Goal: Task Accomplishment & Management: Use online tool/utility

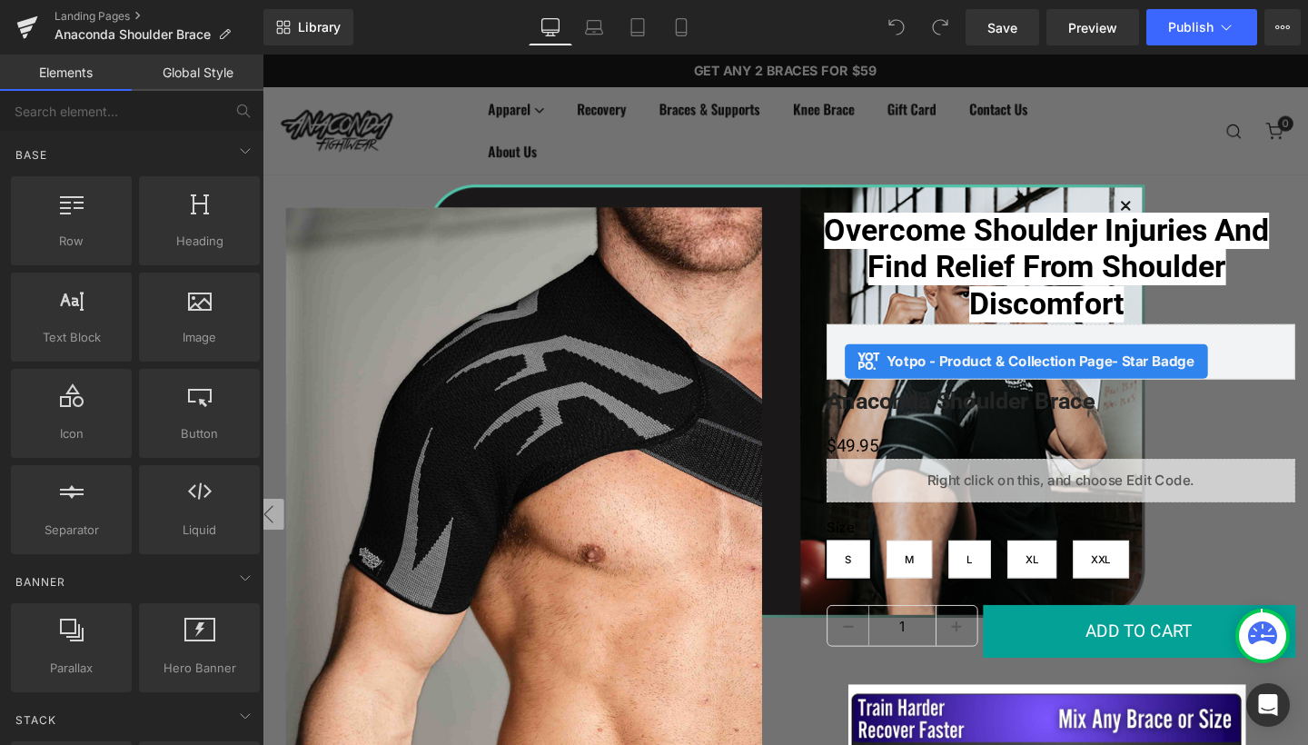
click at [1128, 153] on div "Close dialog DO YOU WANT 10% OFF? JOIN OUR EMAIL LIST Email CONTINUE Submit" at bounding box center [812, 418] width 772 height 538
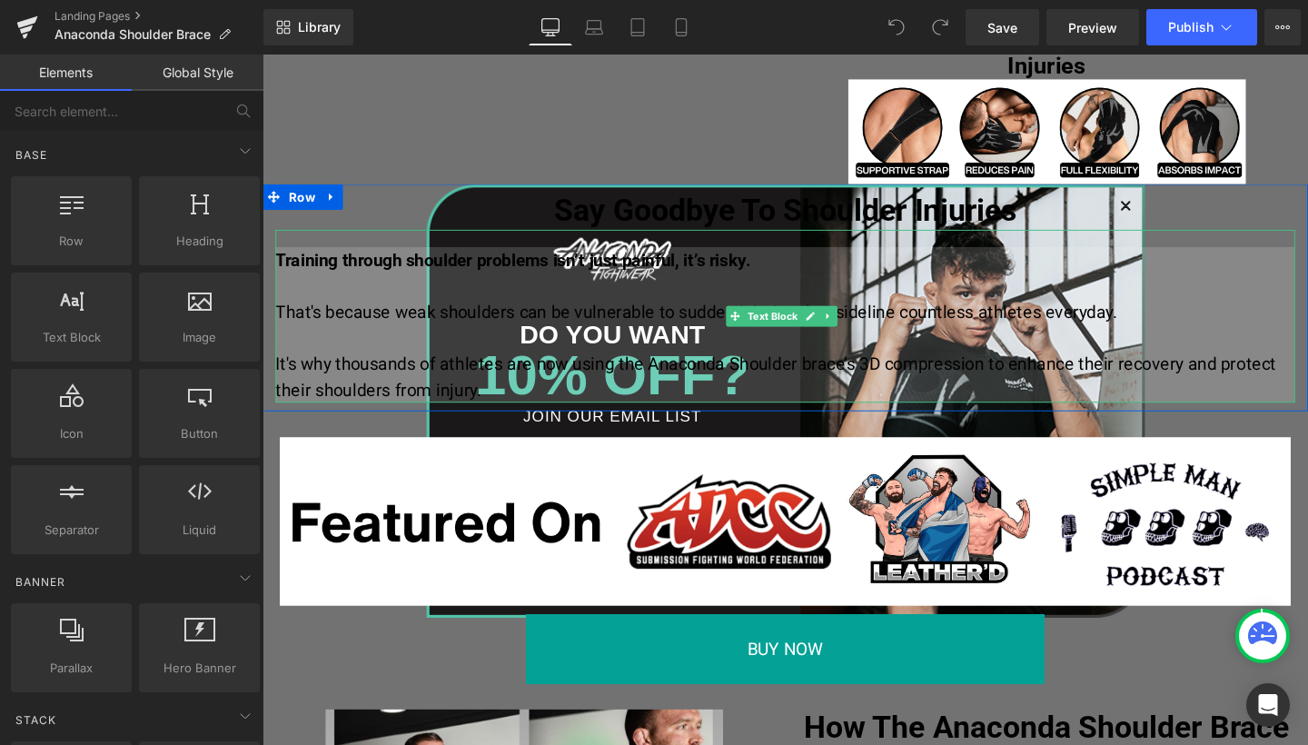
scroll to position [1079, 0]
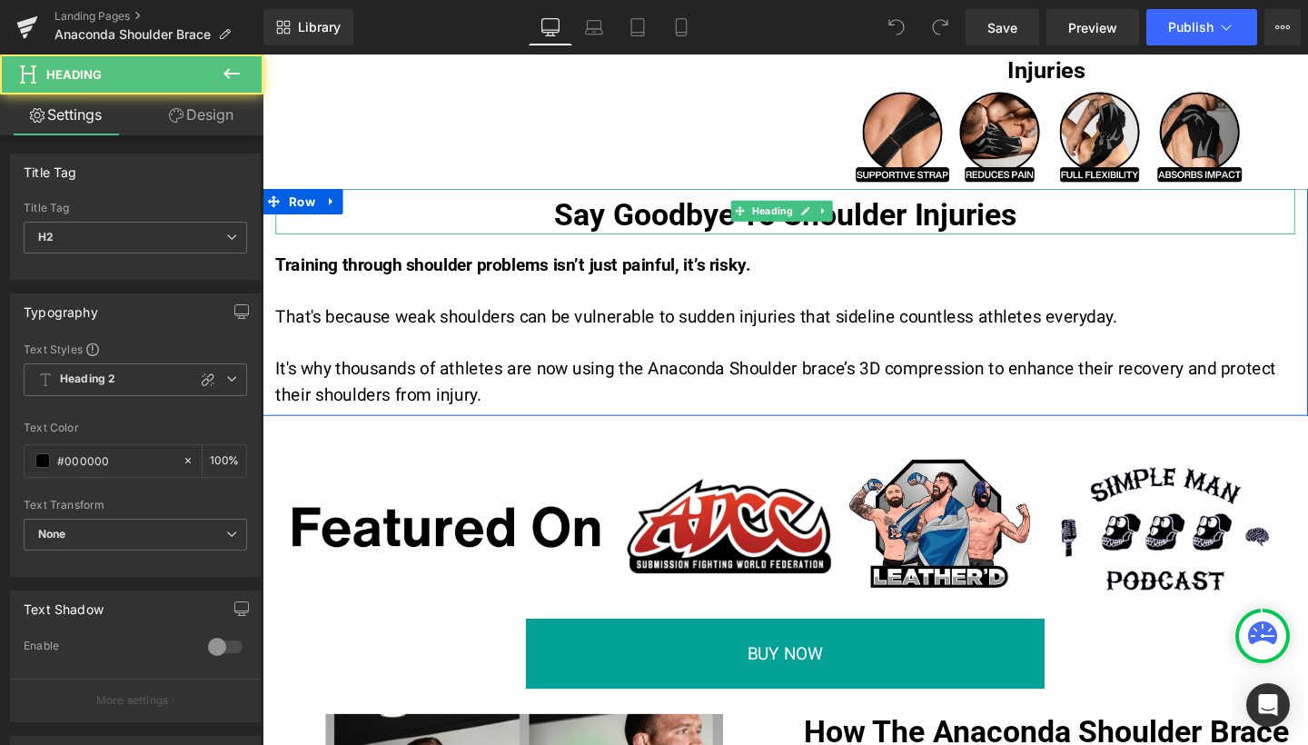
click at [1165, 216] on h2 "Say Goodbye To Shoulder Injuries" at bounding box center [812, 223] width 1072 height 39
click at [1163, 204] on h2 "Say Goodbye To Shoulder Injuries" at bounding box center [812, 223] width 1072 height 39
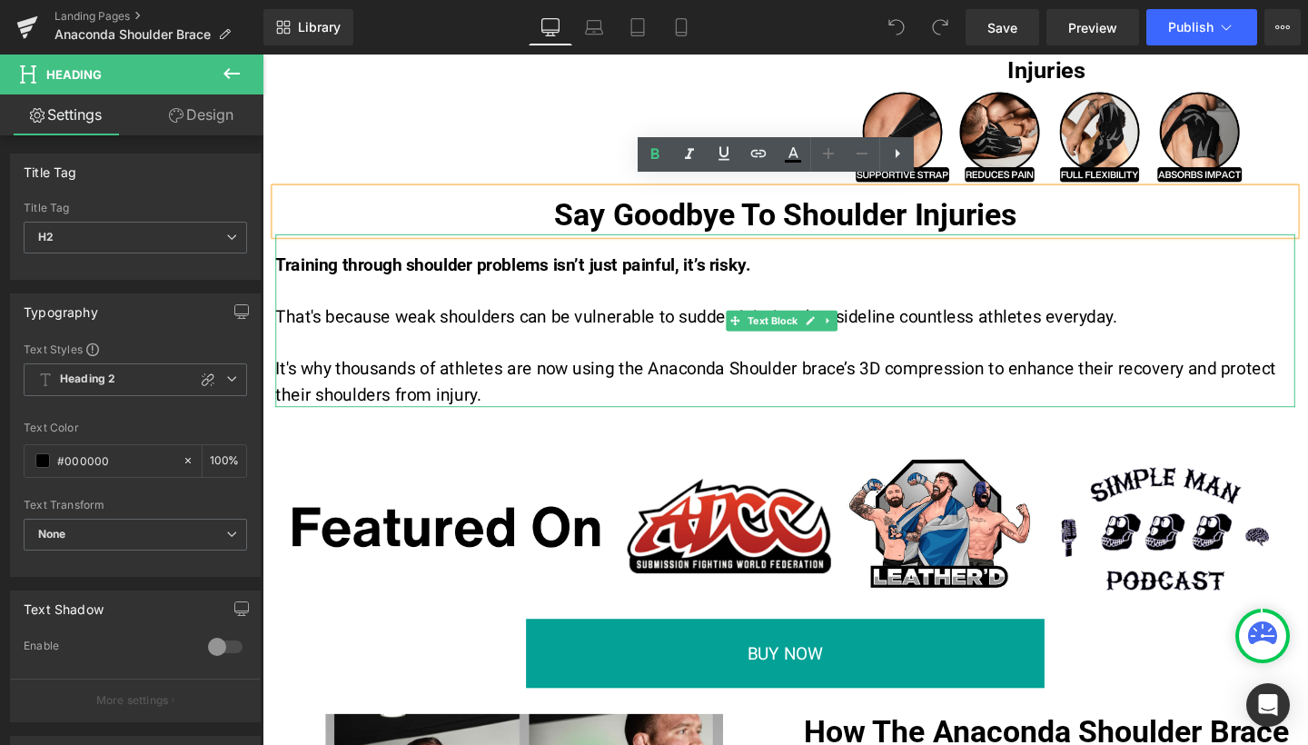
click at [936, 343] on p at bounding box center [812, 356] width 1072 height 27
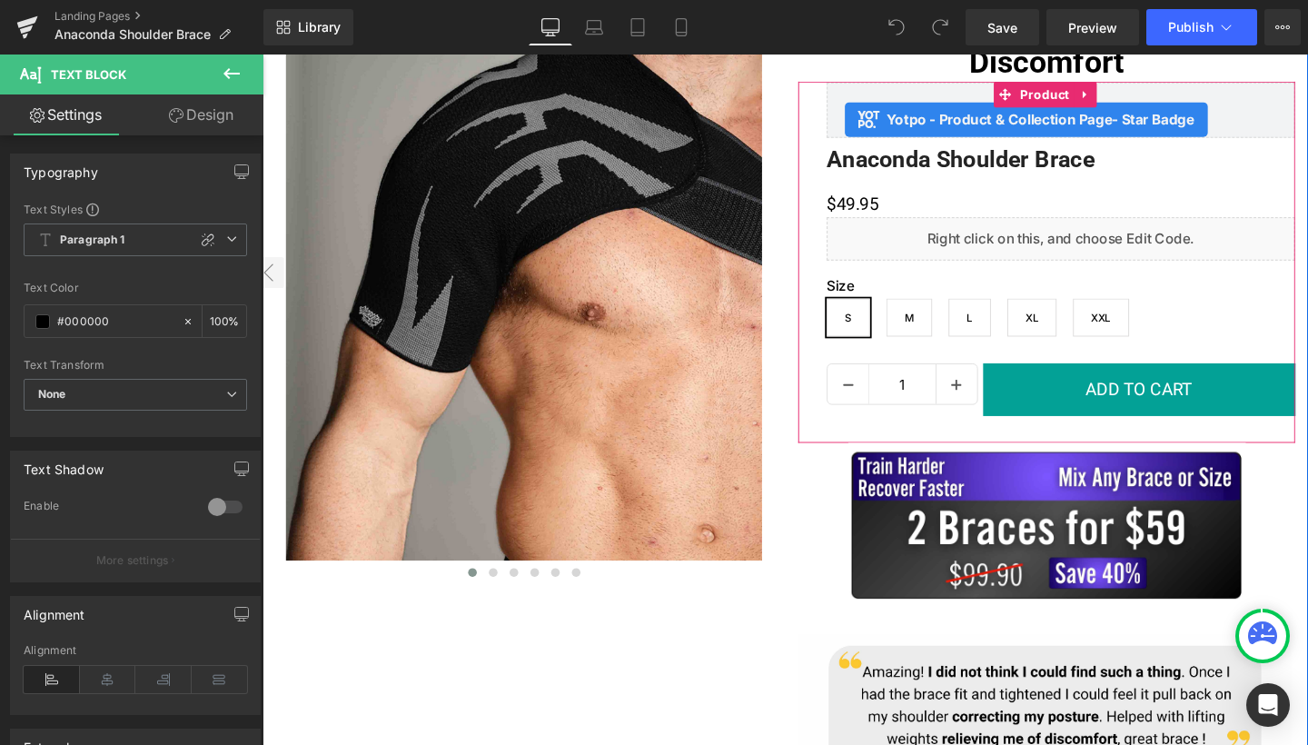
scroll to position [244, 0]
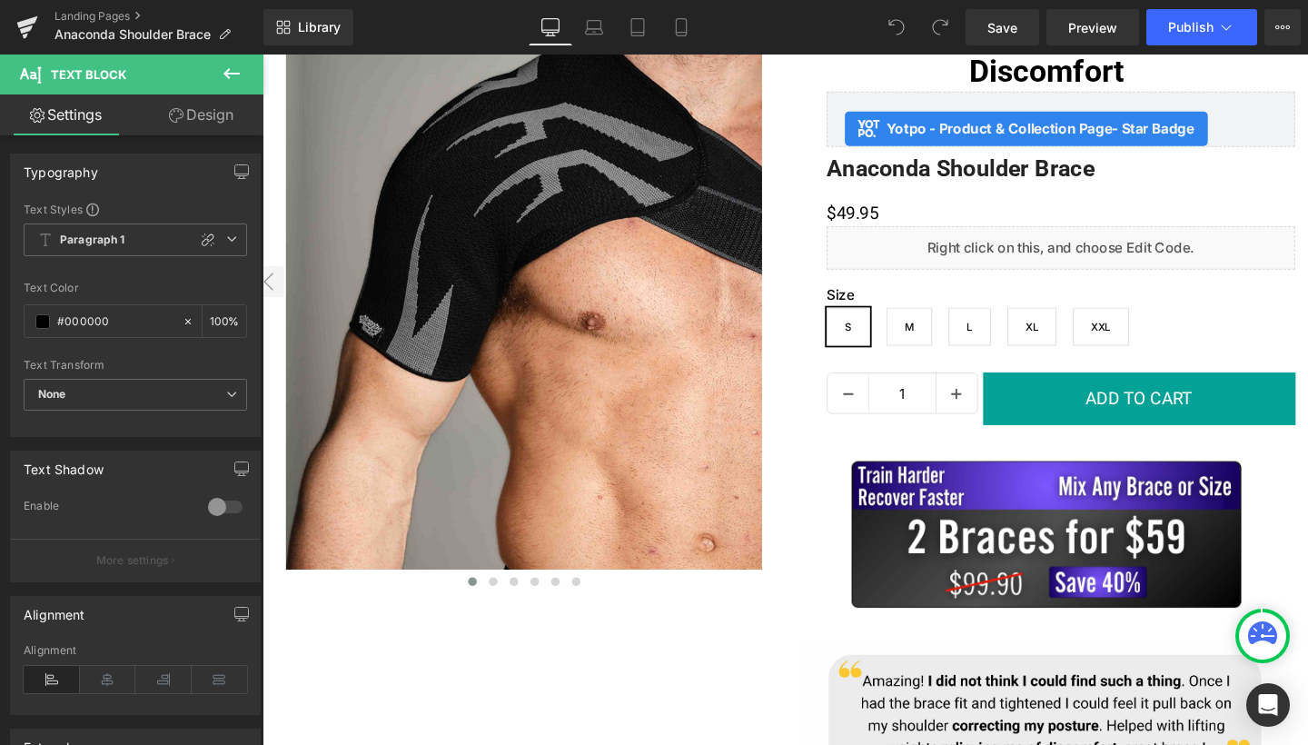
click at [244, 70] on button at bounding box center [232, 74] width 64 height 40
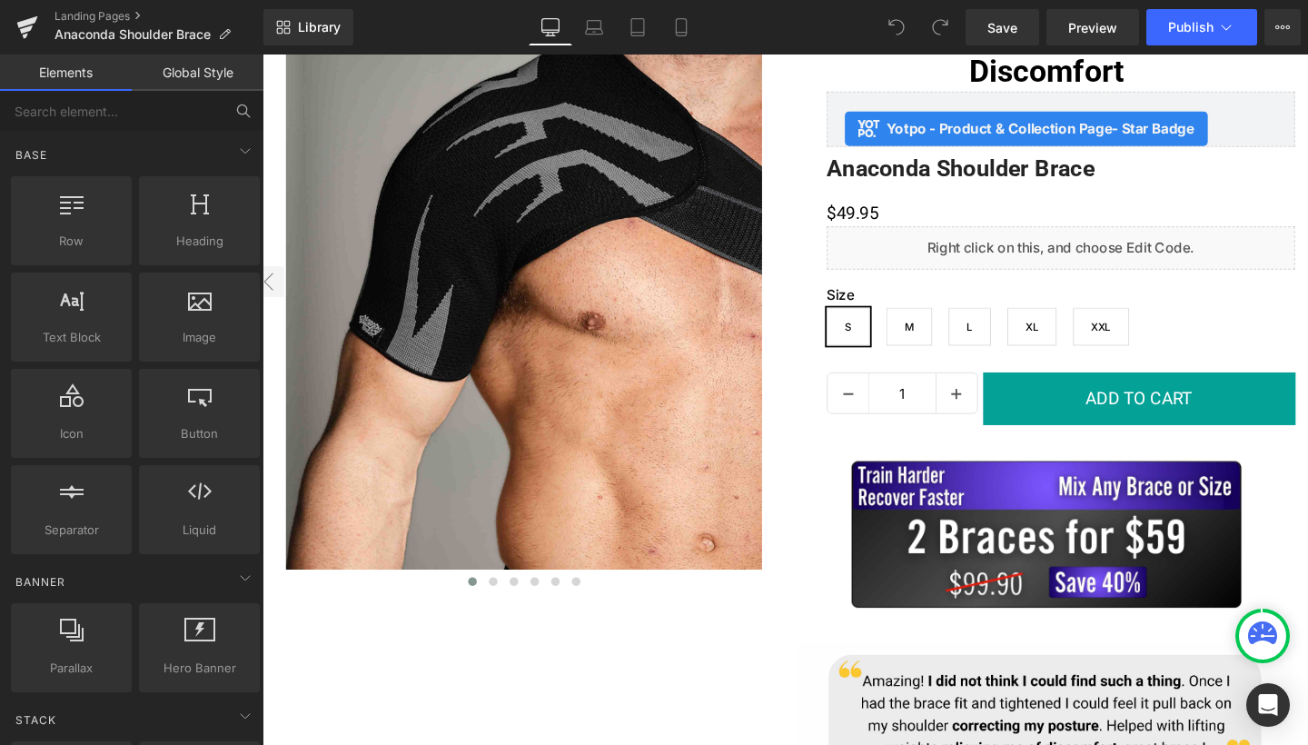
scroll to position [-1, 0]
click at [56, 121] on input "text" at bounding box center [111, 111] width 223 height 40
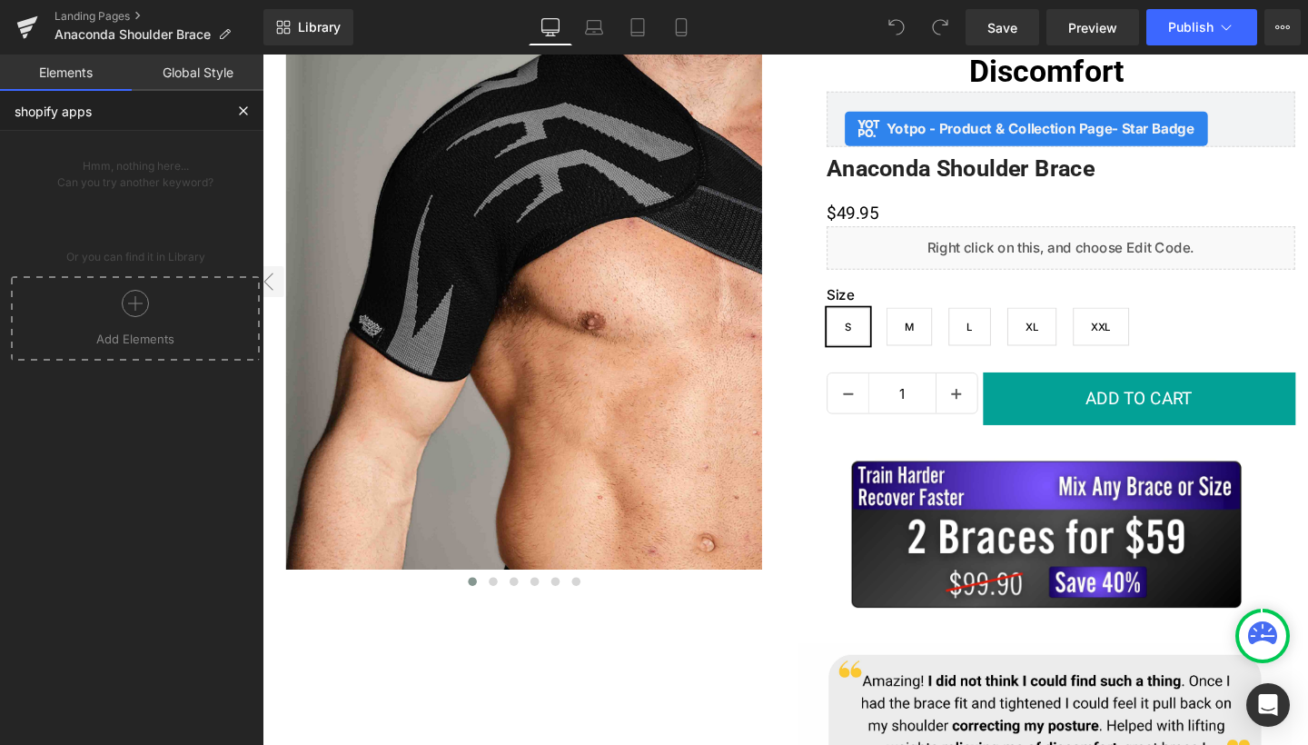
click at [46, 117] on input "shopify apps" at bounding box center [111, 111] width 223 height 40
type input "apps"
click at [114, 305] on div "Other Elements" at bounding box center [135, 292] width 256 height 36
click at [236, 289] on icon at bounding box center [245, 289] width 22 height 22
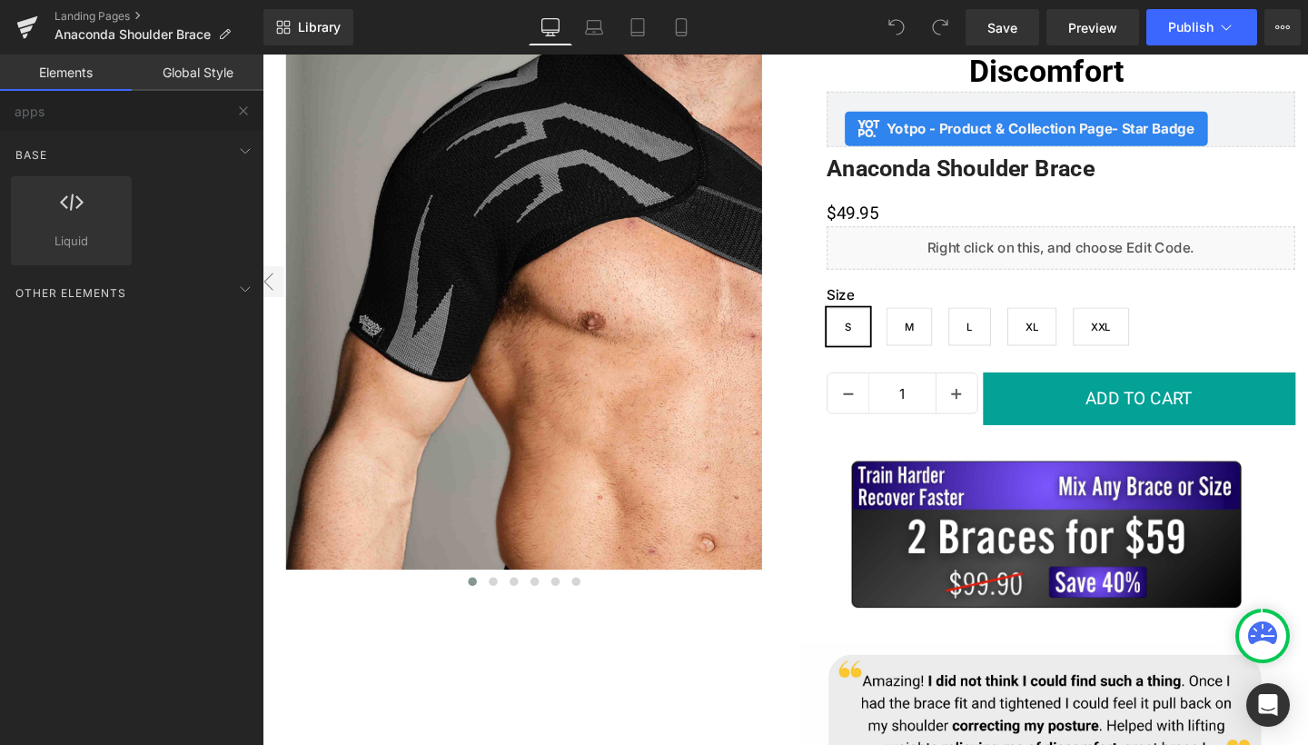
click at [161, 62] on link "Global Style" at bounding box center [198, 72] width 132 height 36
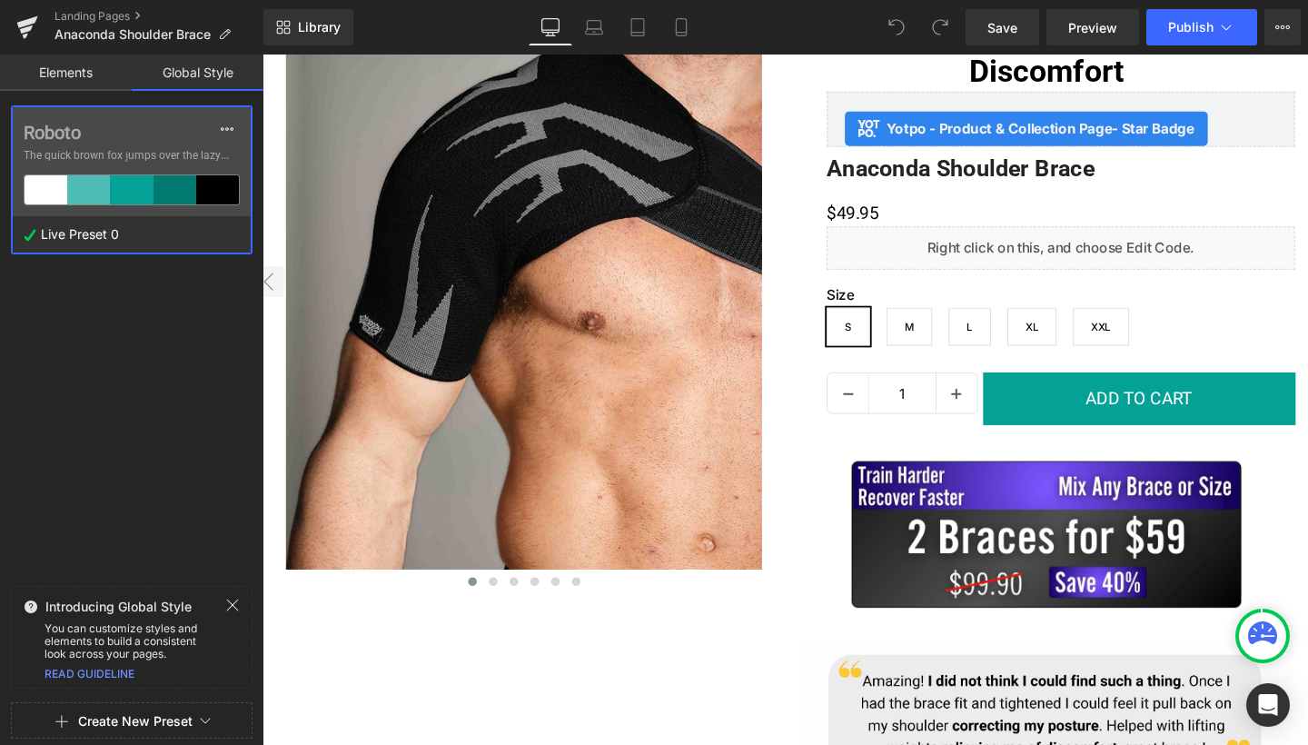
click at [72, 82] on link "Elements" at bounding box center [66, 72] width 132 height 36
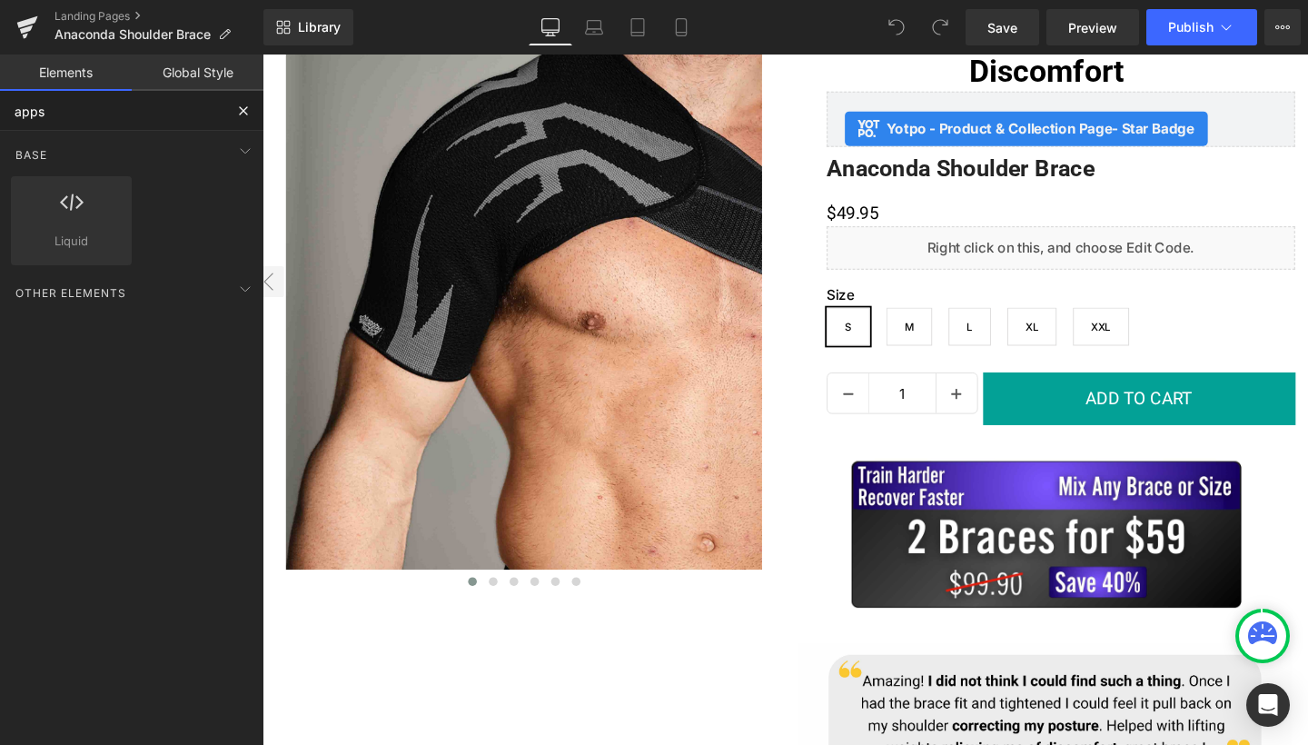
click at [171, 117] on input "apps" at bounding box center [111, 111] width 223 height 40
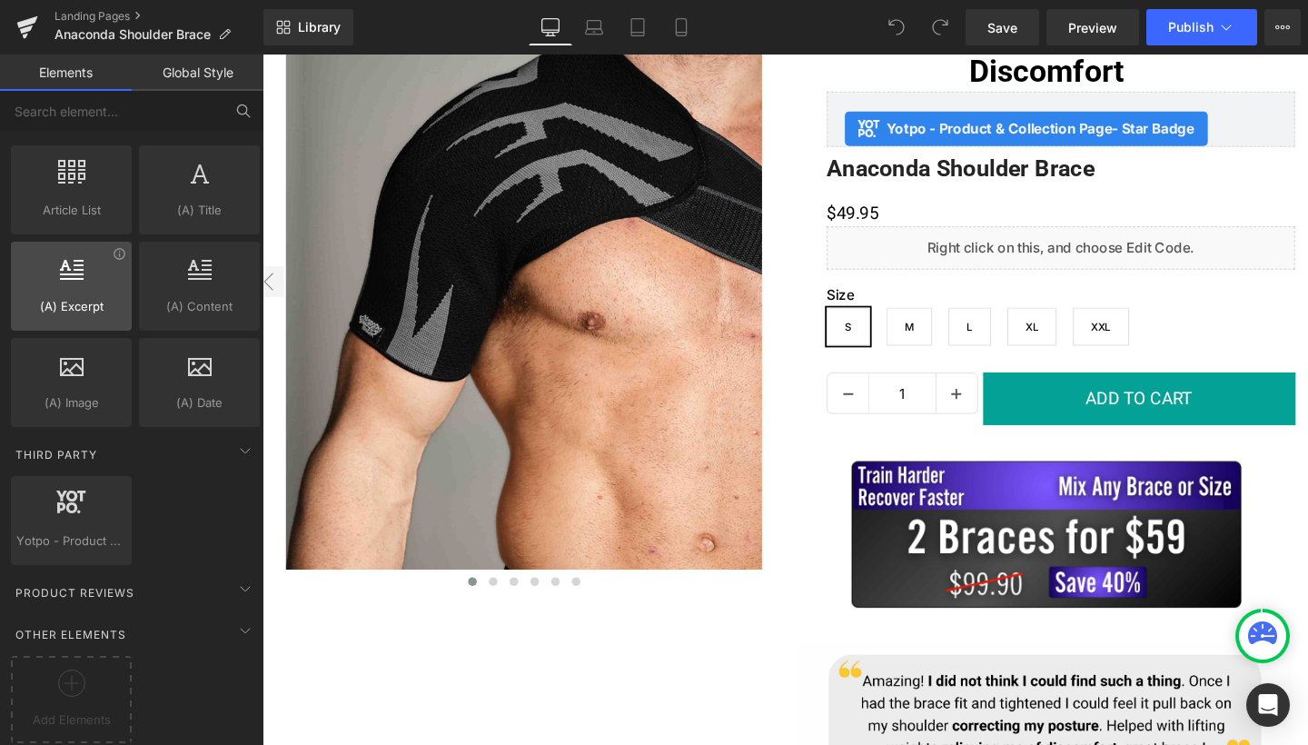
scroll to position [3393, 0]
click at [69, 681] on circle at bounding box center [71, 683] width 26 height 26
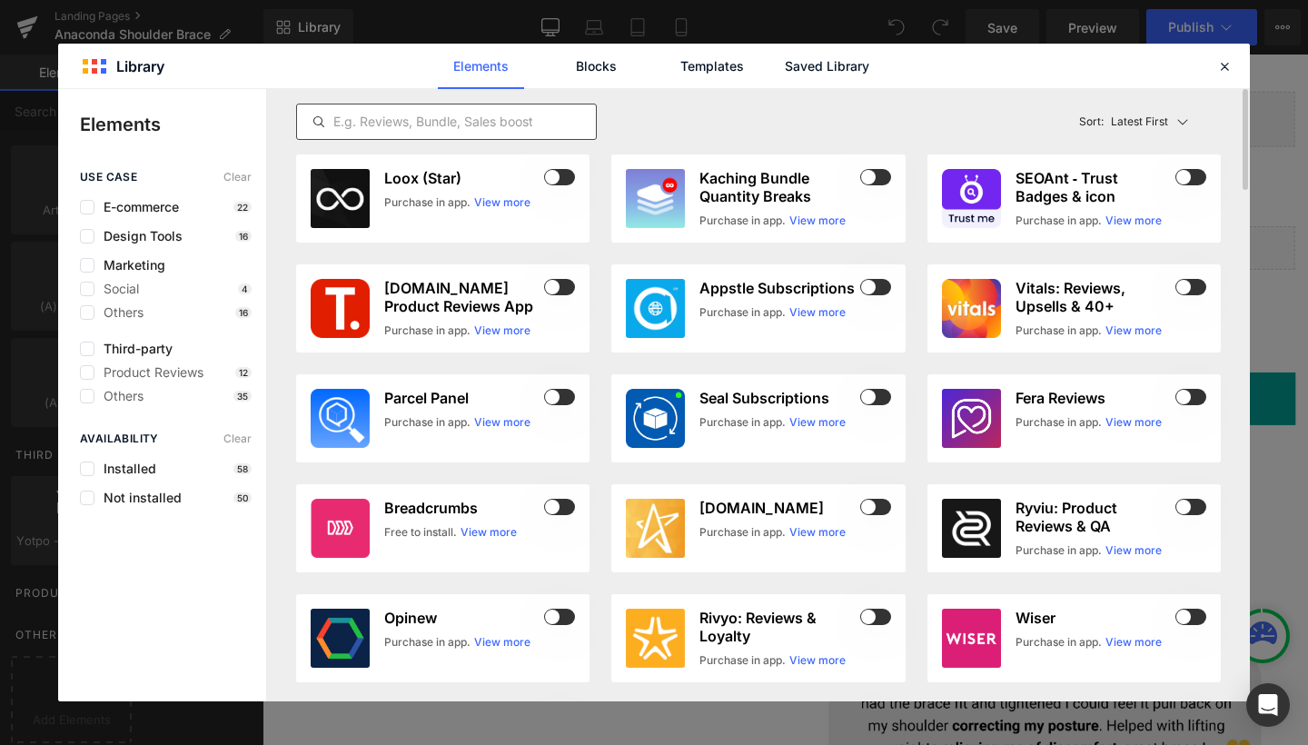
click at [452, 128] on input "text" at bounding box center [446, 122] width 299 height 22
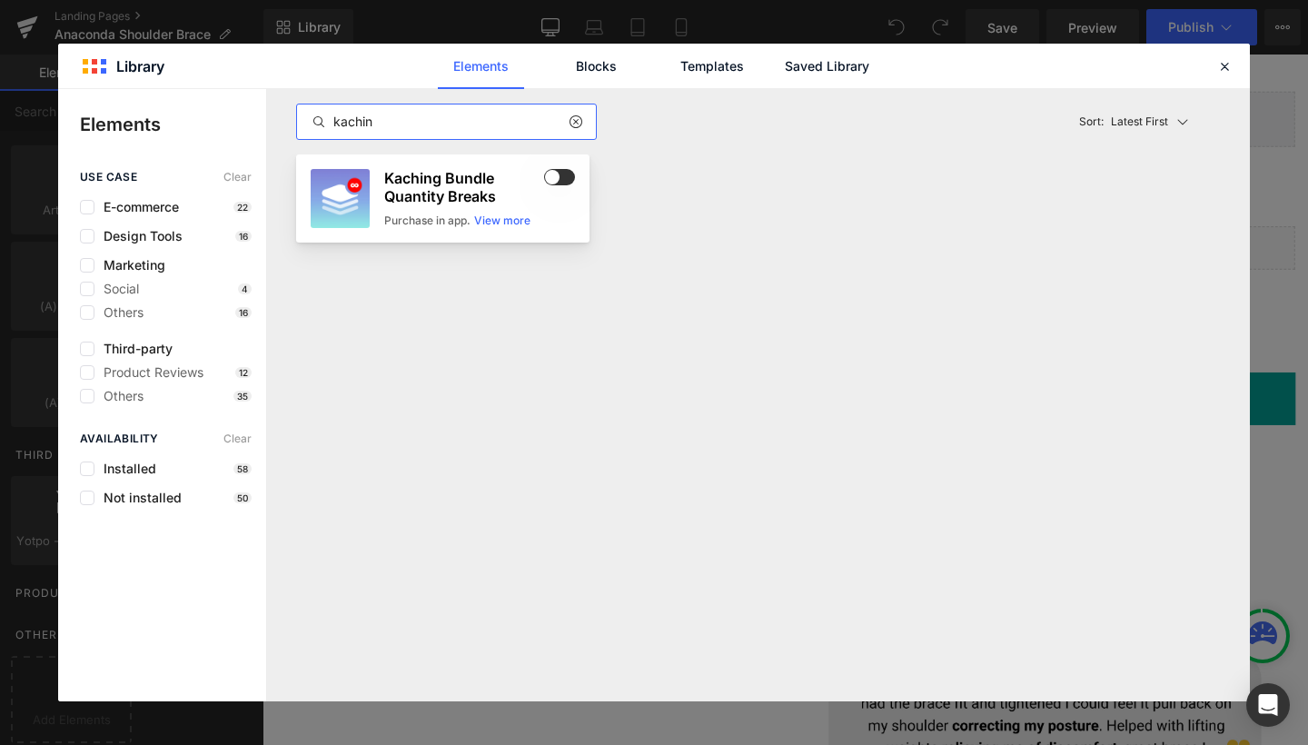
type input "kachin"
click at [492, 187] on h3 "Kaching Bundle Quantity Breaks" at bounding box center [462, 187] width 156 height 36
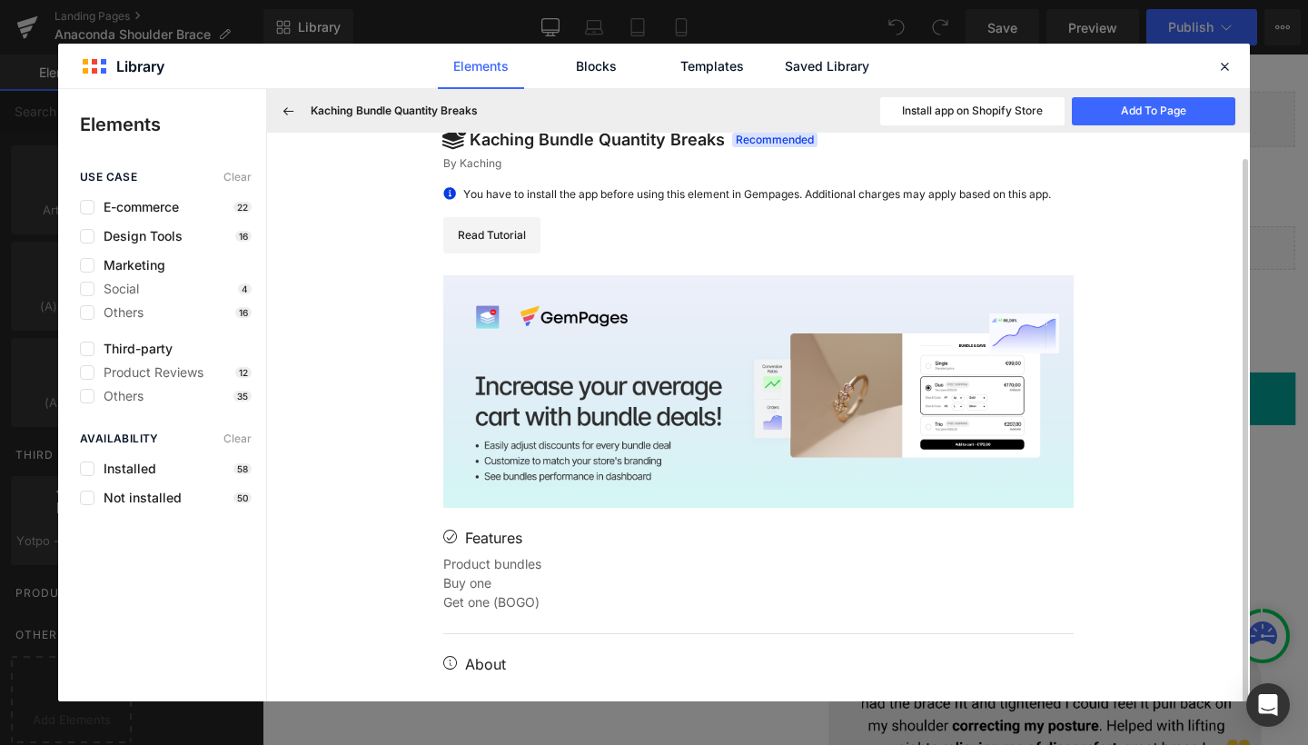
scroll to position [0, 0]
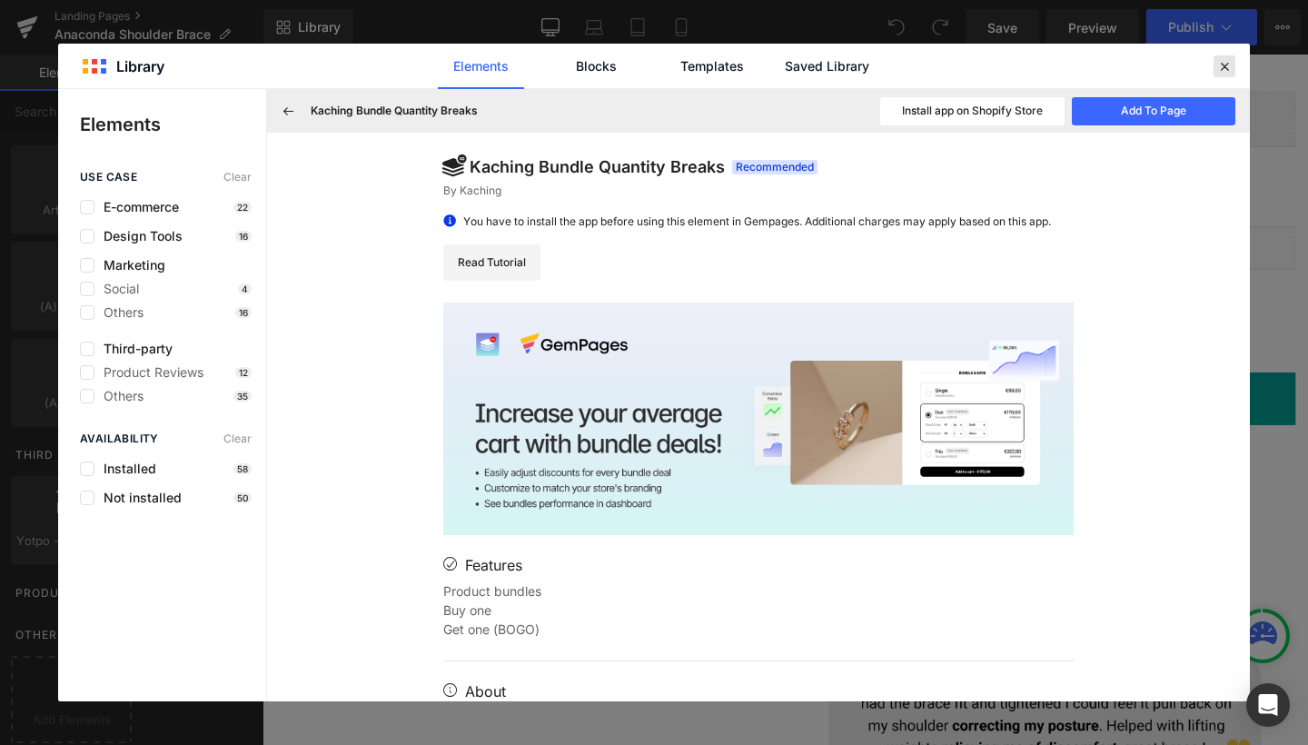
click at [1222, 65] on icon at bounding box center [1224, 66] width 16 height 16
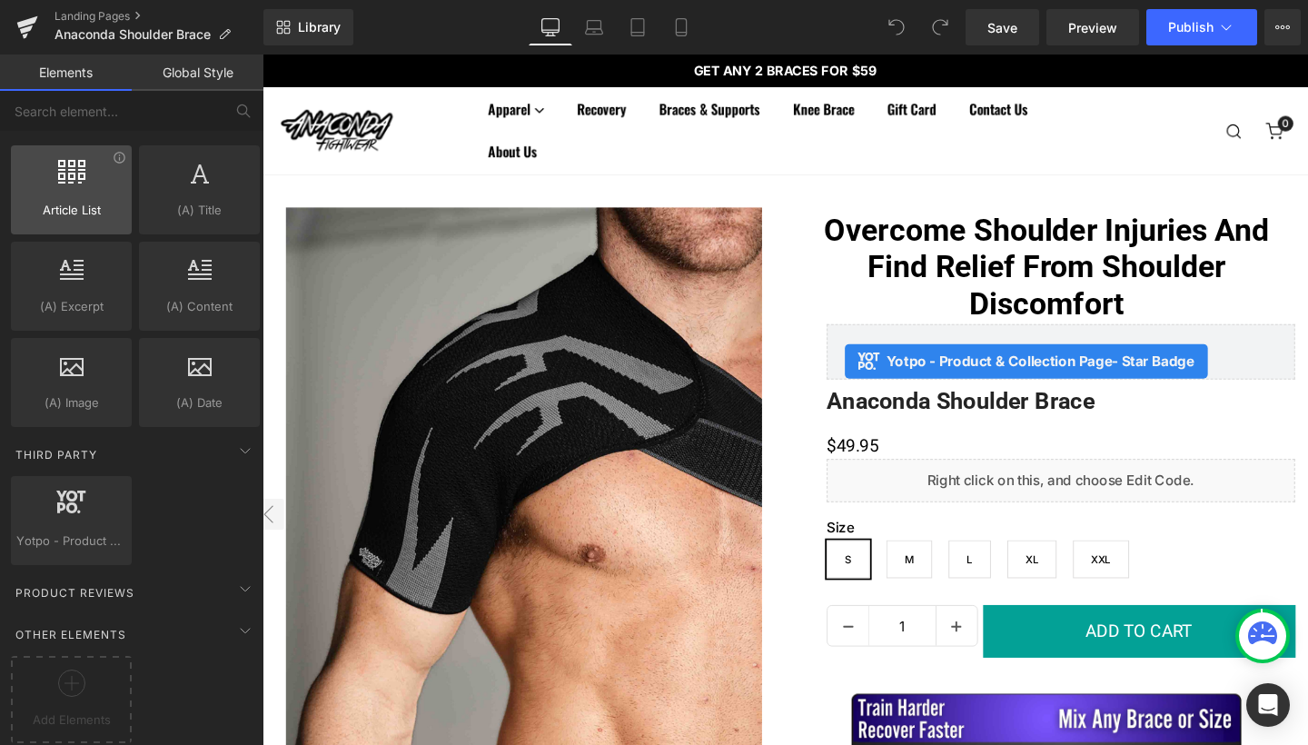
scroll to position [3393, 0]
click at [75, 673] on icon at bounding box center [71, 682] width 27 height 27
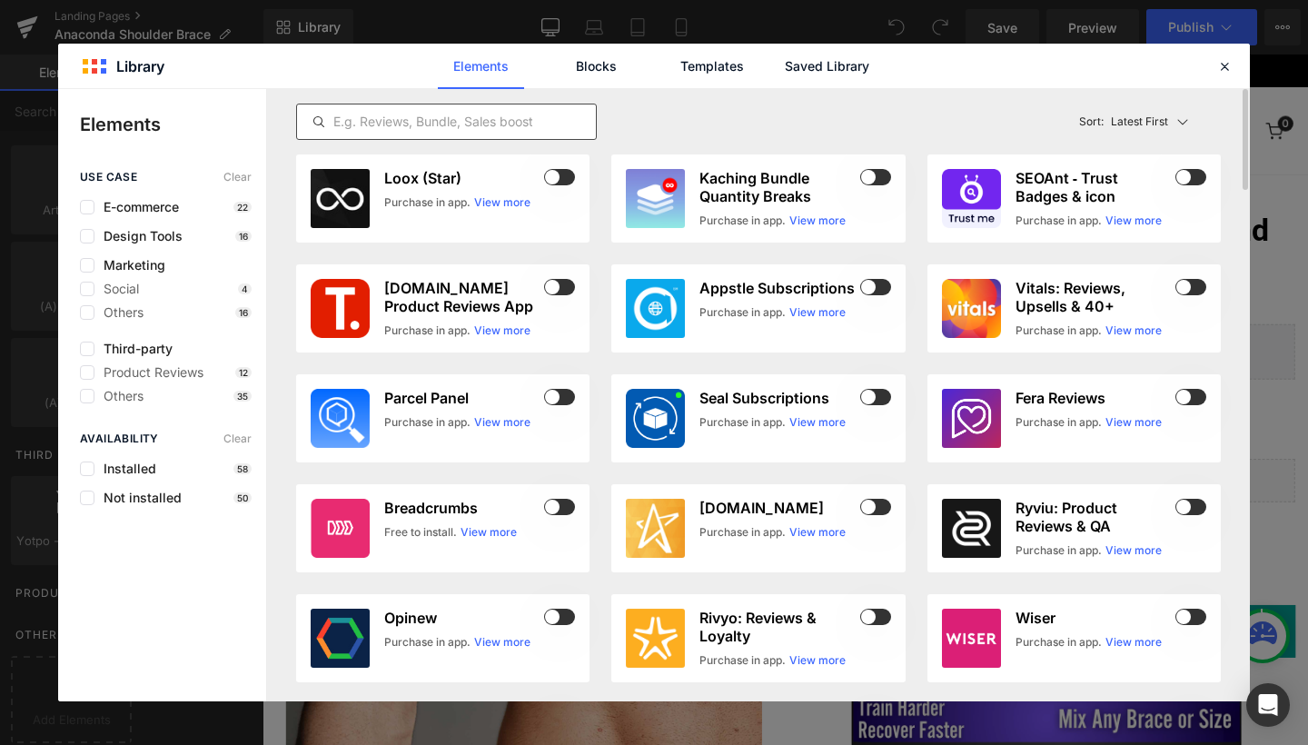
click at [369, 117] on input "text" at bounding box center [446, 122] width 299 height 22
click at [868, 177] on span at bounding box center [875, 177] width 31 height 16
click at [1227, 65] on icon at bounding box center [1224, 66] width 16 height 16
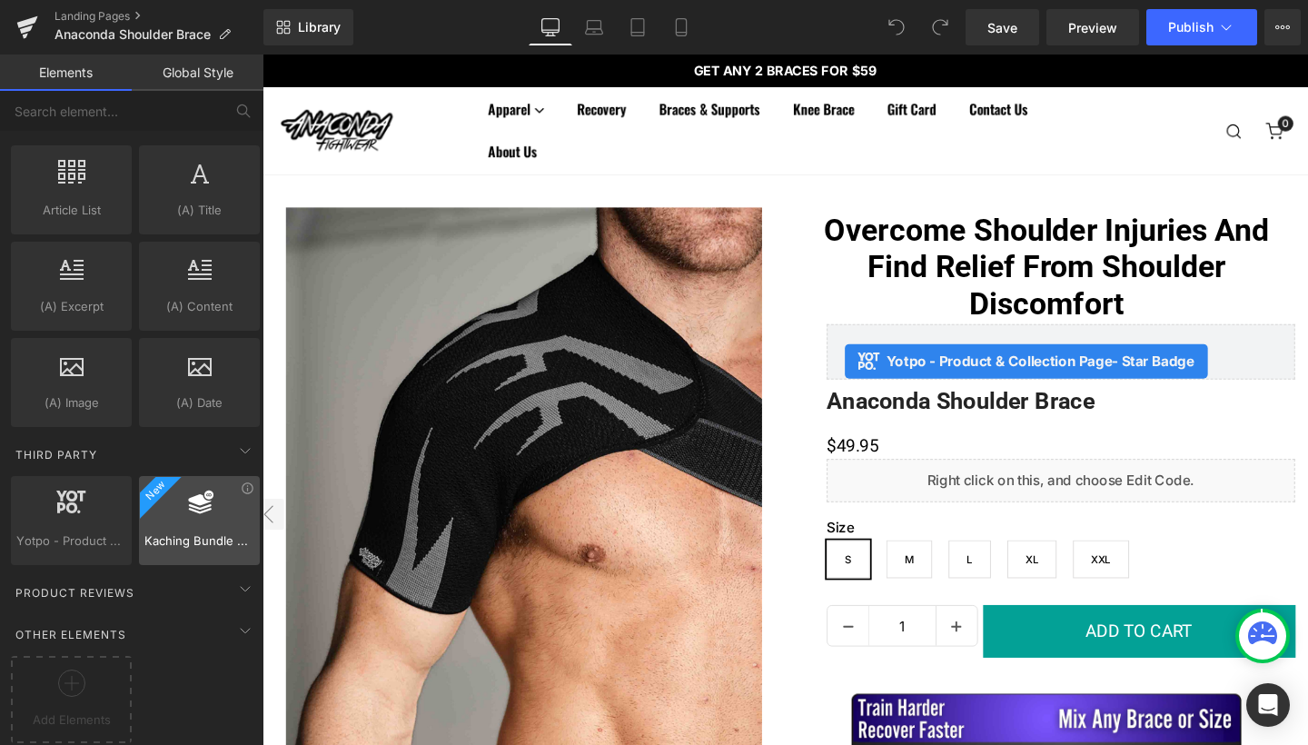
click at [204, 500] on div at bounding box center [199, 510] width 110 height 41
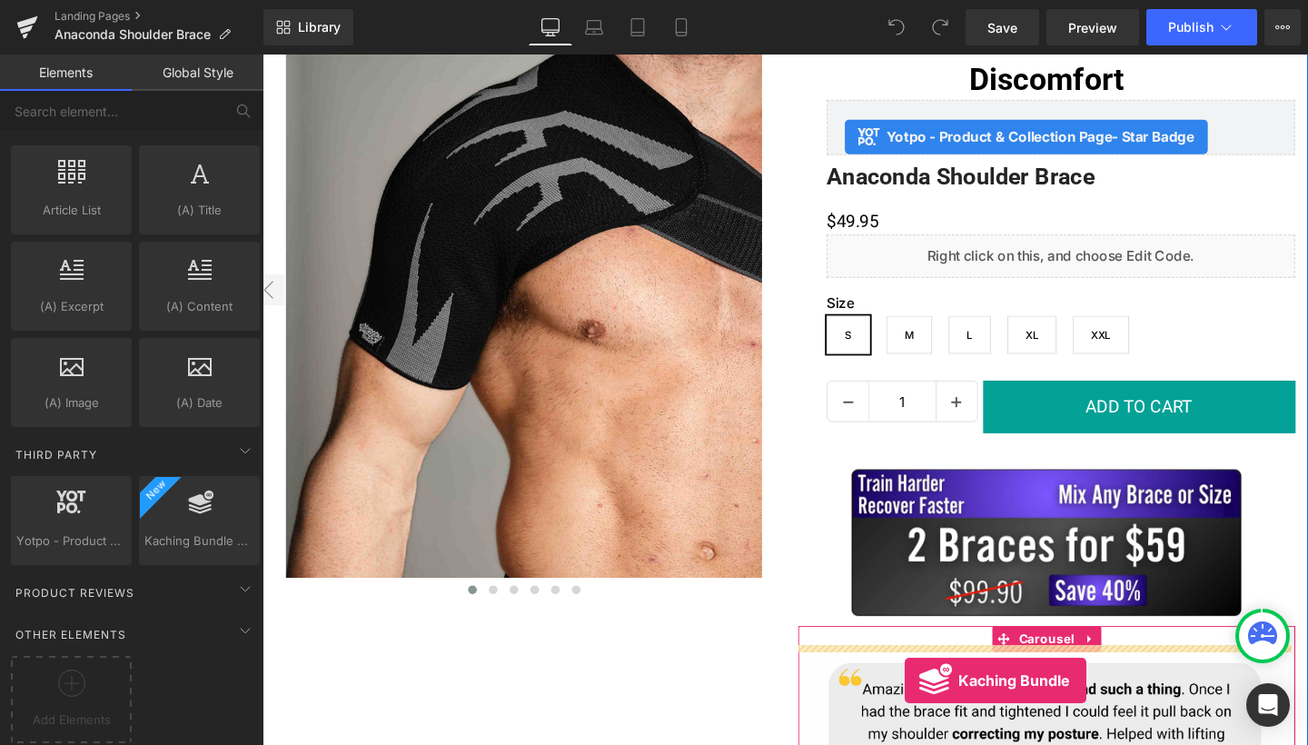
scroll to position [345, 0]
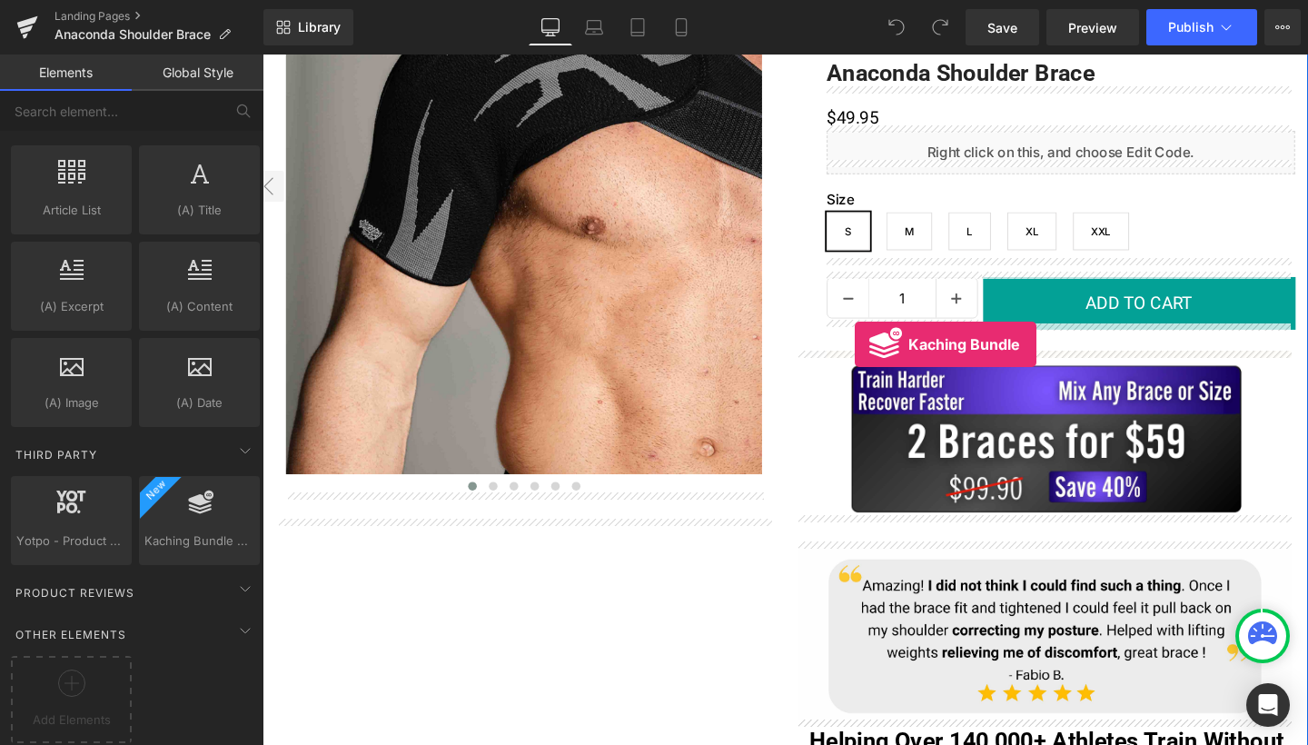
drag, startPoint x: 451, startPoint y: 564, endPoint x: 885, endPoint y: 359, distance: 479.4
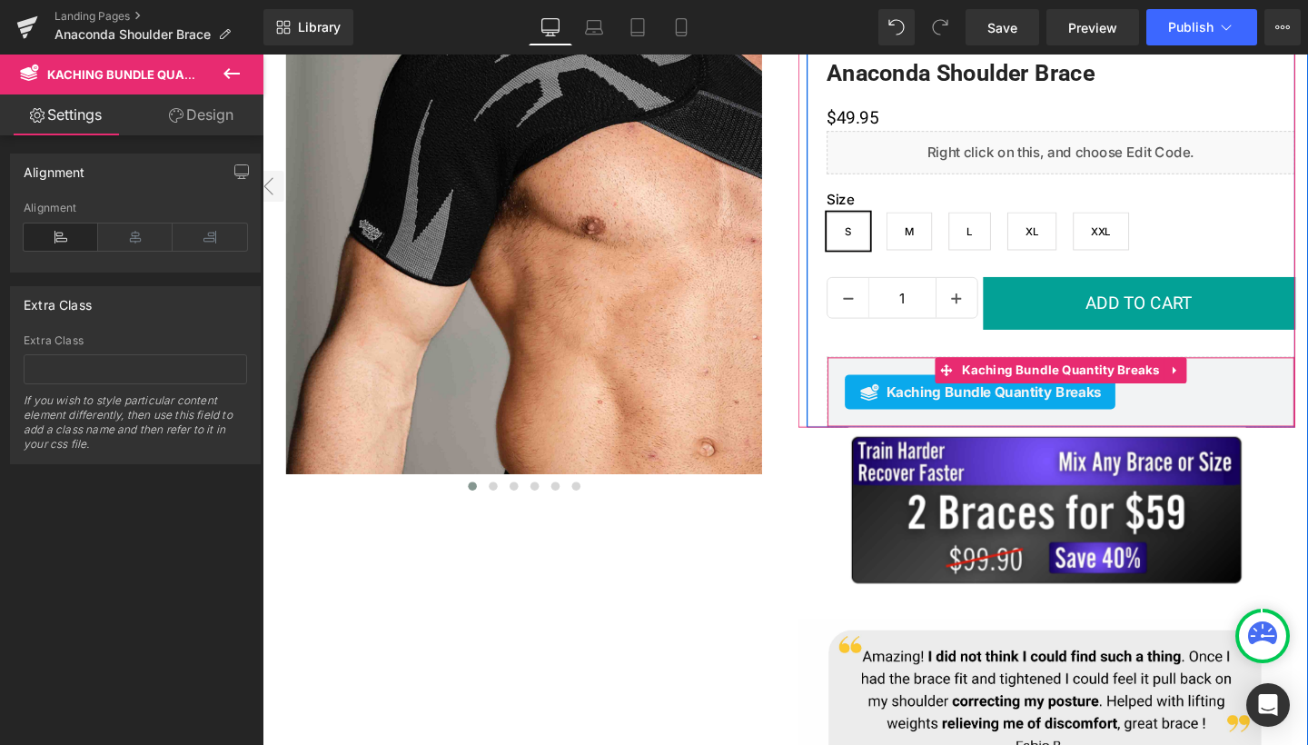
click at [919, 401] on span "Kaching Bundle Quantity Breaks" at bounding box center [1031, 409] width 226 height 22
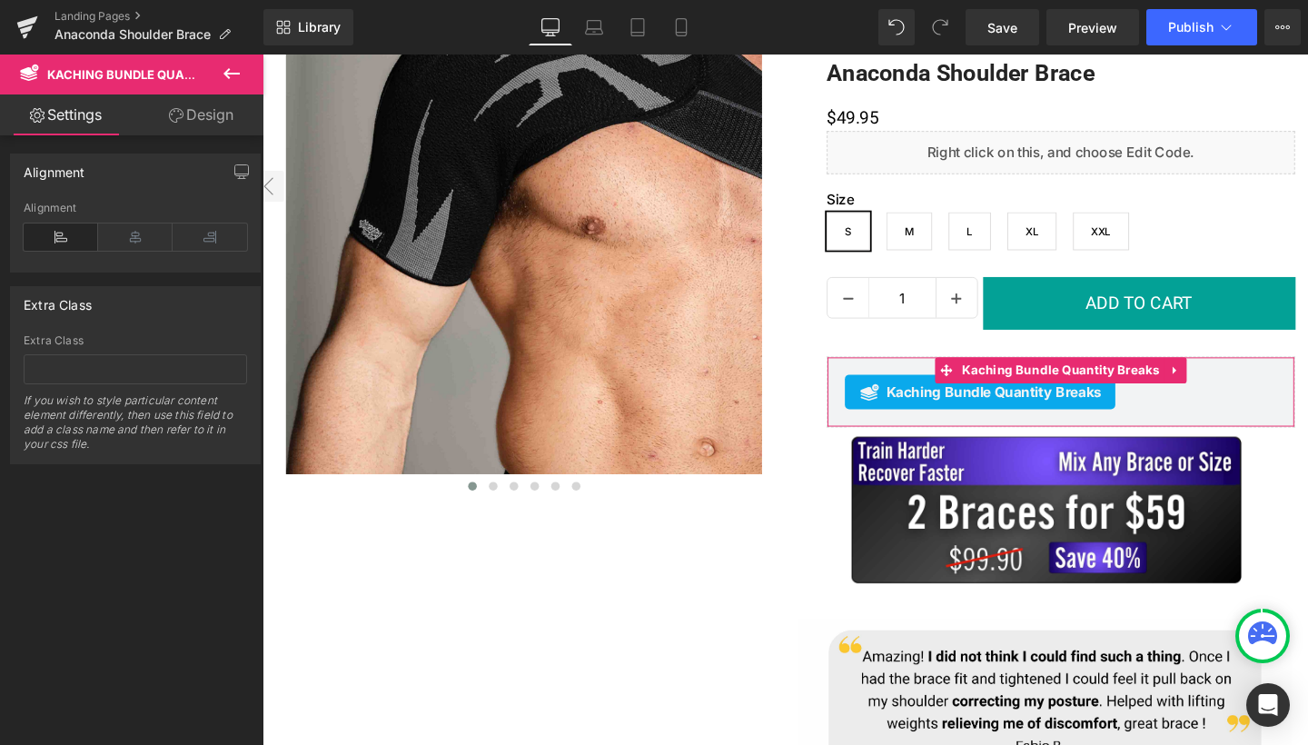
click at [184, 119] on link "Design" at bounding box center [201, 114] width 132 height 41
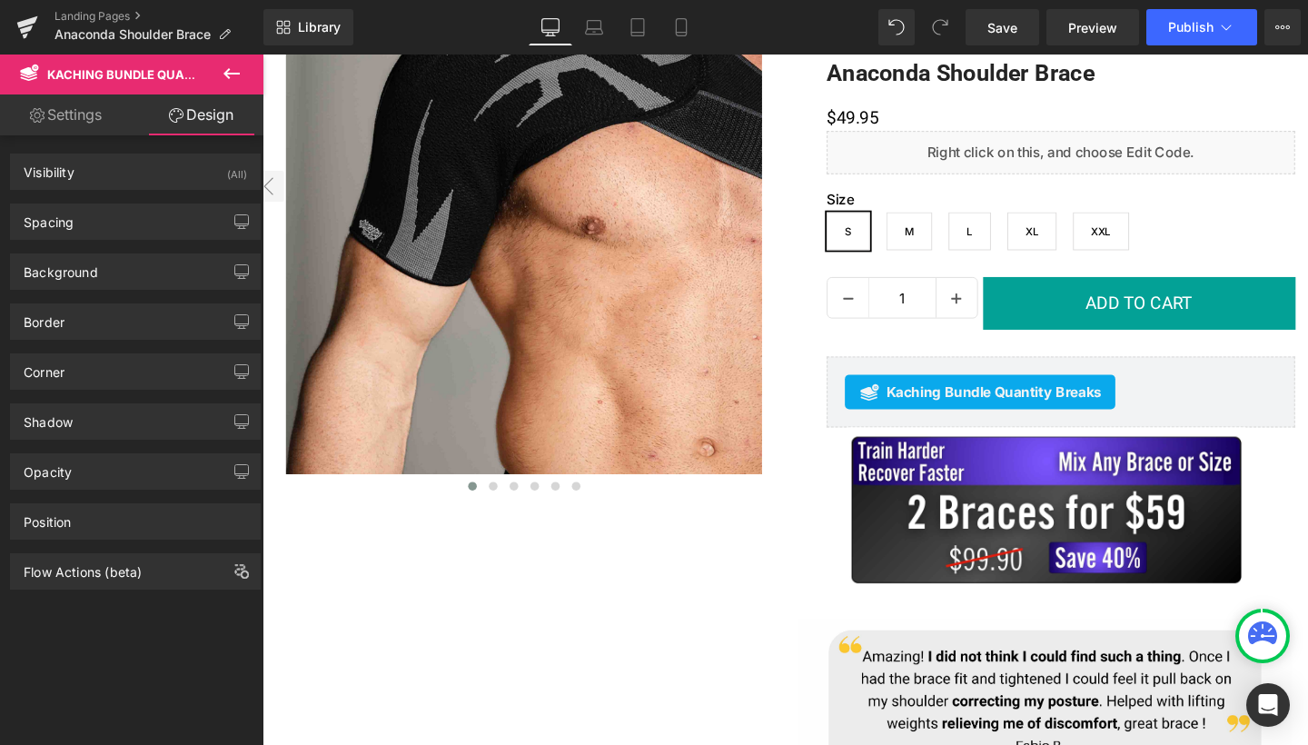
click at [213, 75] on button at bounding box center [232, 74] width 64 height 40
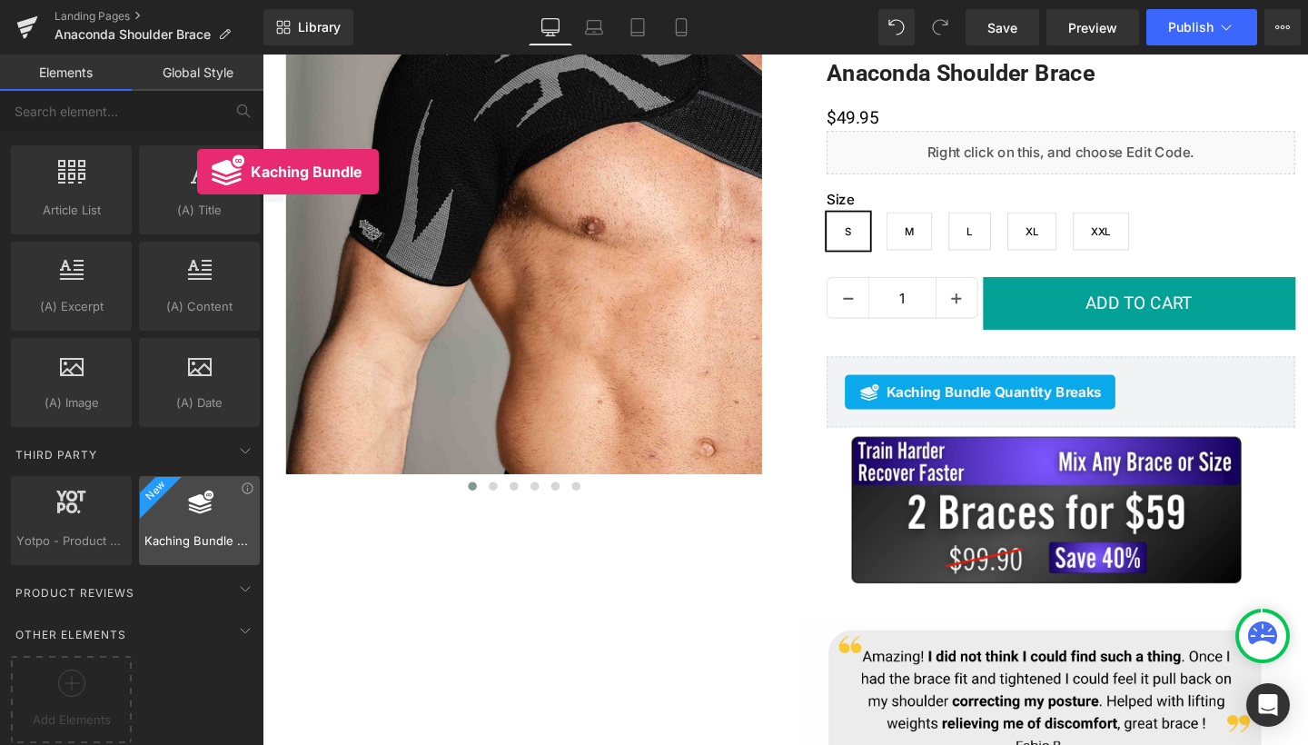
click at [197, 500] on div at bounding box center [199, 510] width 110 height 41
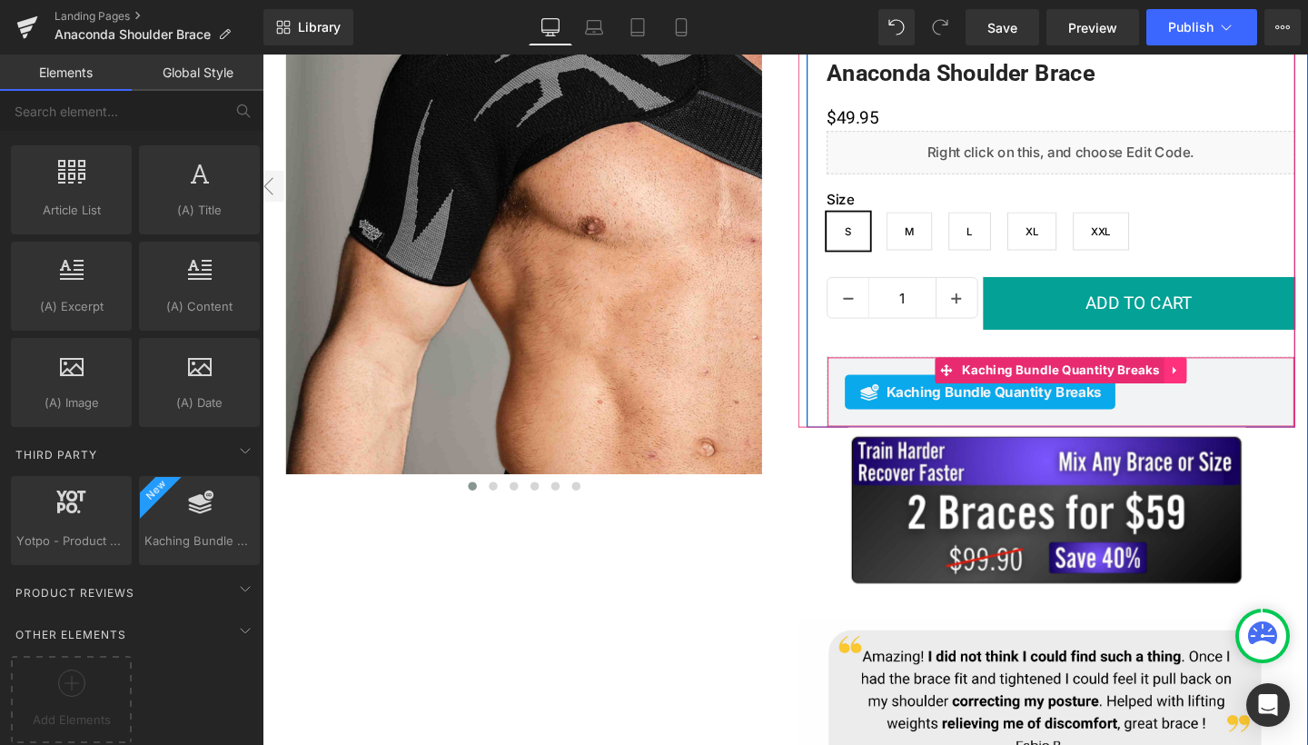
click at [1229, 384] on icon at bounding box center [1222, 387] width 13 height 14
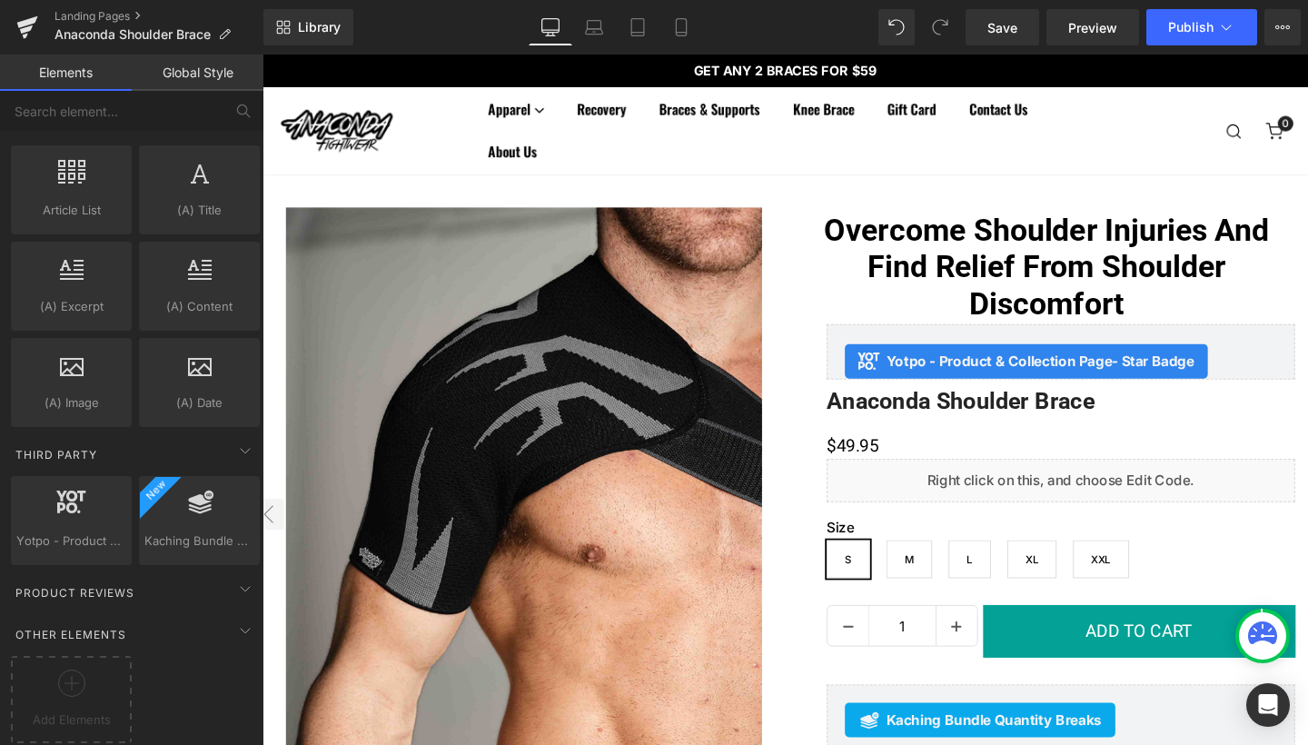
scroll to position [0, 0]
click at [1077, 34] on span "Preview" at bounding box center [1092, 27] width 49 height 19
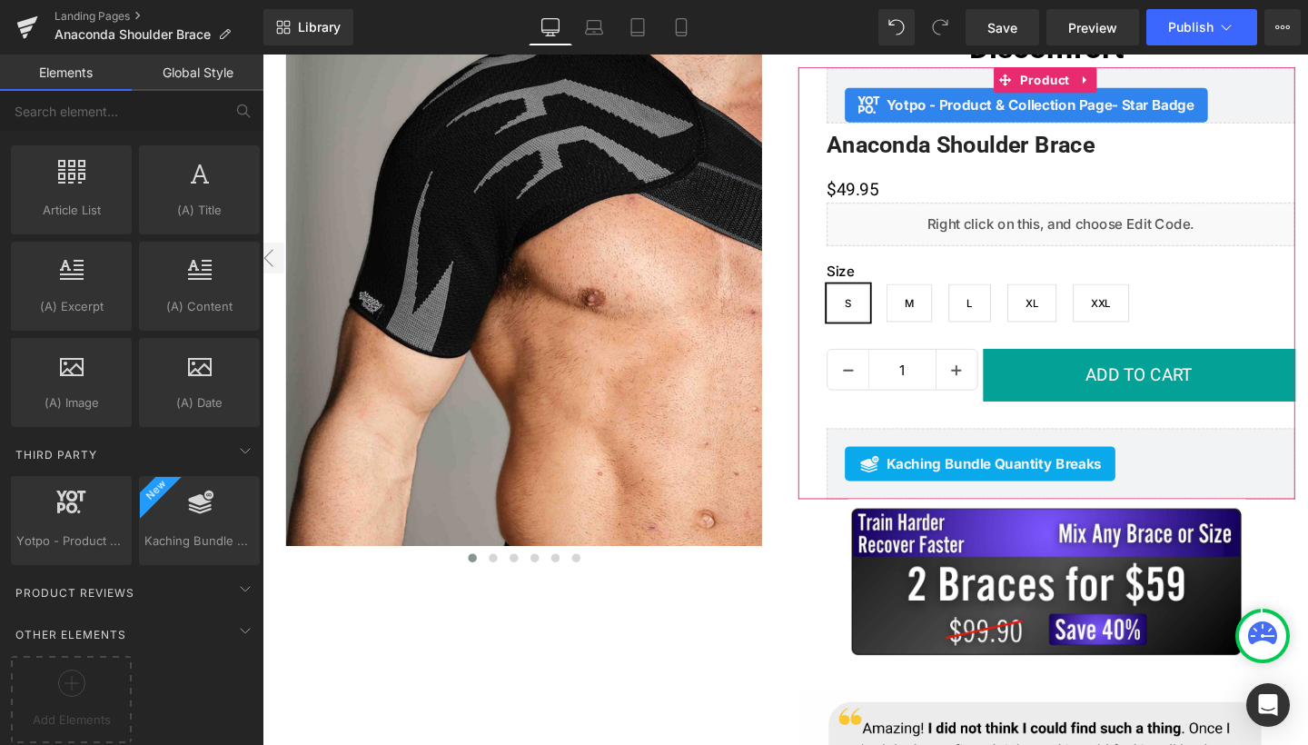
scroll to position [271, 0]
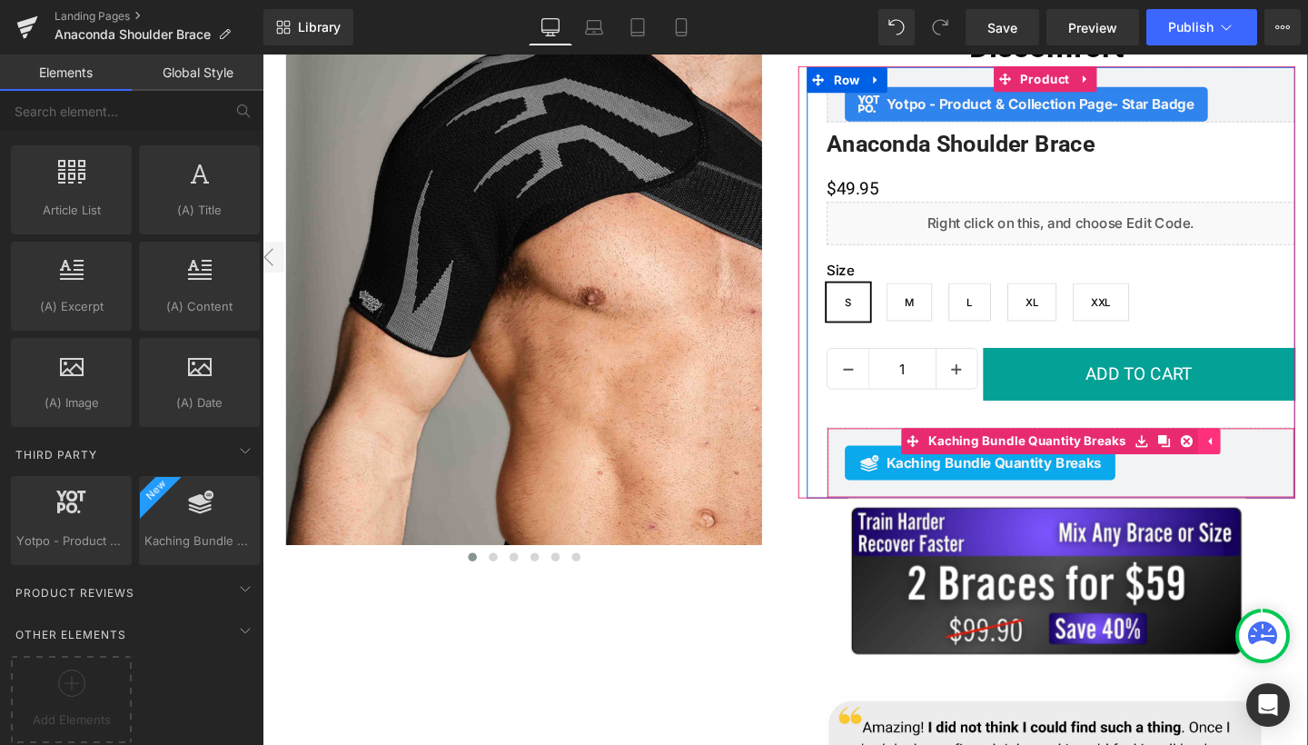
click at [1261, 460] on icon at bounding box center [1258, 461] width 13 height 14
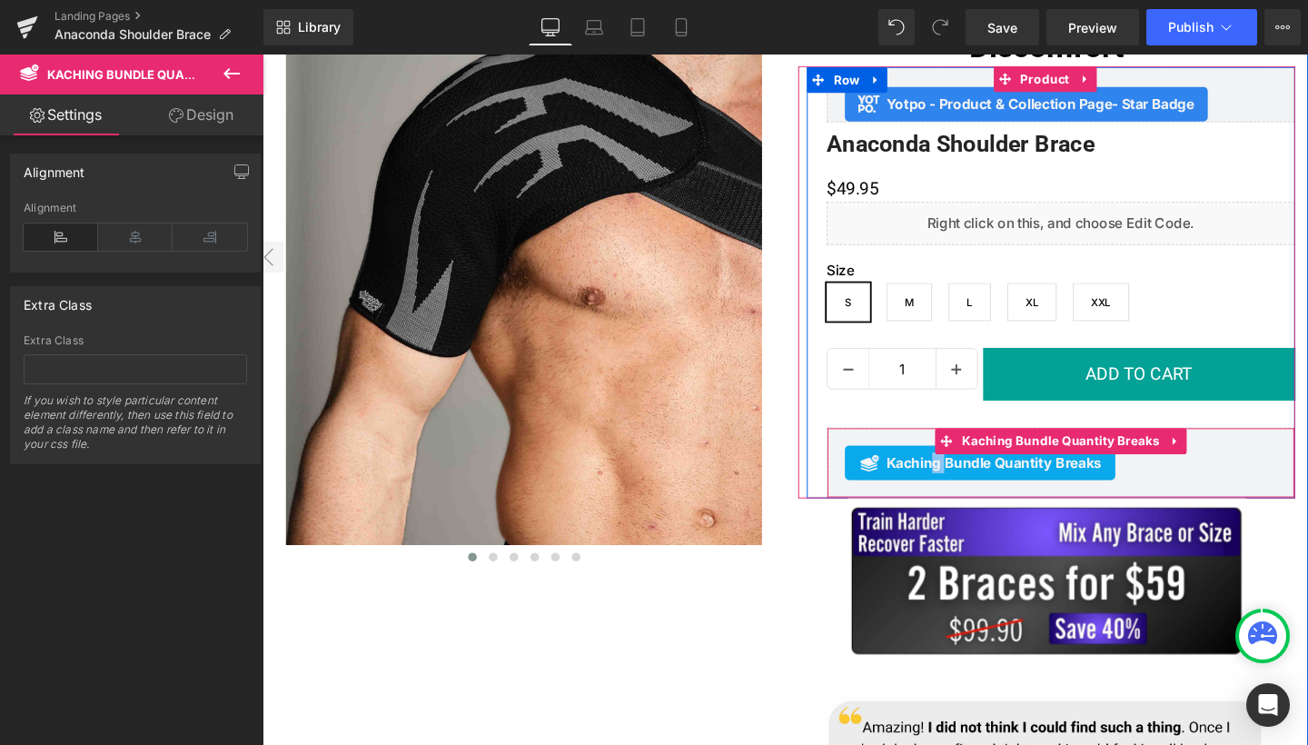
drag, startPoint x: 969, startPoint y: 480, endPoint x: 985, endPoint y: 484, distance: 16.7
click at [985, 484] on span "Kaching Bundle Quantity Breaks" at bounding box center [1031, 483] width 226 height 22
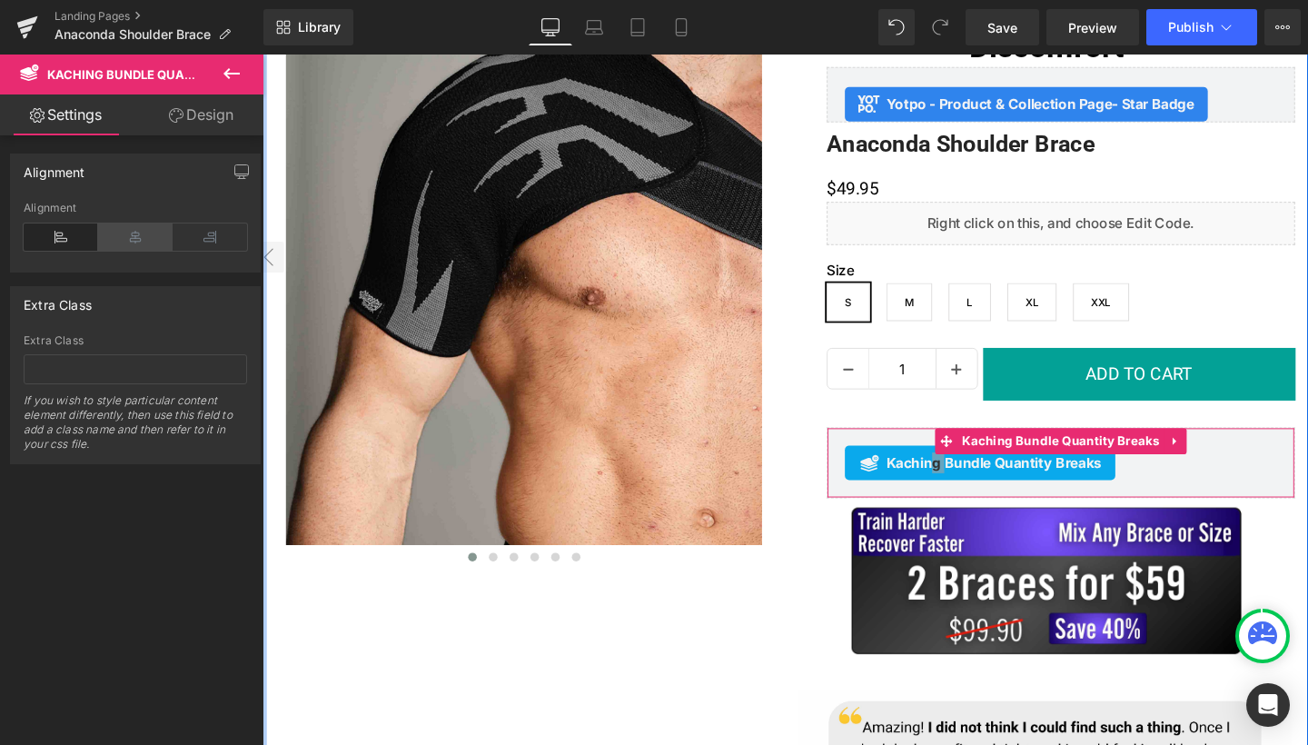
click at [140, 235] on icon at bounding box center [135, 236] width 74 height 27
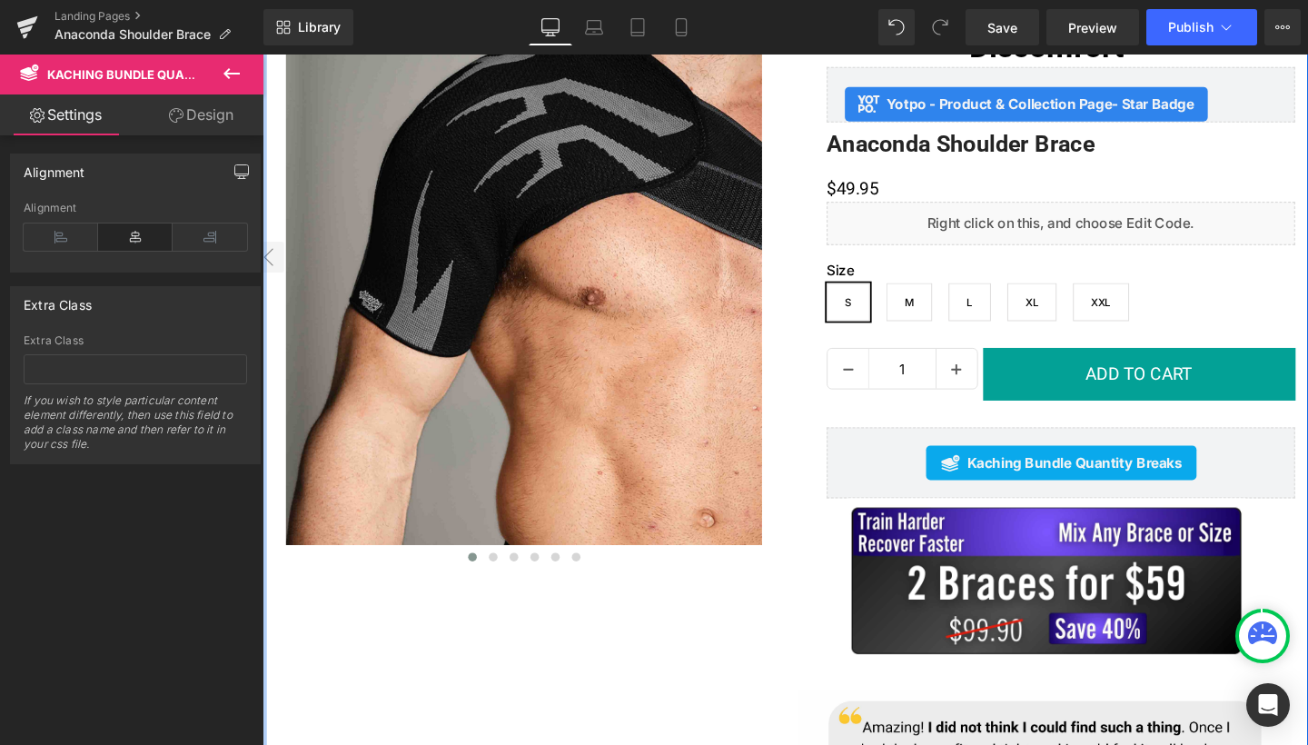
click at [234, 172] on icon "button" at bounding box center [241, 171] width 15 height 15
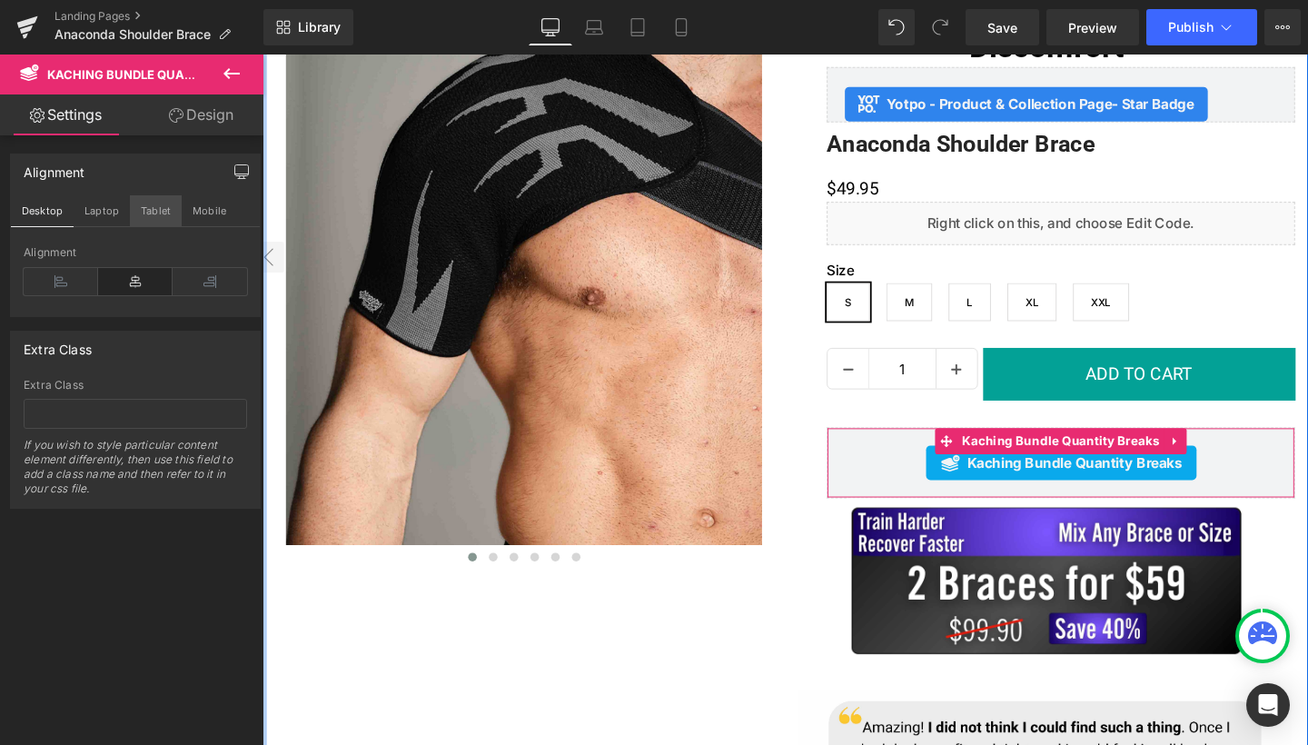
click at [153, 215] on button "Tablet" at bounding box center [156, 210] width 52 height 31
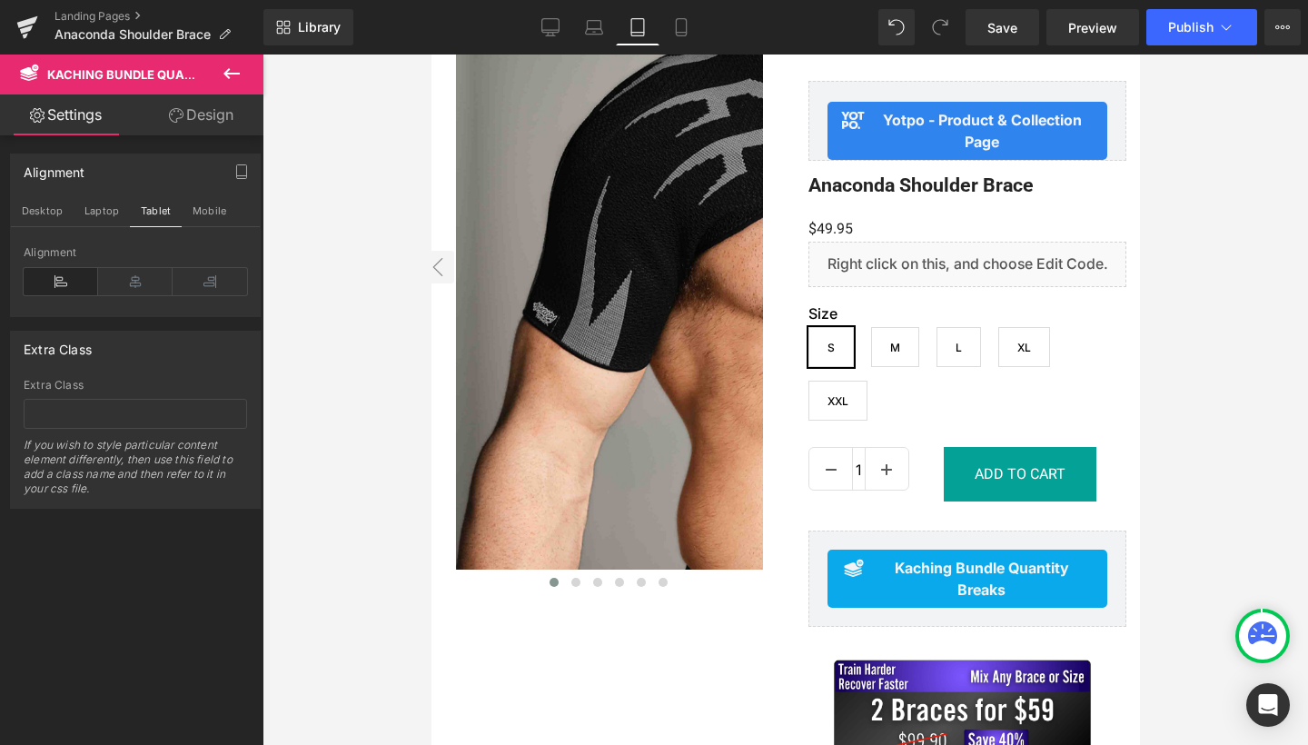
scroll to position [379, 0]
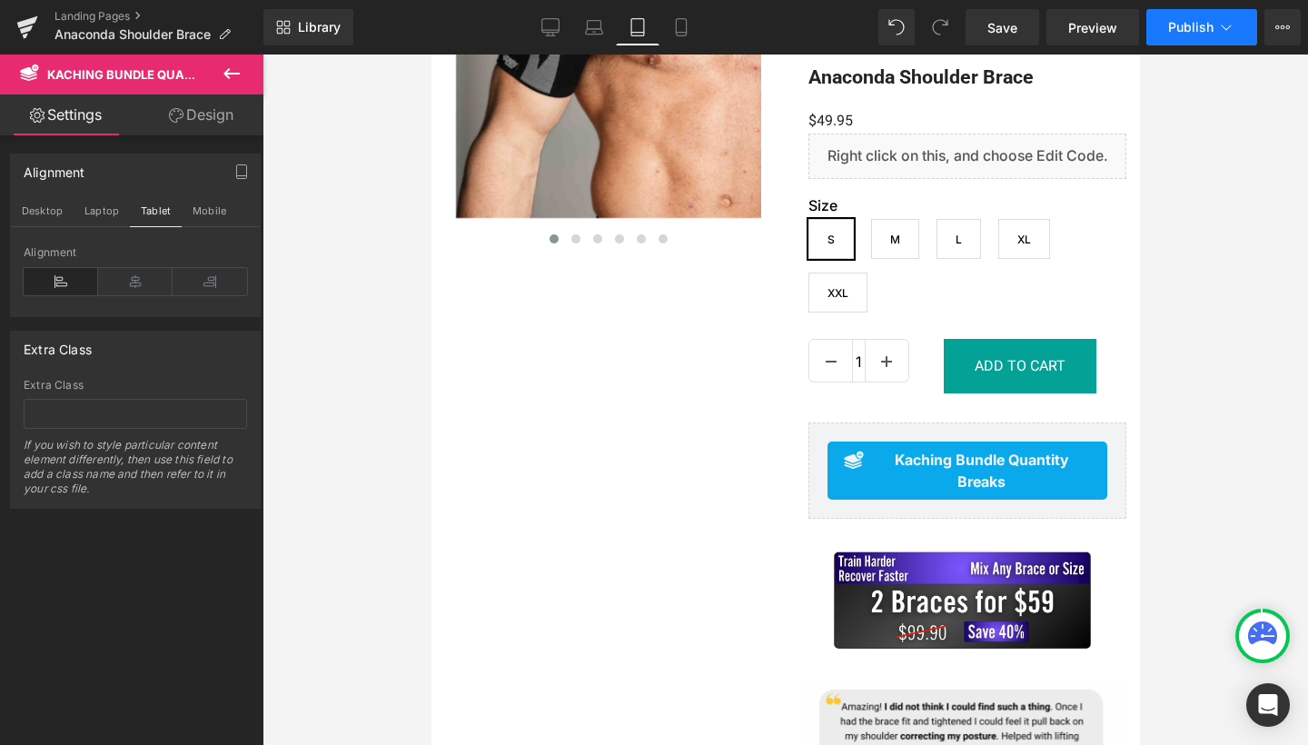
click at [1173, 35] on button "Publish" at bounding box center [1201, 27] width 111 height 36
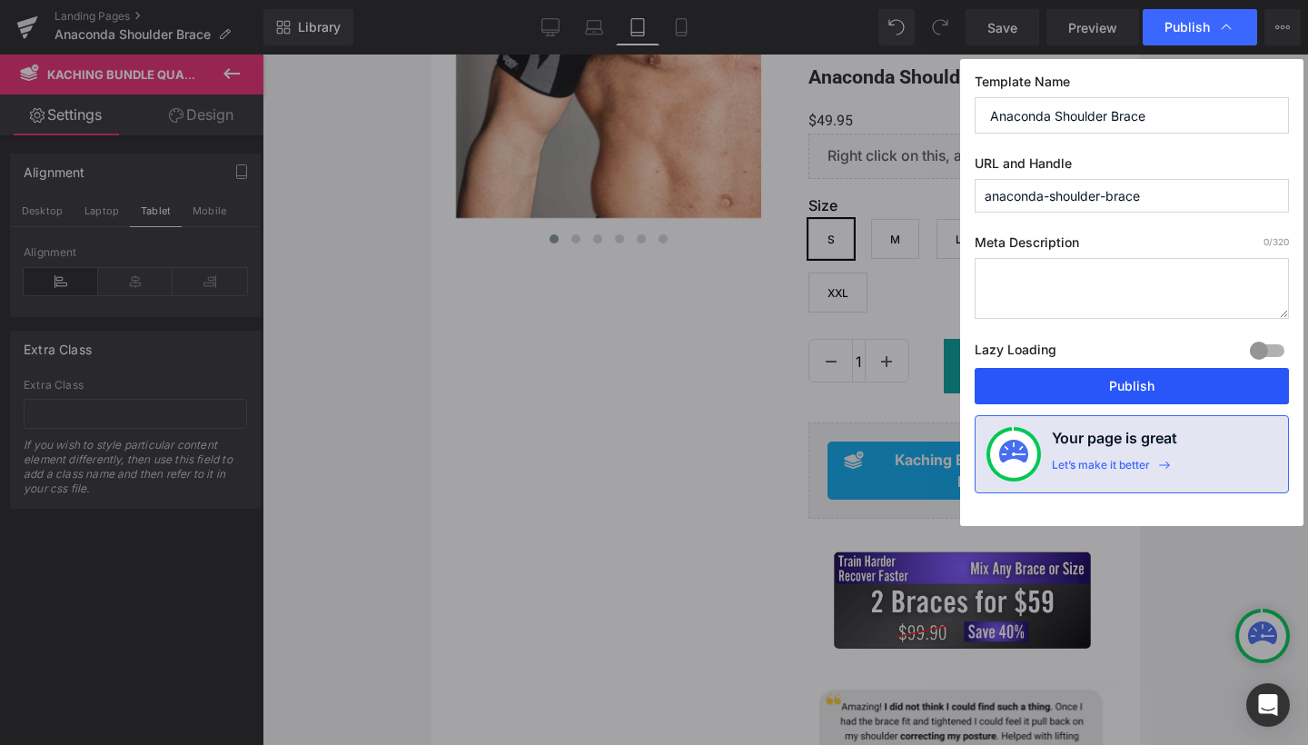
click at [1105, 389] on button "Publish" at bounding box center [1132, 386] width 314 height 36
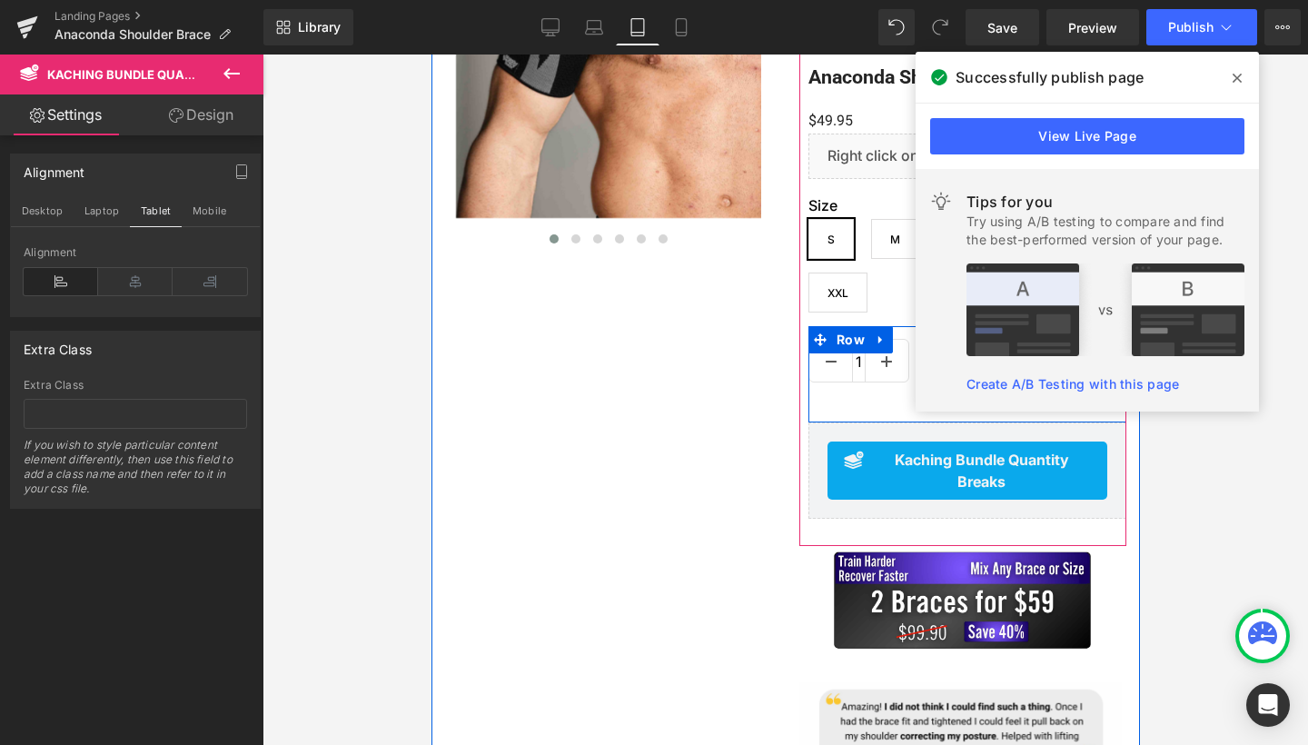
click at [1232, 76] on icon at bounding box center [1236, 78] width 9 height 15
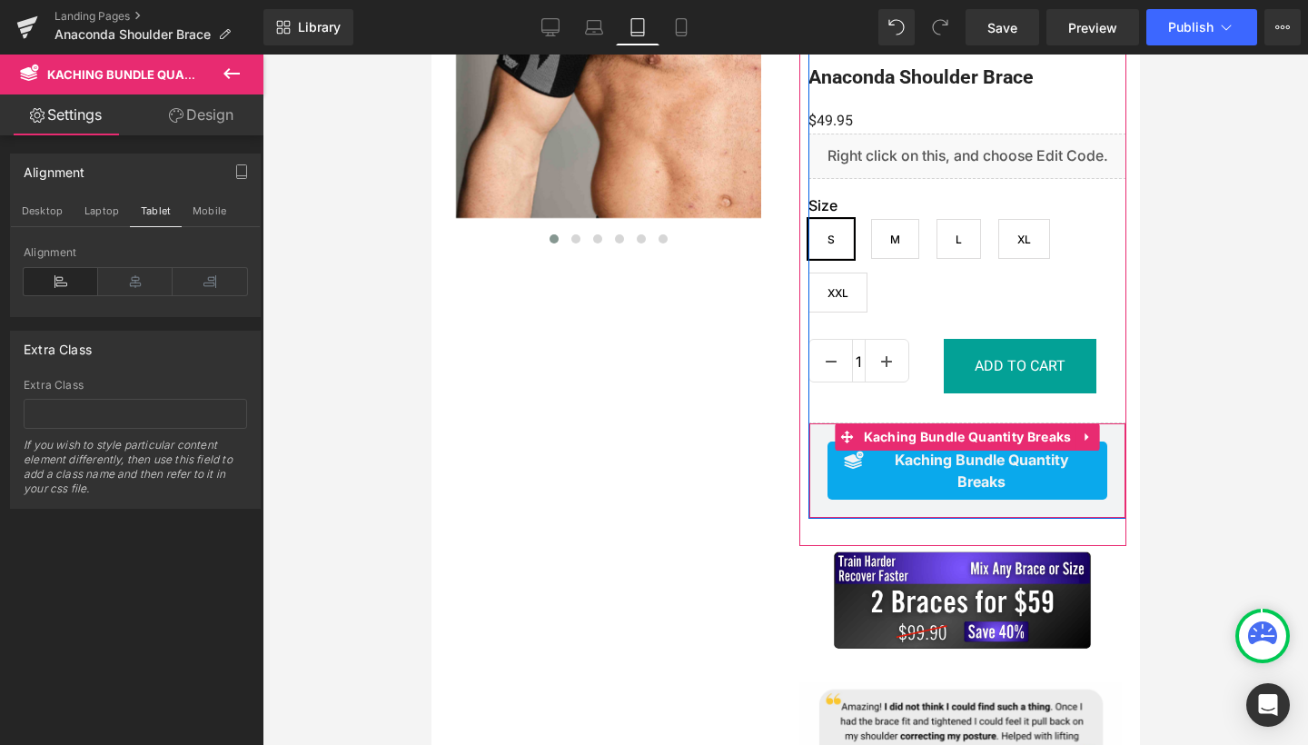
click at [831, 458] on div "Kaching Bundle Quantity Breaks" at bounding box center [966, 470] width 280 height 58
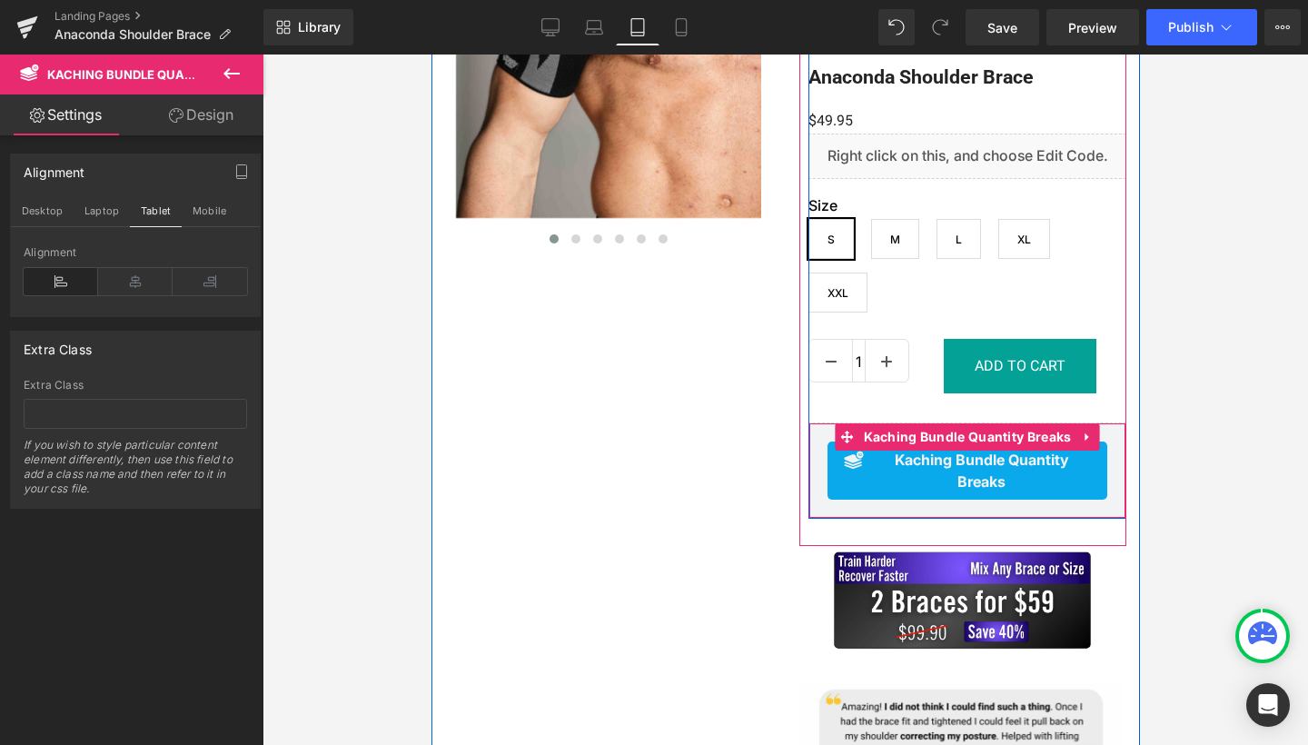
click at [818, 487] on div "Kaching Bundle Quantity Breaks Kaching Bundle Quantity Breaks" at bounding box center [966, 470] width 318 height 96
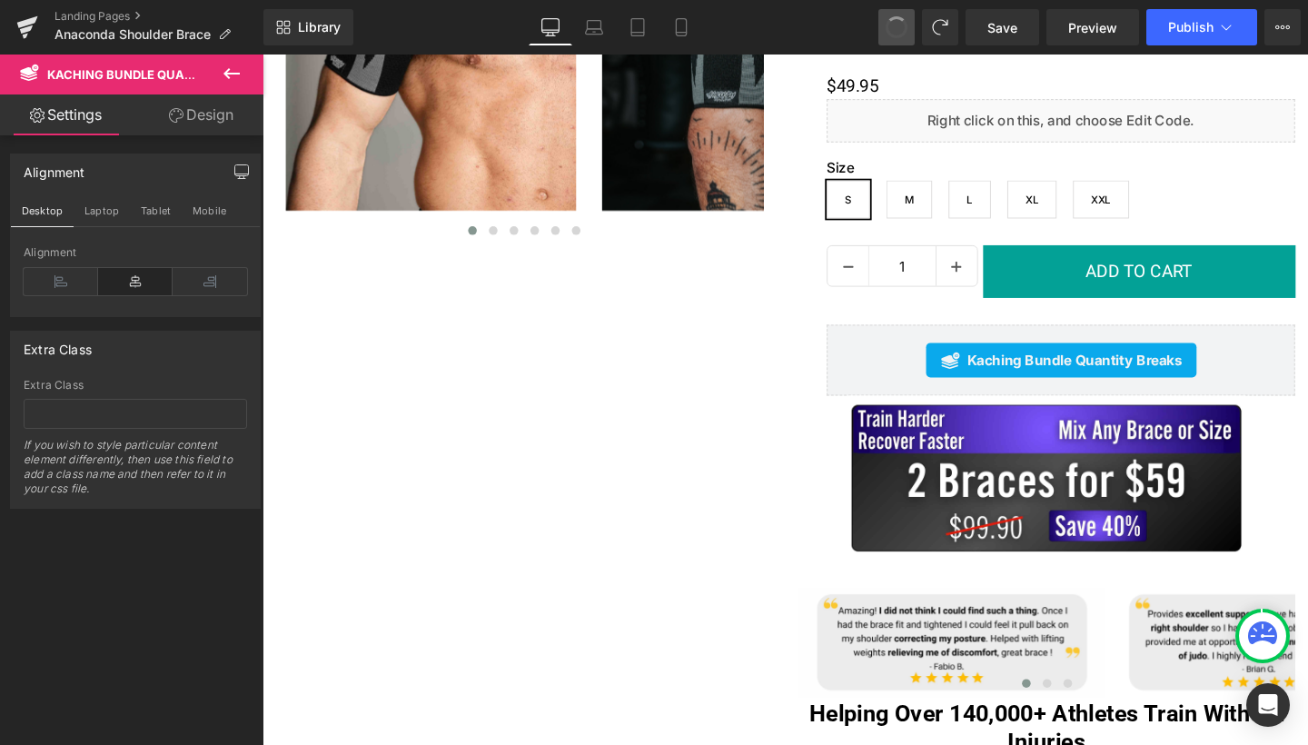
scroll to position [292, 0]
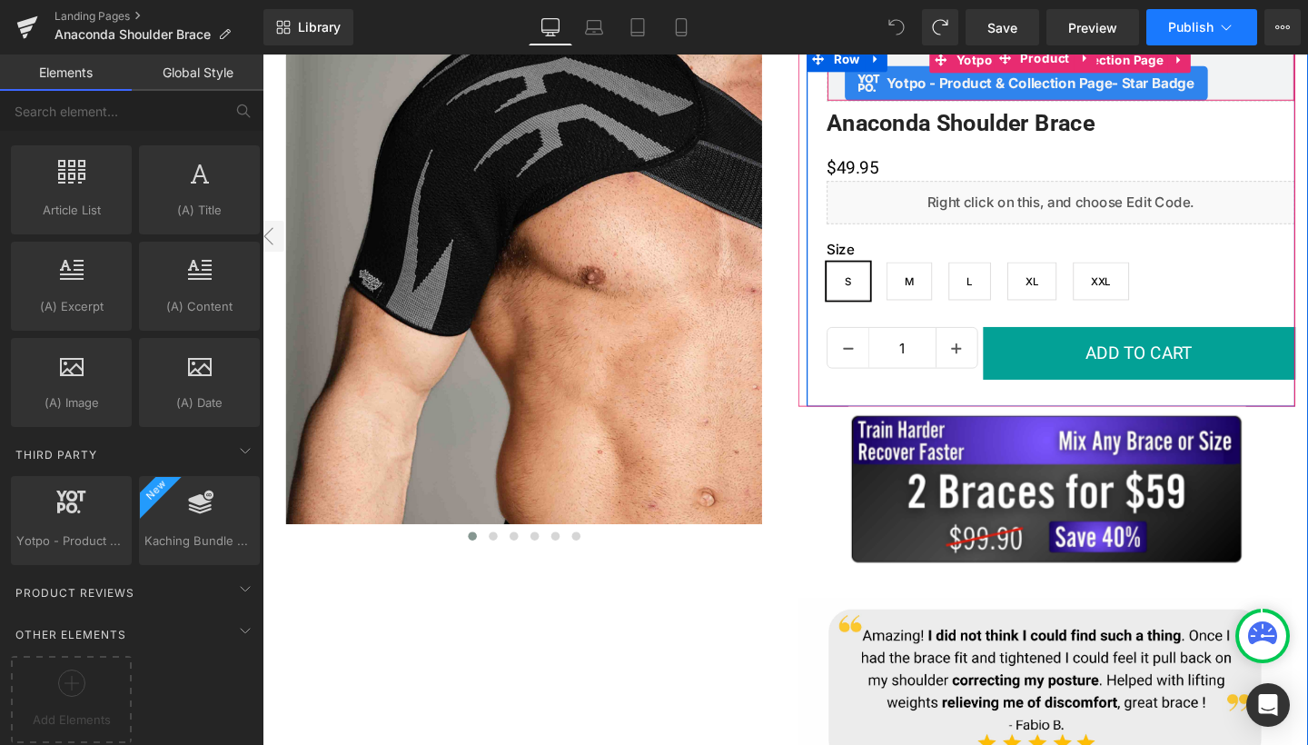
click at [1192, 30] on span "Publish" at bounding box center [1190, 27] width 45 height 15
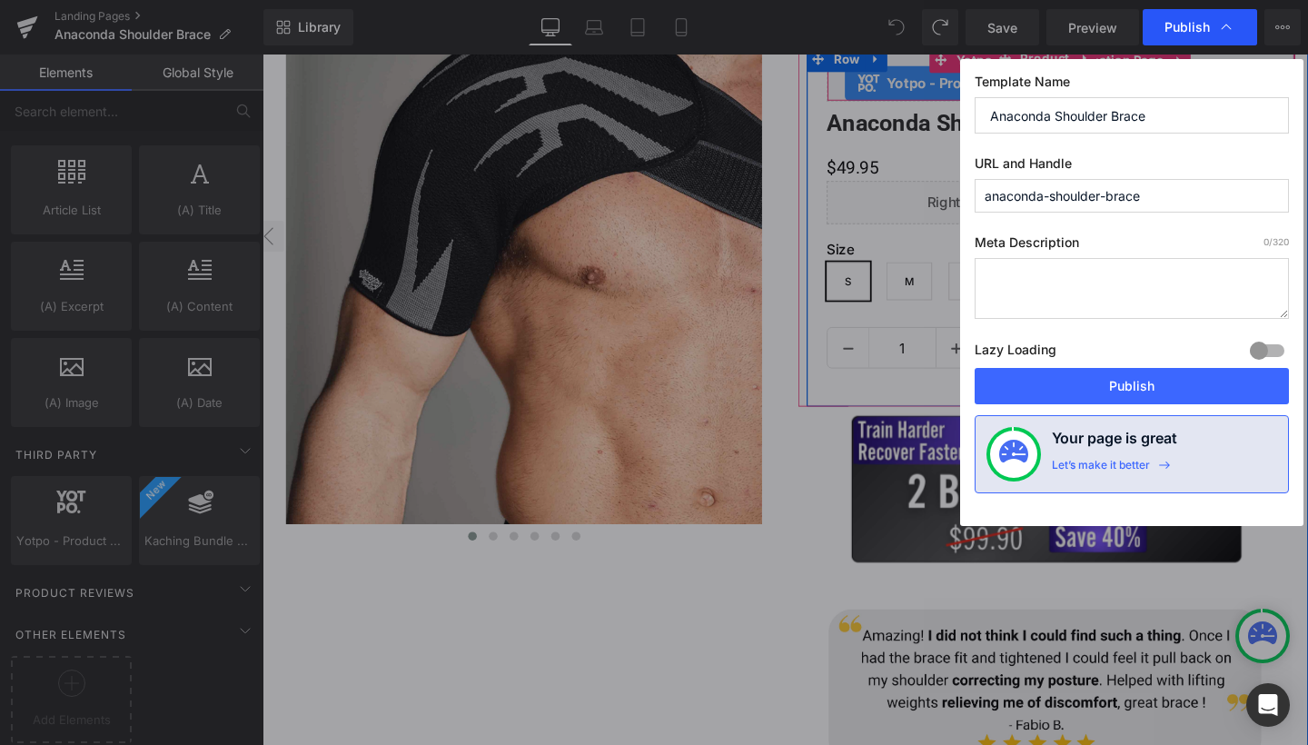
click at [1169, 32] on span "Publish" at bounding box center [1186, 27] width 45 height 16
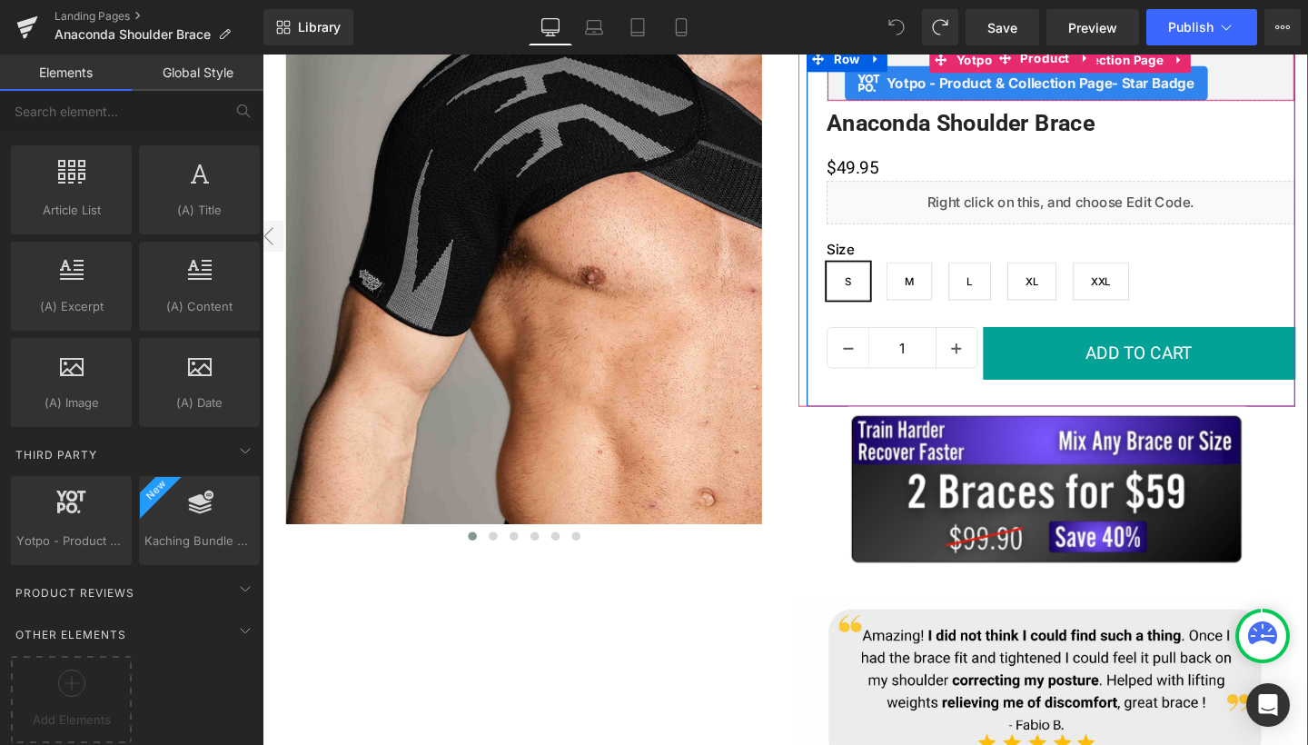
click at [1169, 32] on span "Publish" at bounding box center [1190, 27] width 45 height 15
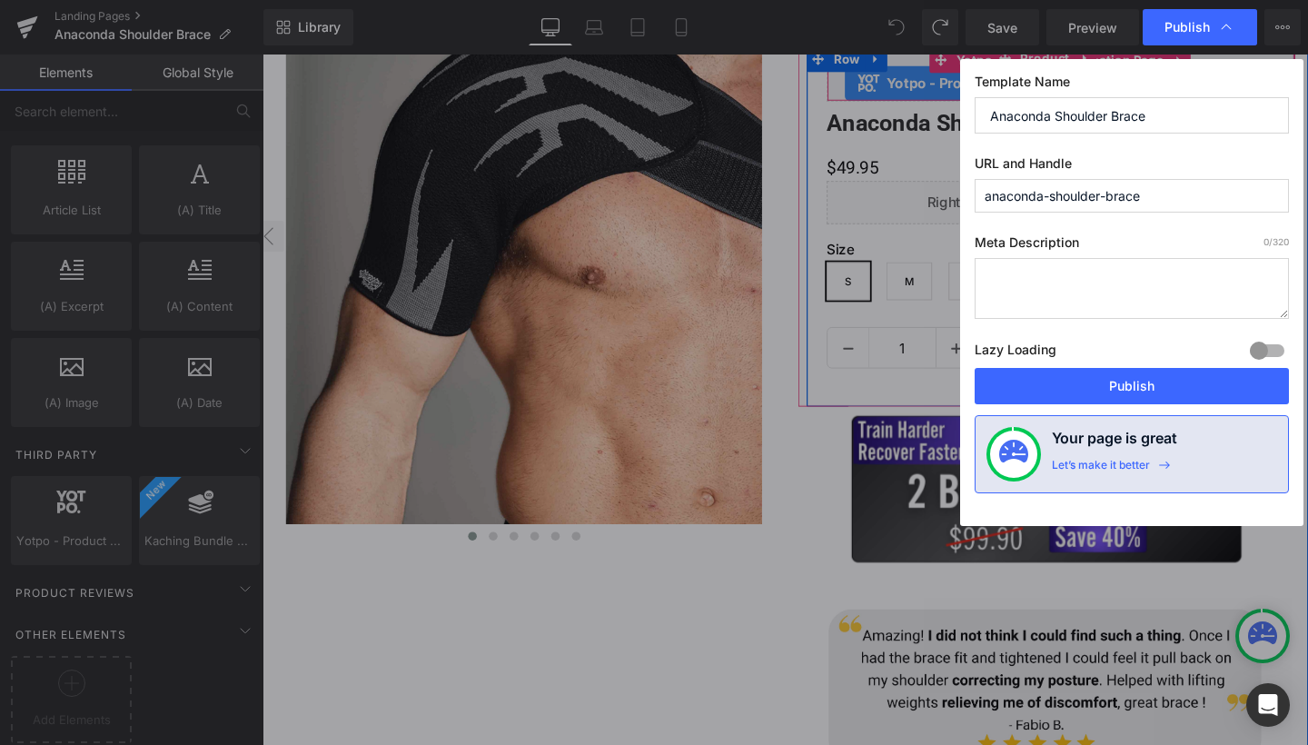
click at [1148, 365] on div "Lazy Loading Build Upgrade plan to unlock" at bounding box center [1132, 353] width 314 height 30
click at [1151, 373] on button "Publish" at bounding box center [1132, 386] width 314 height 36
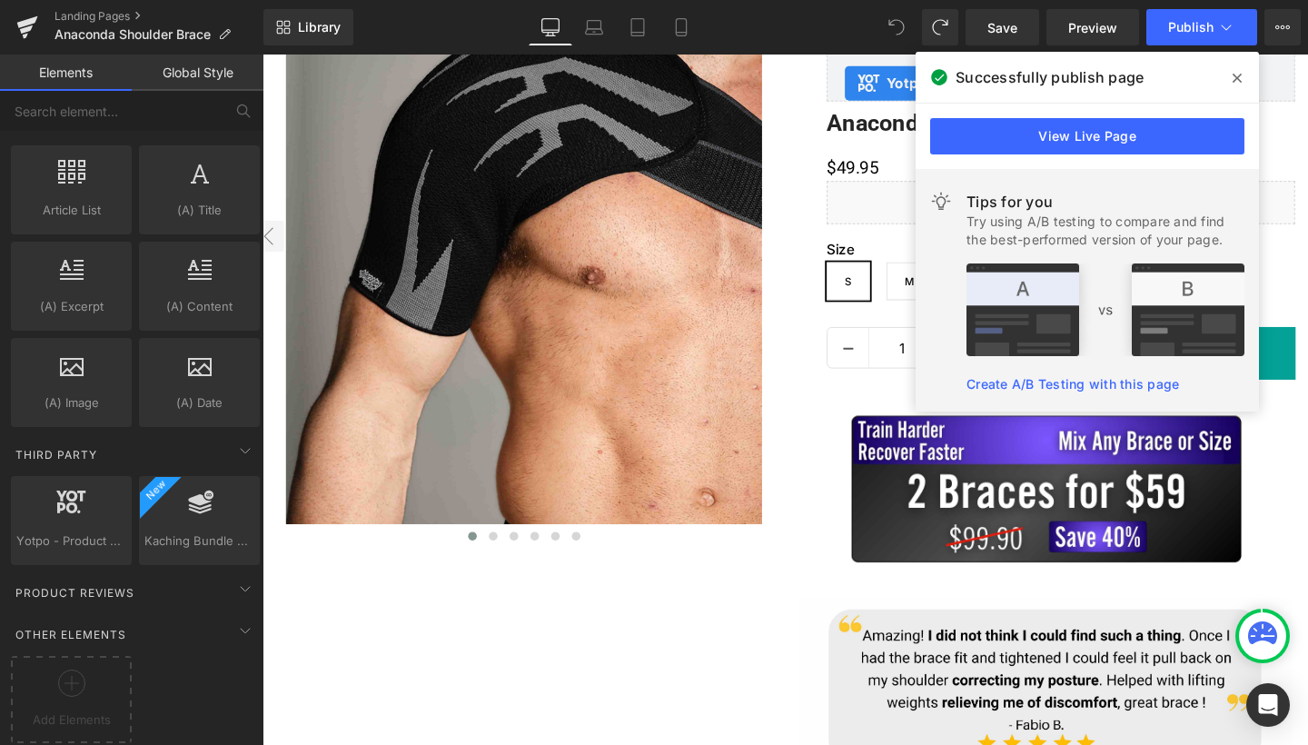
click at [1242, 84] on span at bounding box center [1236, 78] width 29 height 29
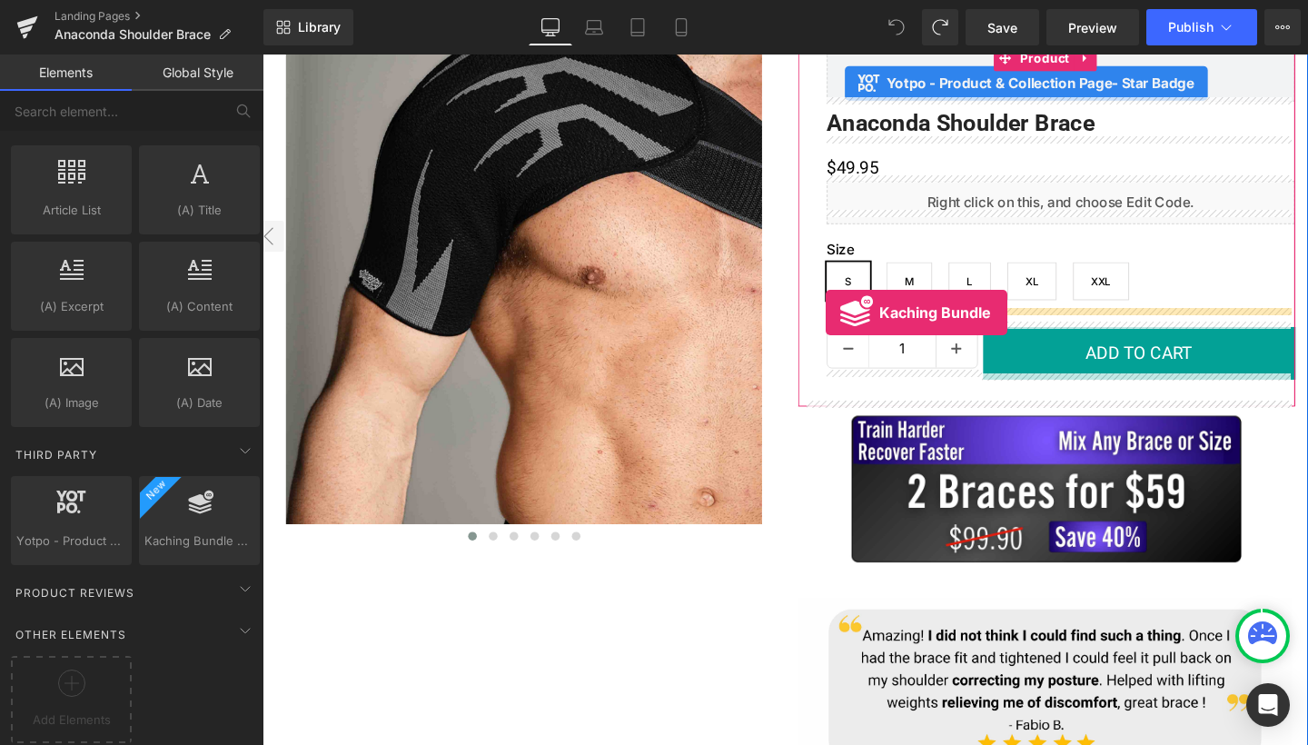
drag, startPoint x: 443, startPoint y: 578, endPoint x: 854, endPoint y: 326, distance: 481.5
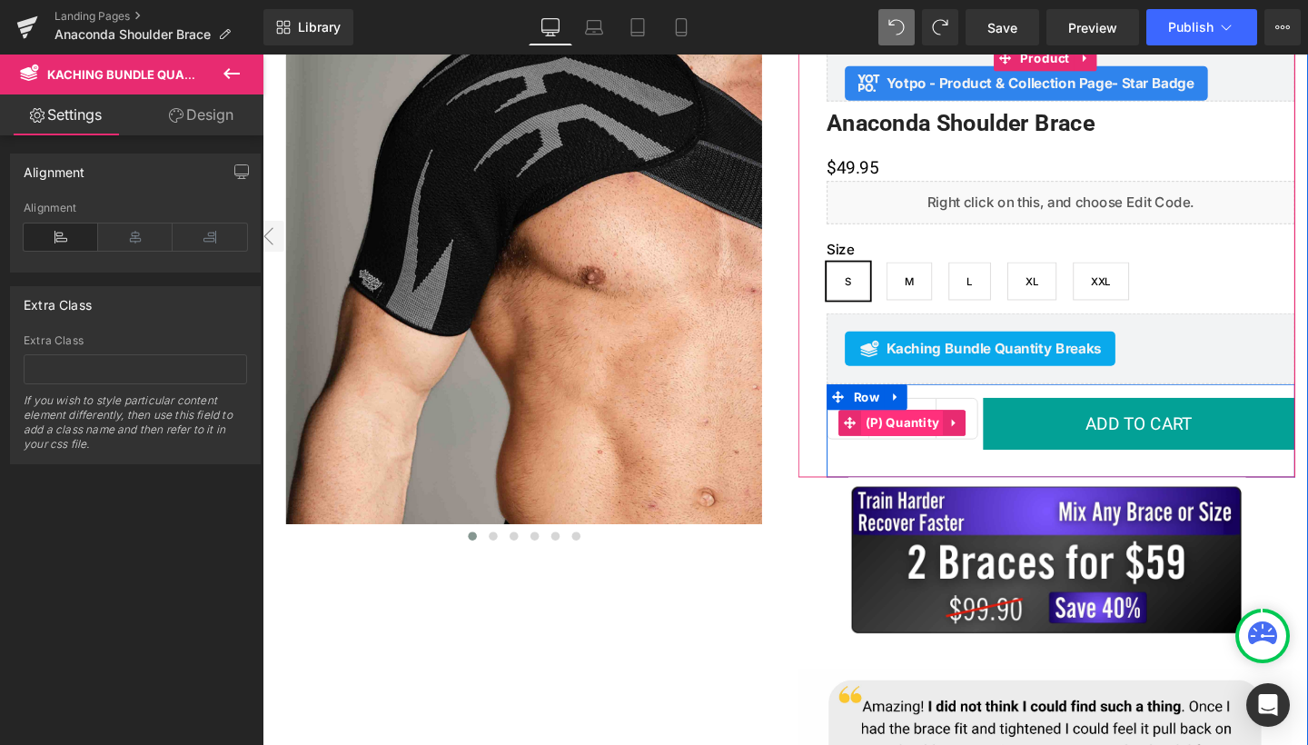
click at [922, 448] on span "(P) Quantity" at bounding box center [935, 441] width 86 height 27
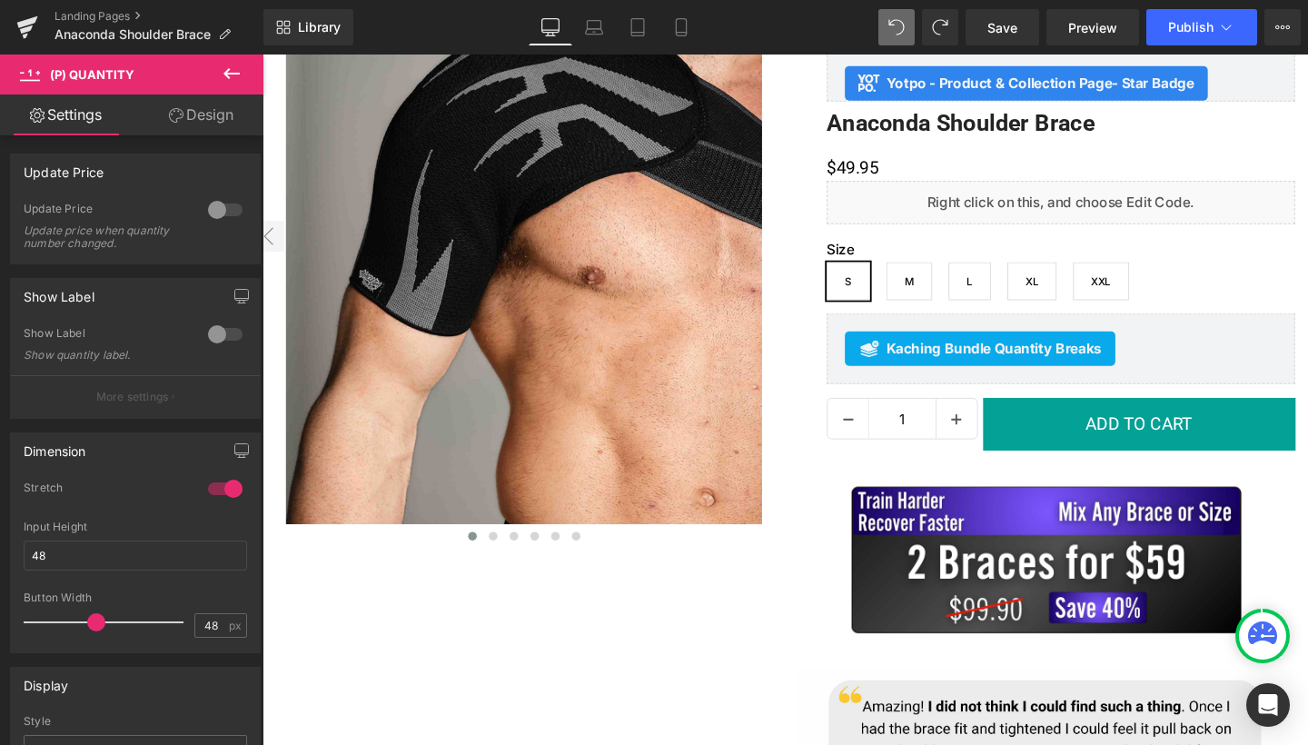
click at [231, 81] on icon at bounding box center [232, 74] width 22 height 22
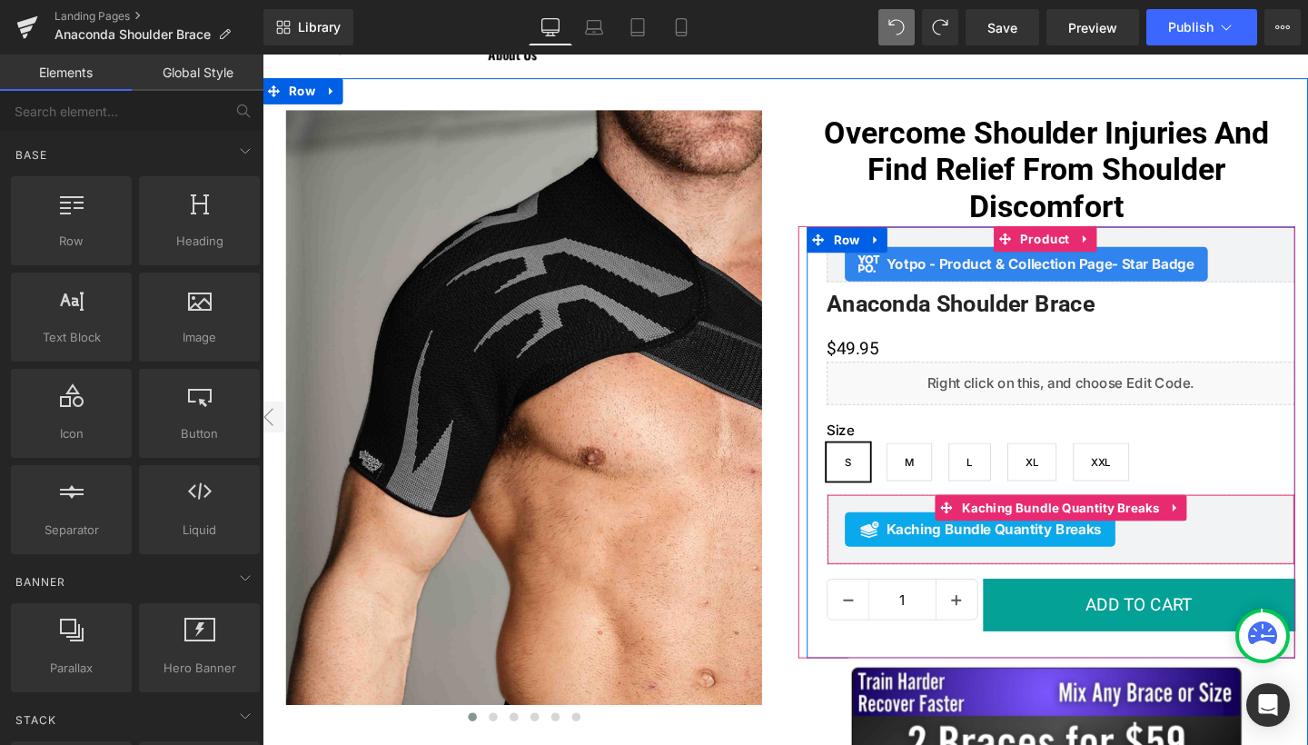
scroll to position [118, 0]
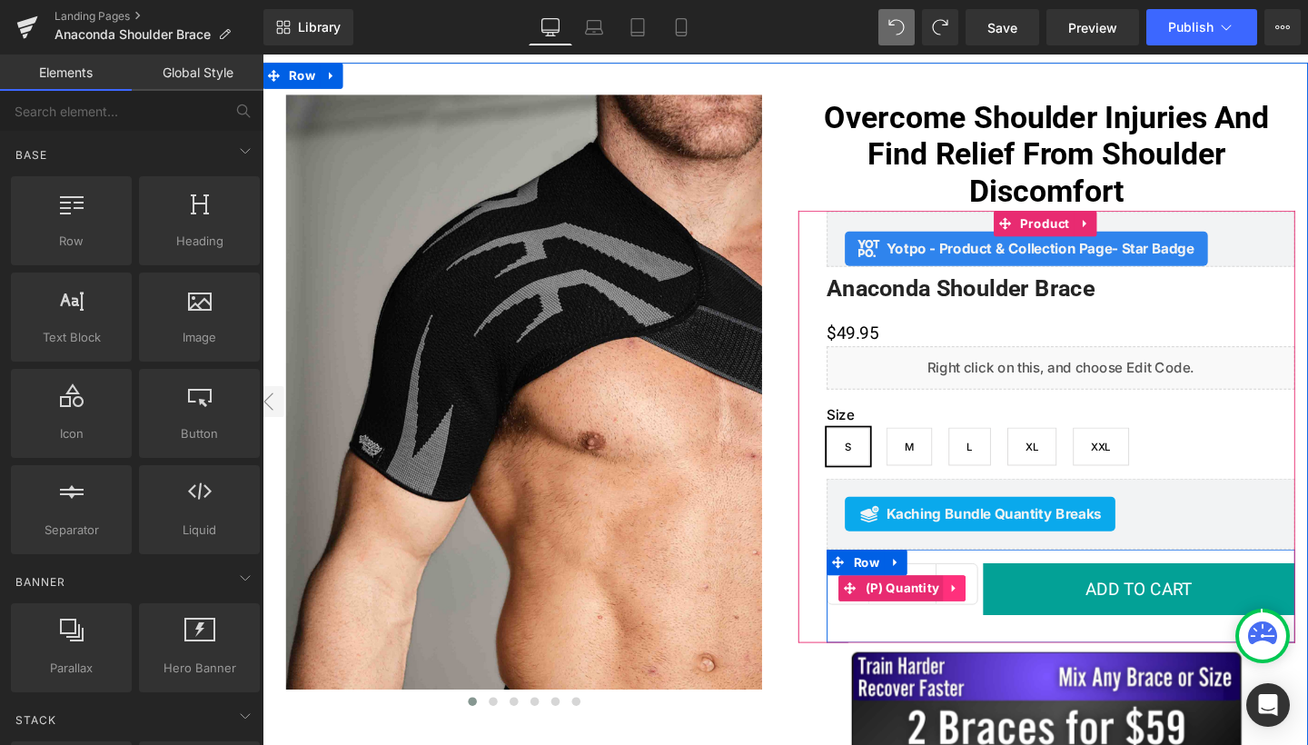
click at [987, 611] on icon at bounding box center [988, 615] width 4 height 8
click at [904, 611] on span "(P) Quantity" at bounding box center [935, 616] width 86 height 27
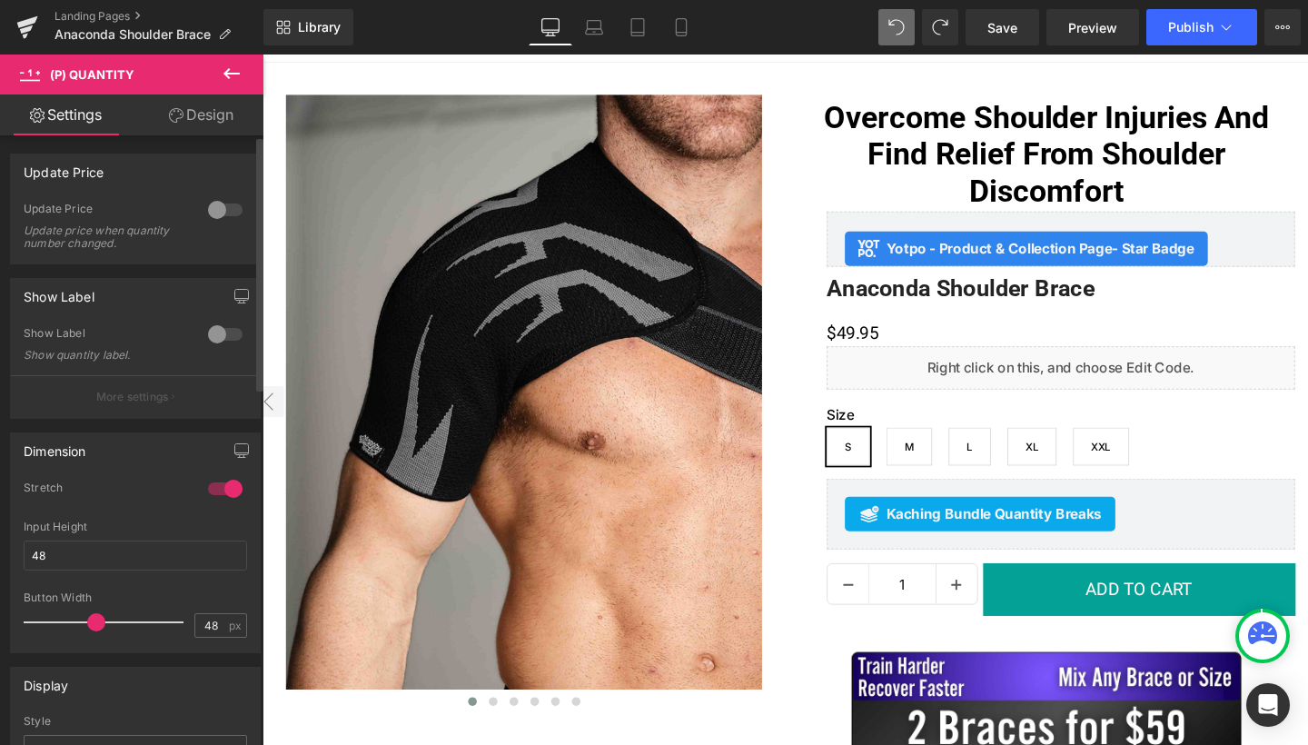
click at [213, 339] on div at bounding box center [225, 334] width 44 height 29
click at [223, 331] on div at bounding box center [225, 334] width 44 height 29
click at [161, 340] on div "Show Label" at bounding box center [107, 335] width 166 height 19
click at [238, 288] on button "button" at bounding box center [241, 296] width 29 height 35
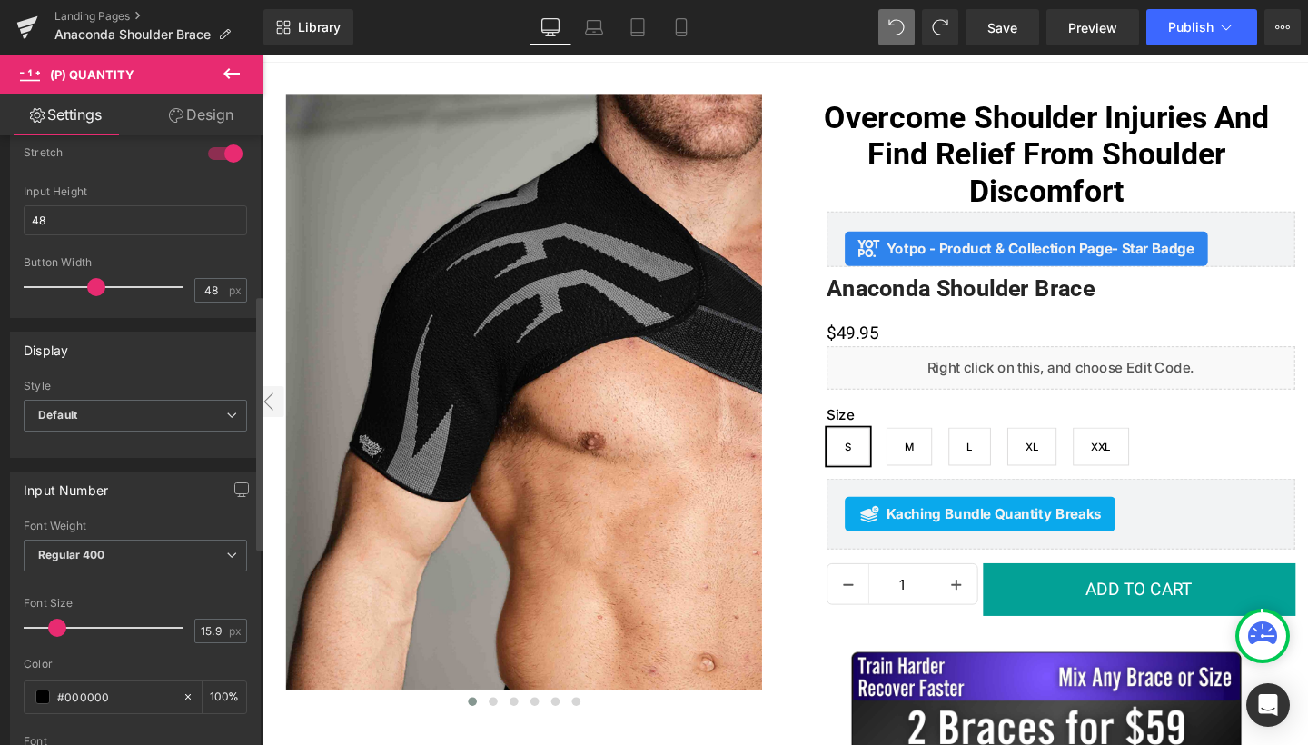
scroll to position [379, 0]
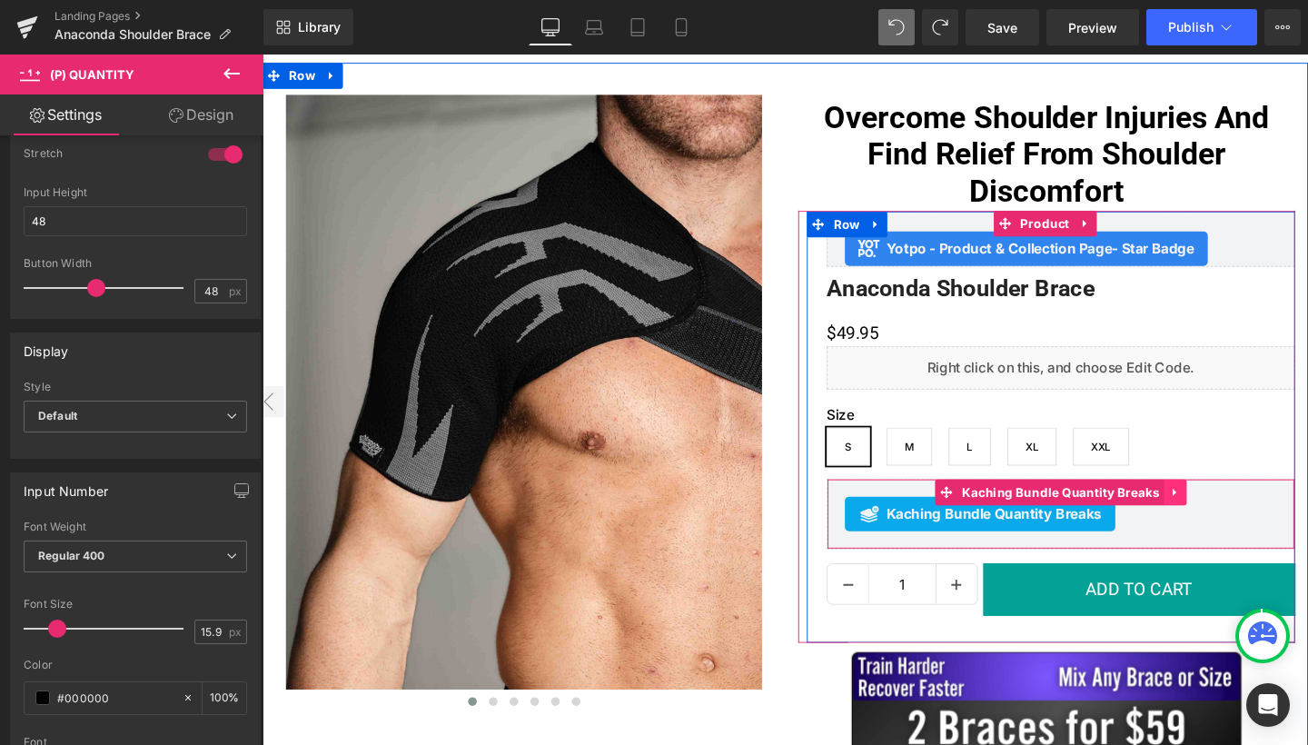
click at [1229, 512] on icon at bounding box center [1222, 516] width 13 height 14
click at [1261, 514] on icon at bounding box center [1258, 516] width 13 height 14
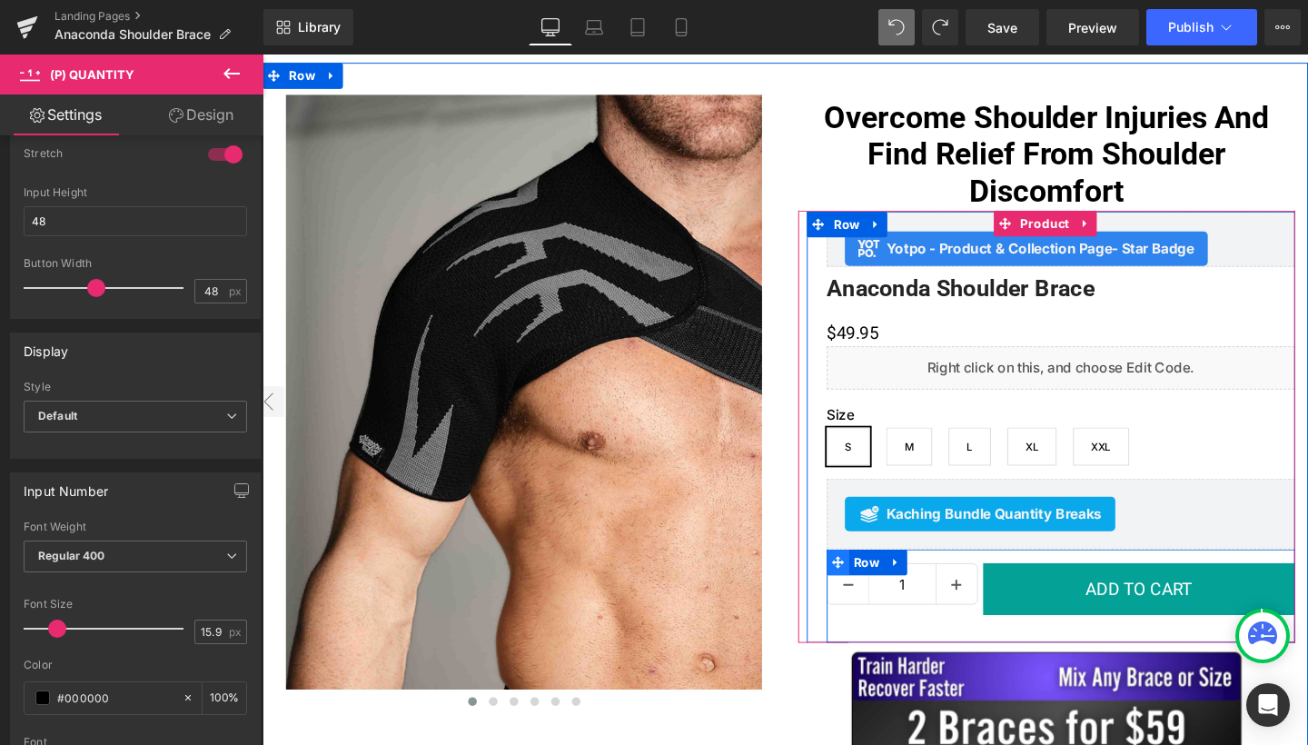
click at [875, 583] on span at bounding box center [868, 588] width 24 height 27
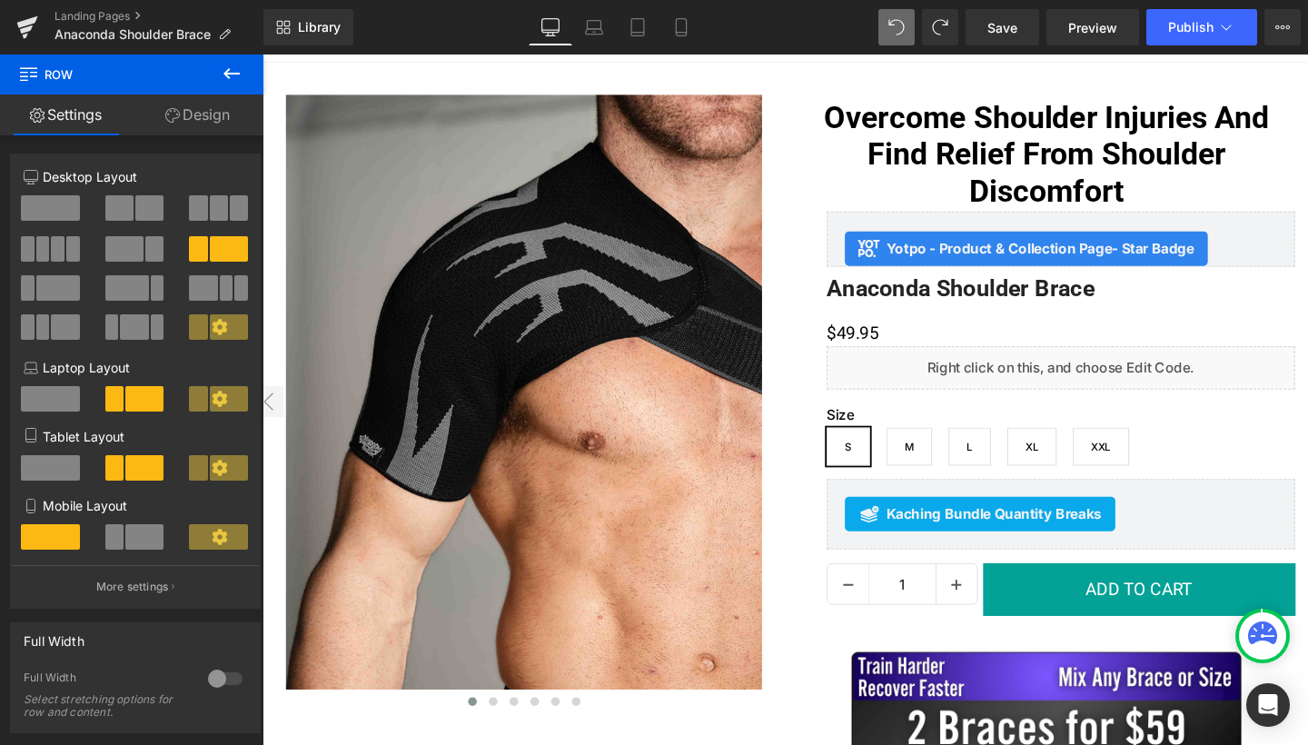
click at [226, 76] on icon at bounding box center [231, 73] width 16 height 11
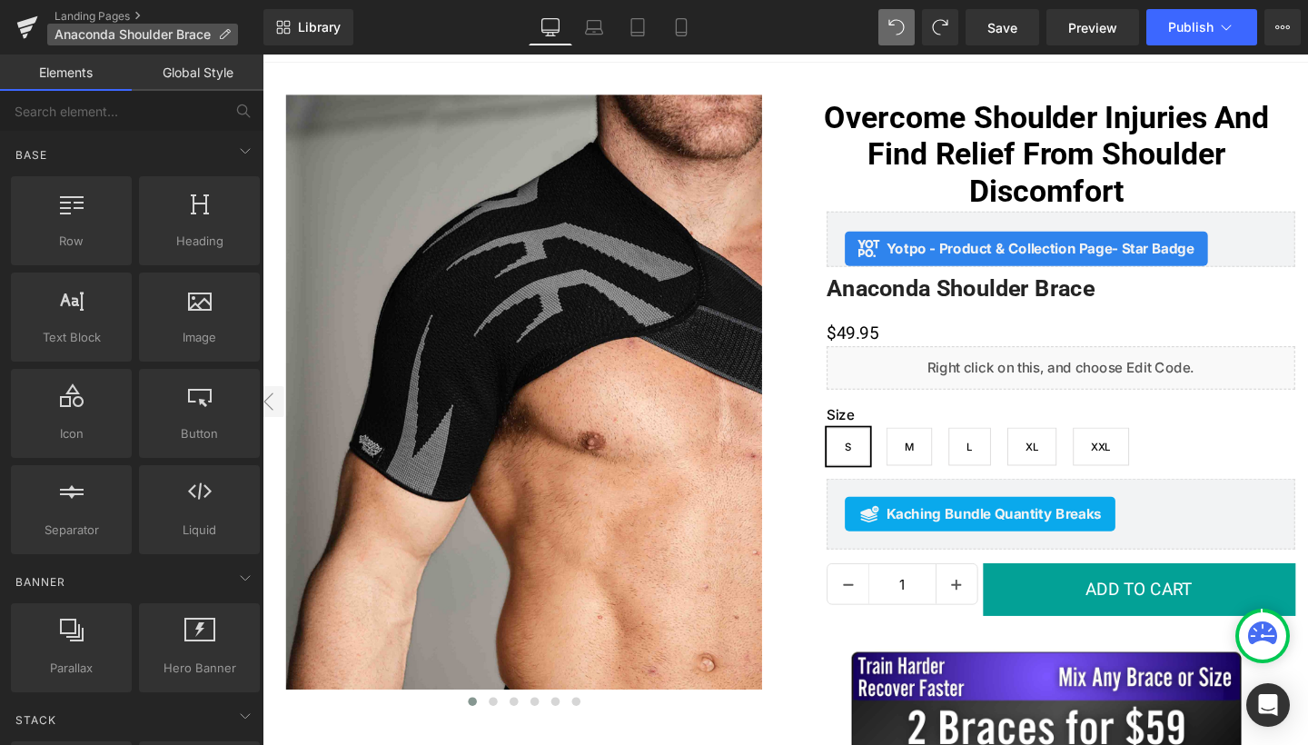
click at [98, 28] on span "Anaconda Shoulder Brace" at bounding box center [132, 34] width 156 height 15
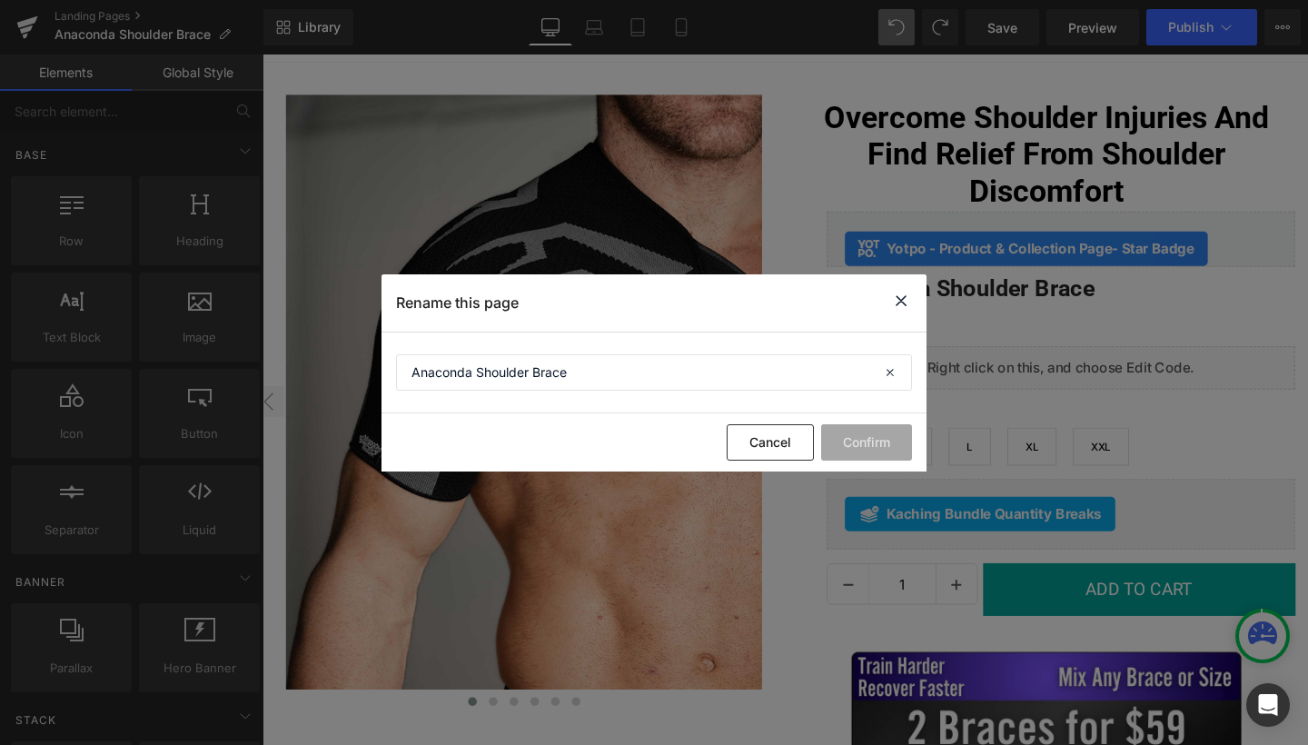
click at [905, 305] on icon at bounding box center [901, 301] width 22 height 23
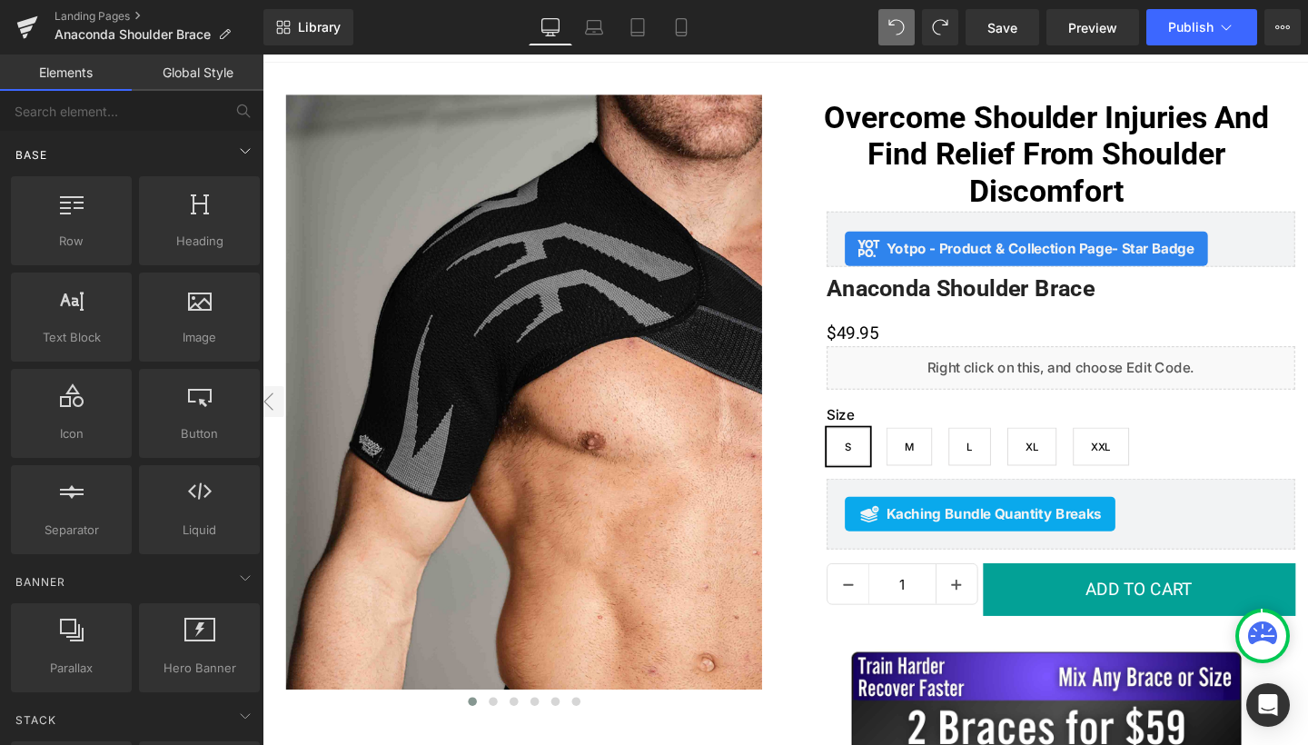
click at [41, 156] on span "Base" at bounding box center [31, 154] width 35 height 17
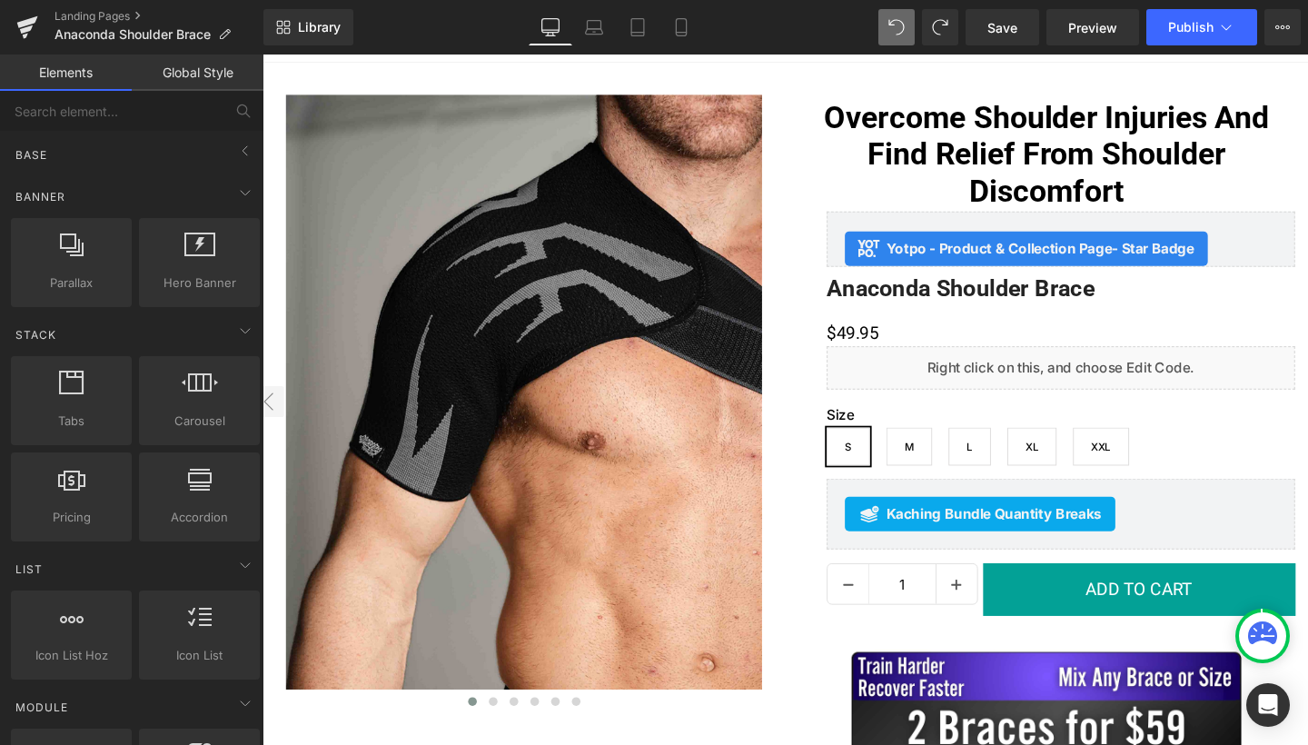
click at [187, 64] on link "Global Style" at bounding box center [198, 72] width 132 height 36
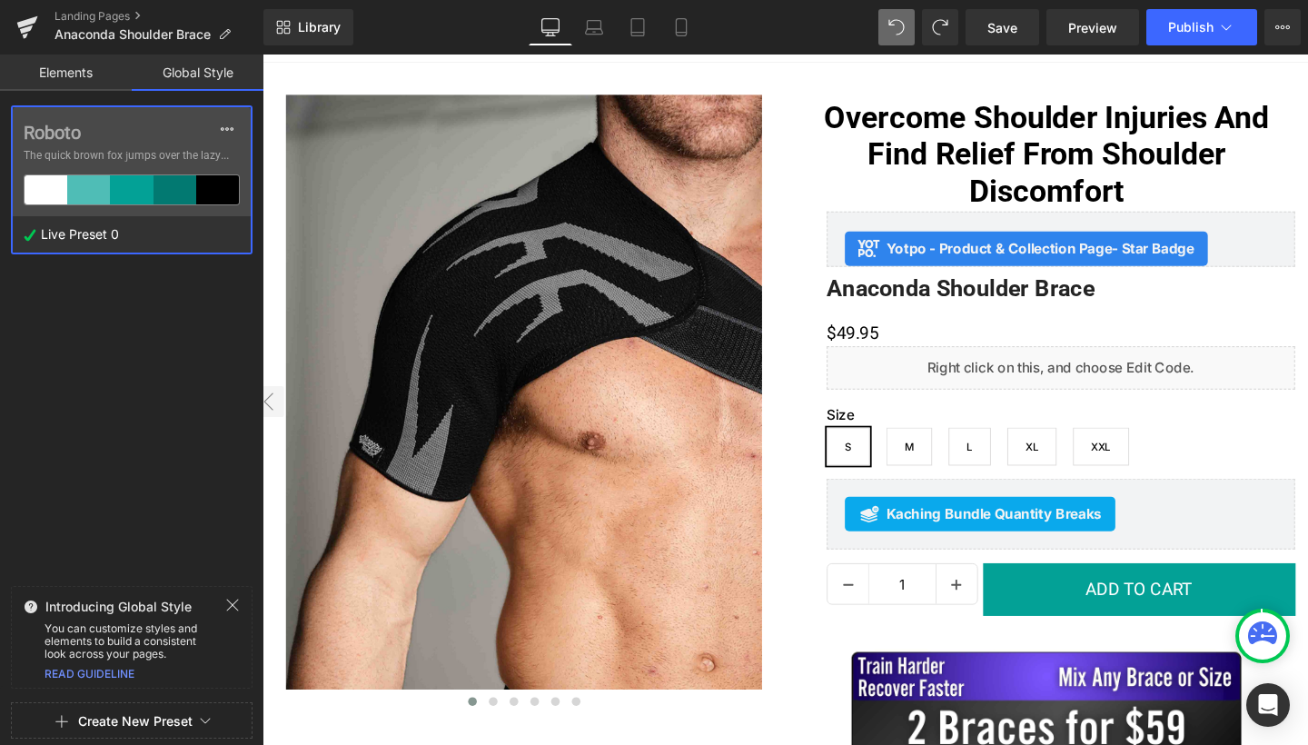
click at [41, 78] on link "Elements" at bounding box center [66, 72] width 132 height 36
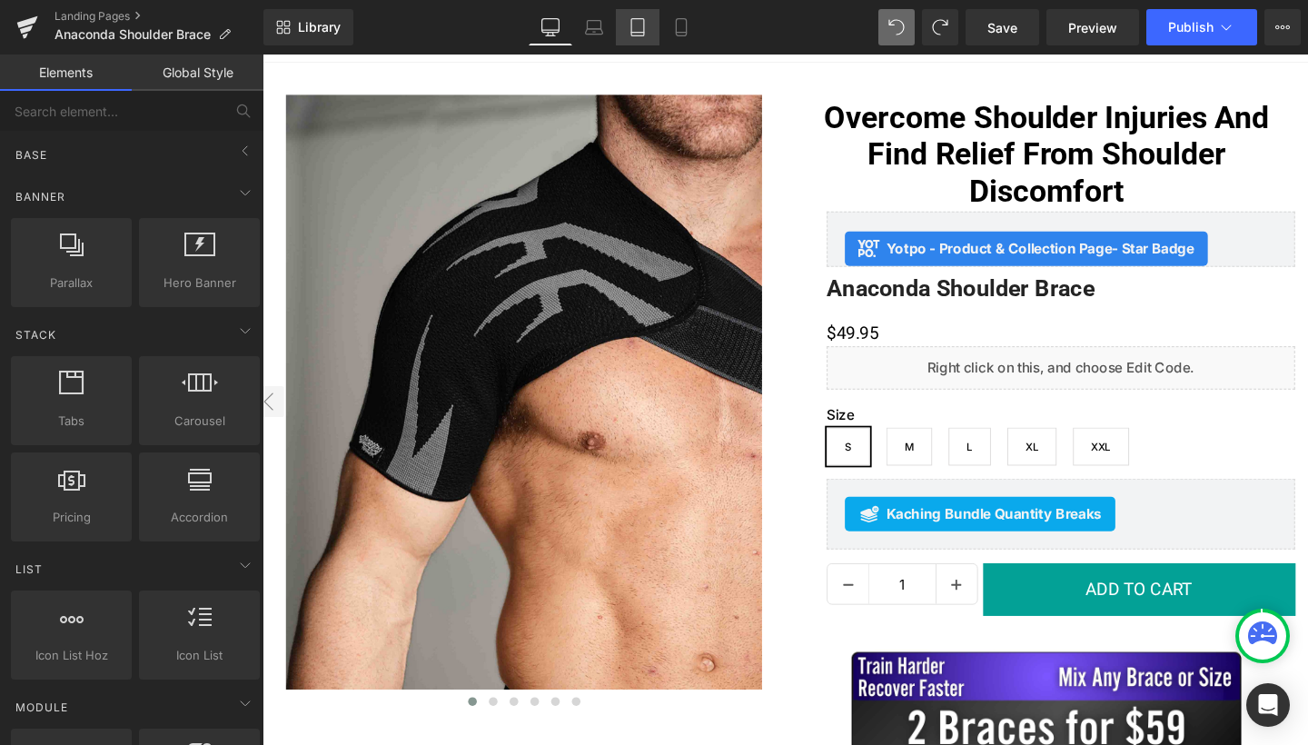
click at [616, 28] on link "Tablet" at bounding box center [638, 27] width 44 height 36
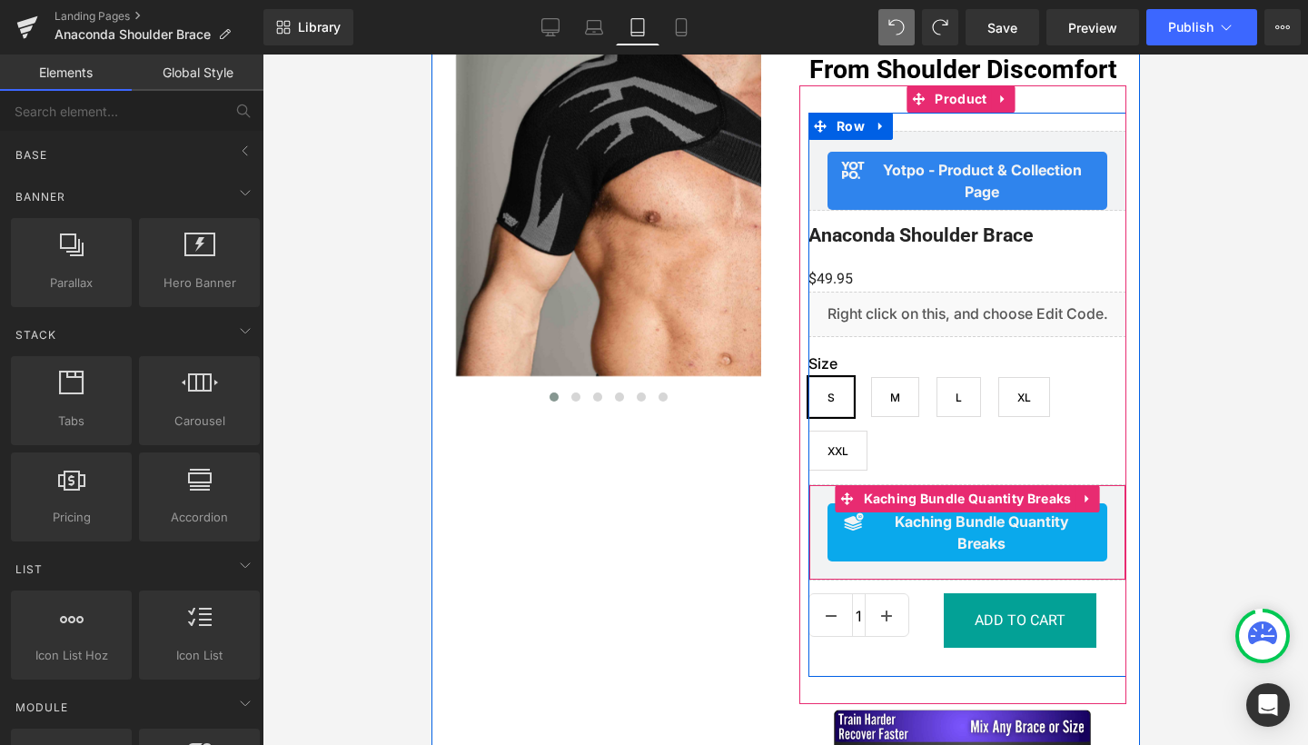
scroll to position [224, 0]
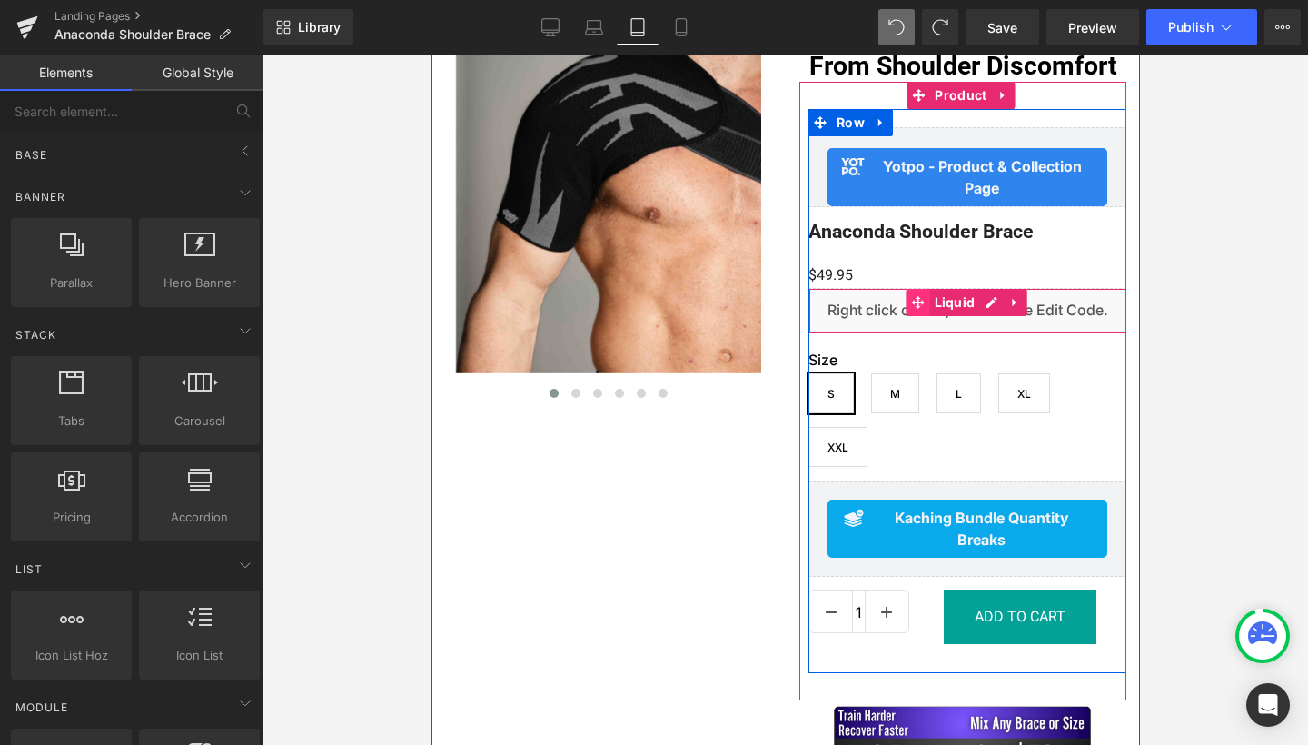
click at [922, 311] on span at bounding box center [918, 302] width 24 height 27
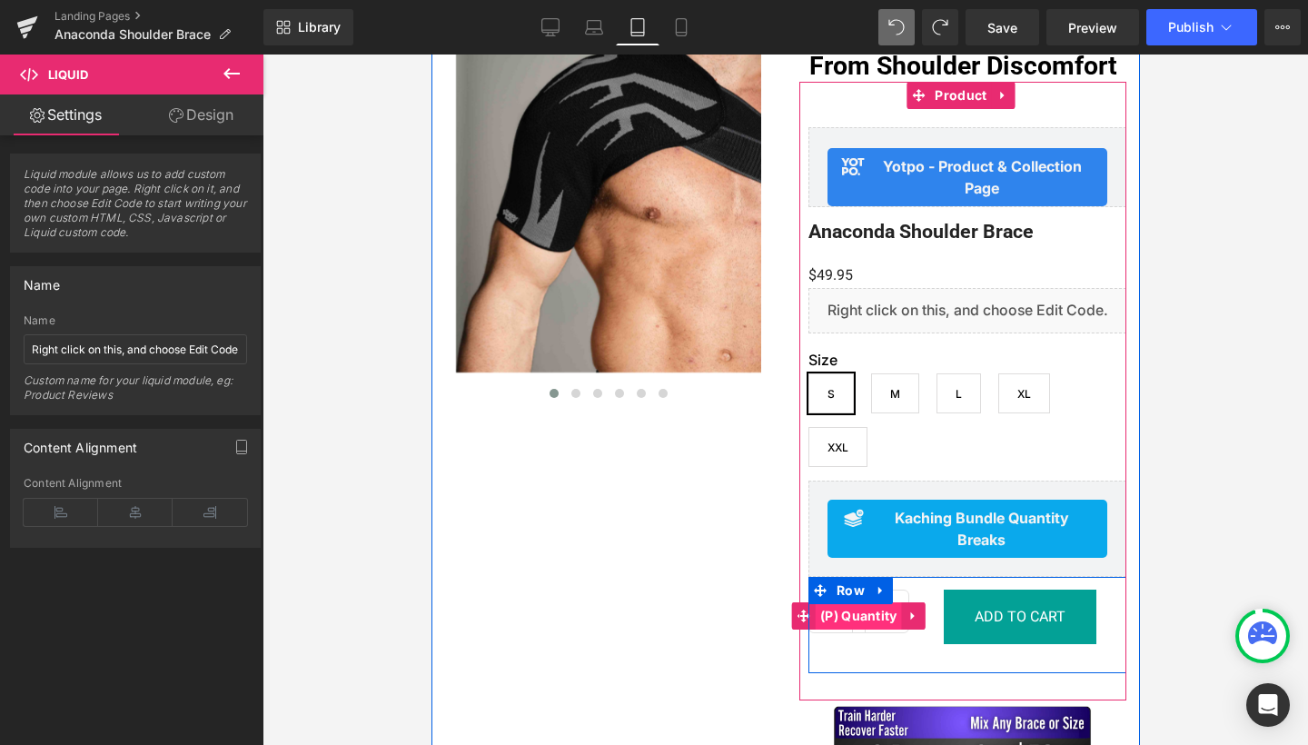
click at [864, 616] on span "(P) Quantity" at bounding box center [858, 615] width 86 height 27
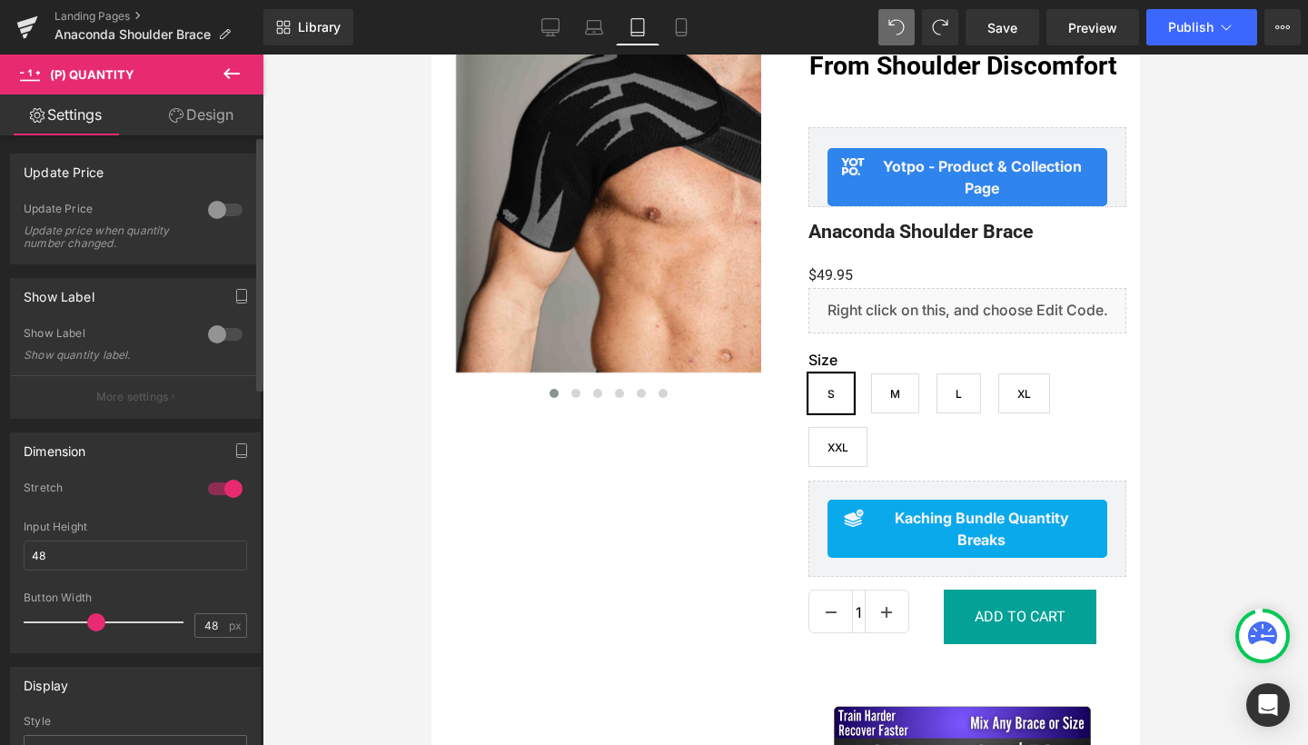
click at [209, 344] on div at bounding box center [225, 334] width 44 height 29
click at [227, 339] on div at bounding box center [225, 334] width 44 height 29
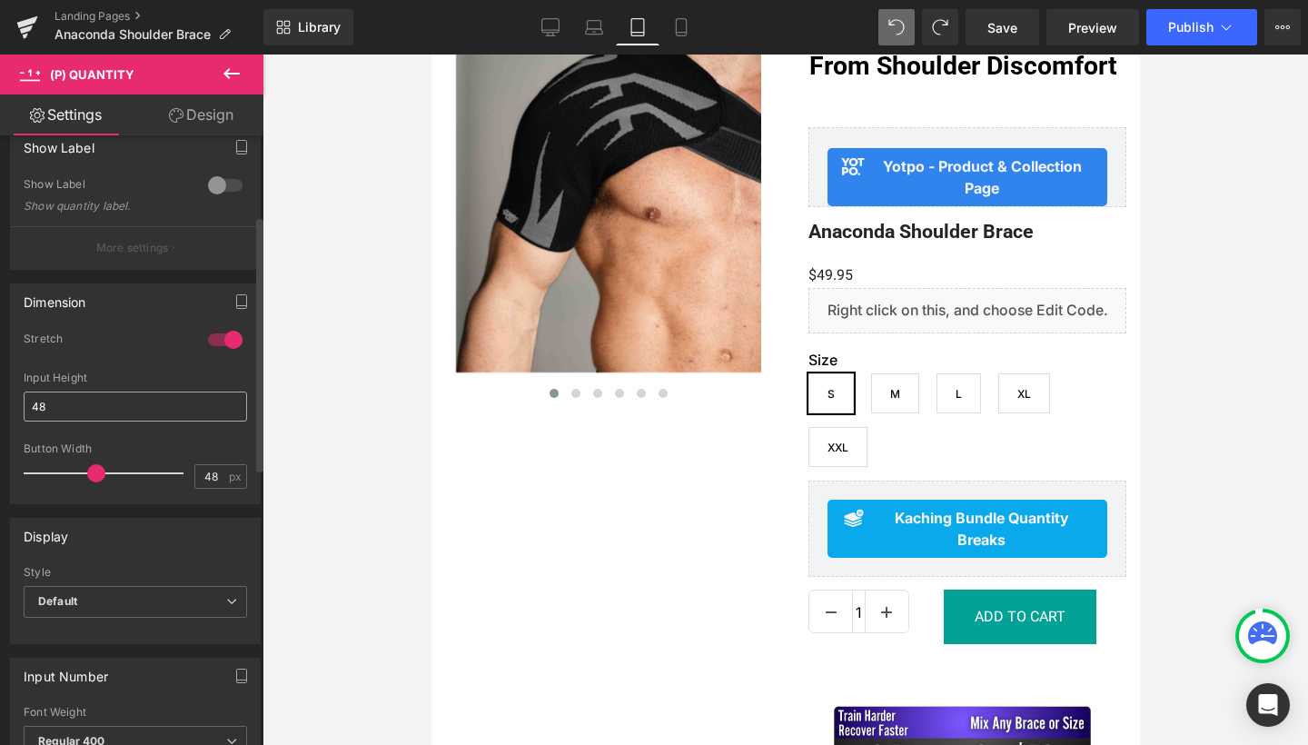
scroll to position [266, 0]
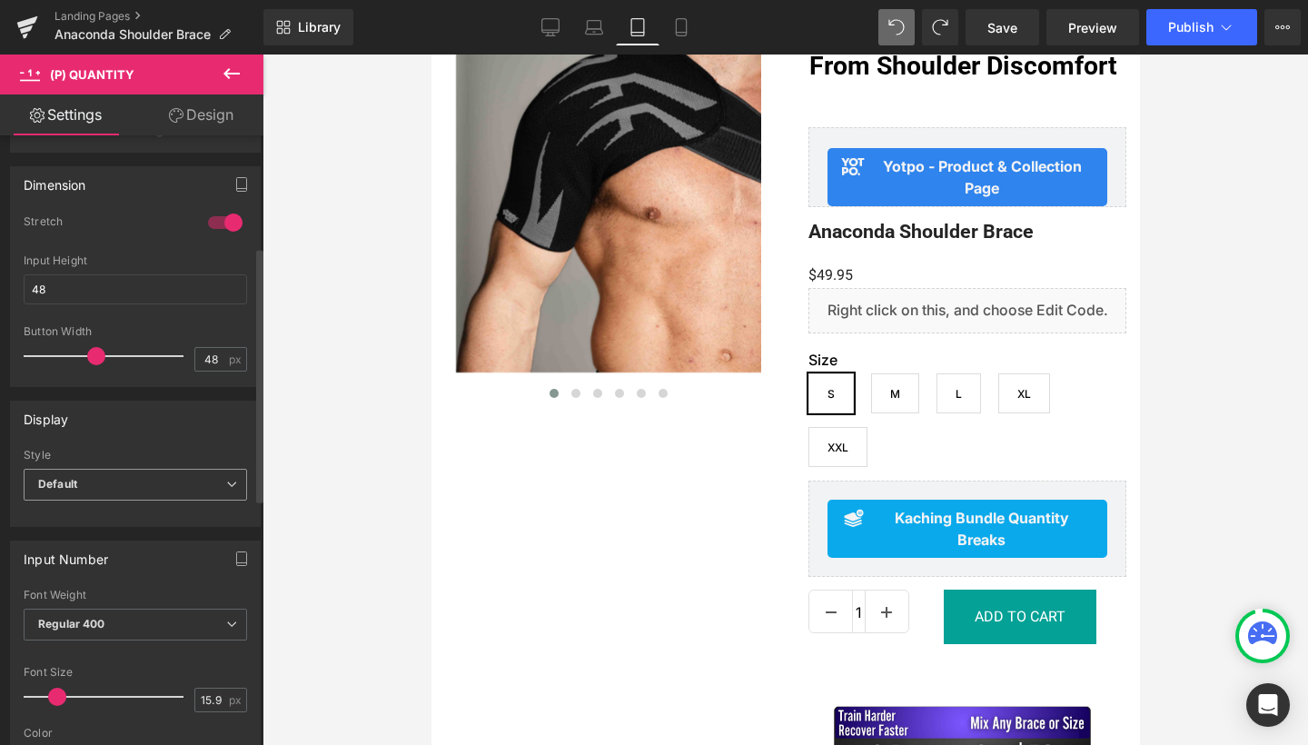
click at [84, 490] on span "Default" at bounding box center [135, 485] width 223 height 32
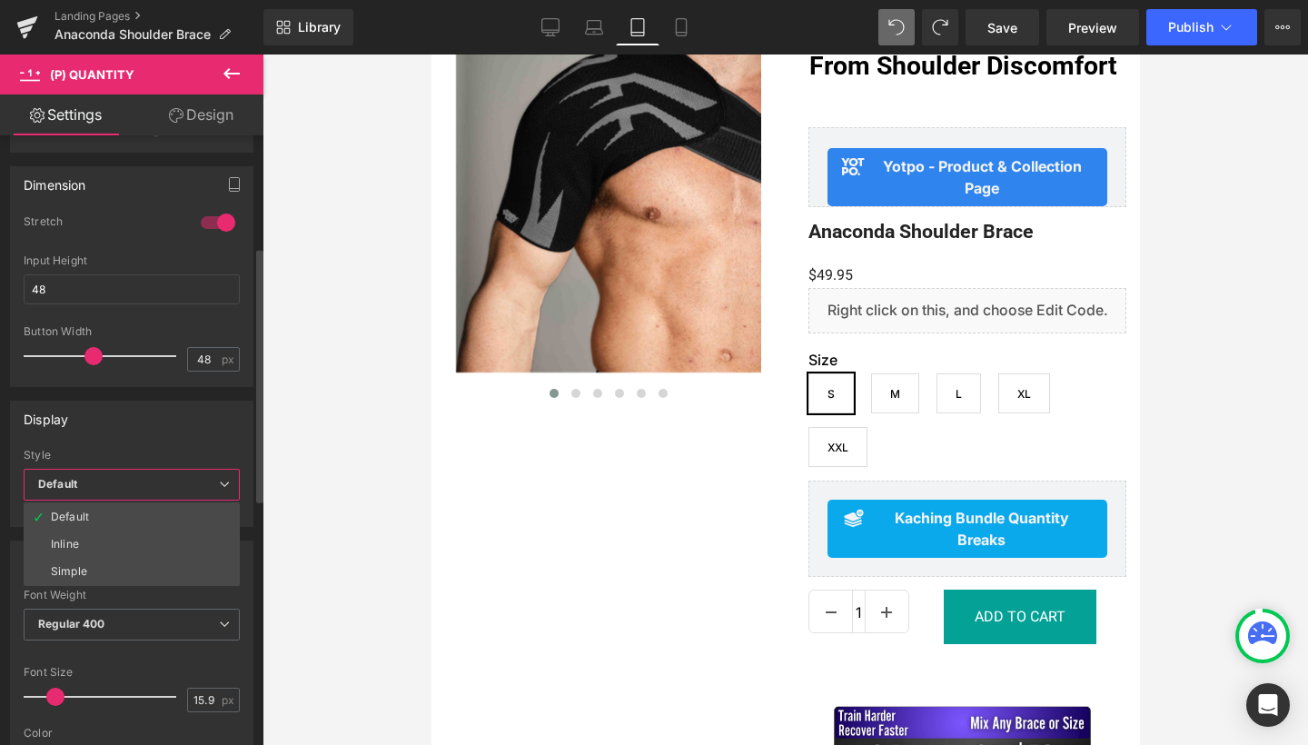
click at [132, 423] on div "Display" at bounding box center [132, 418] width 242 height 35
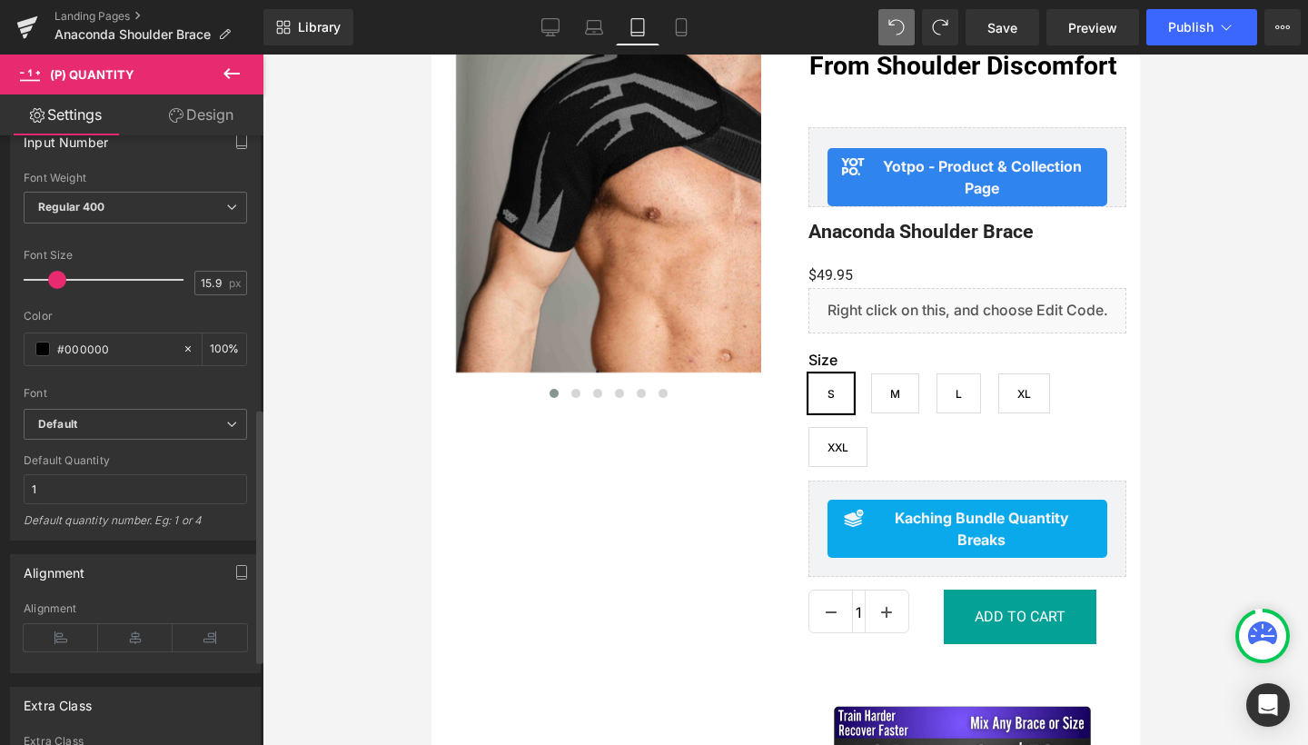
scroll to position [643, 0]
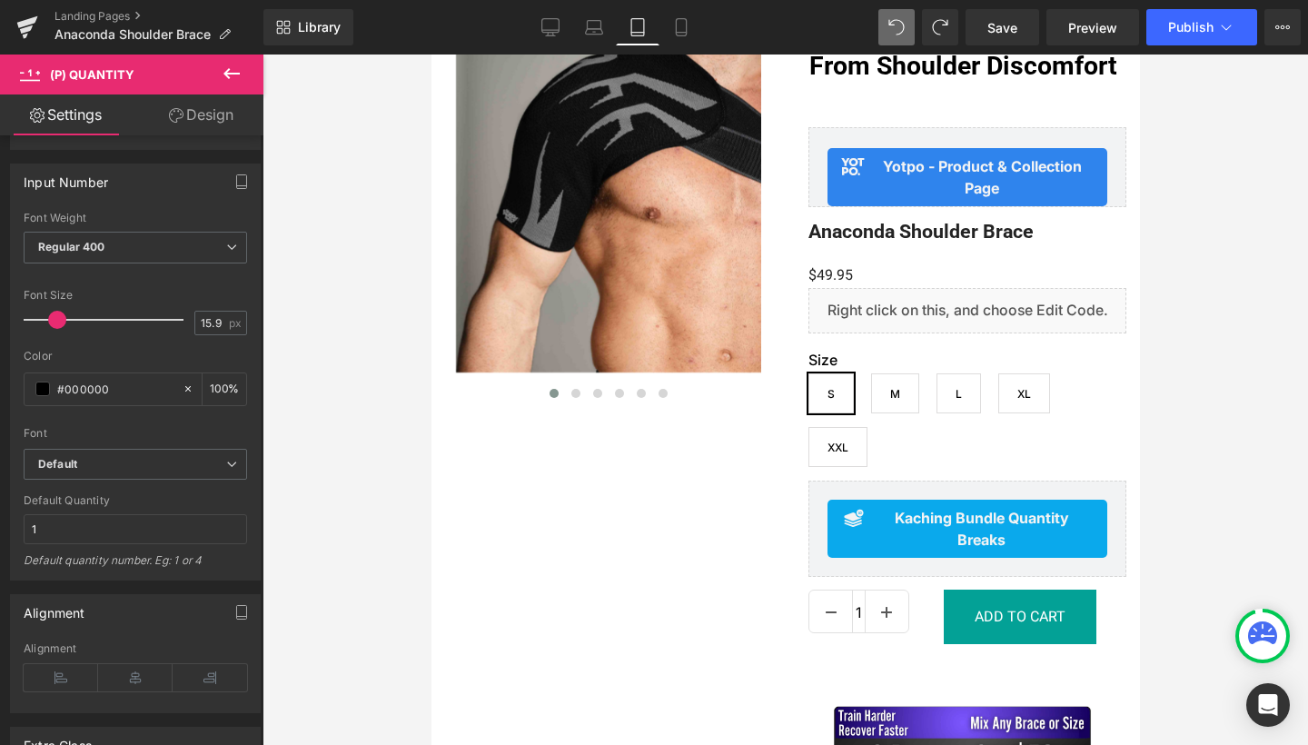
click at [226, 64] on icon at bounding box center [232, 74] width 22 height 22
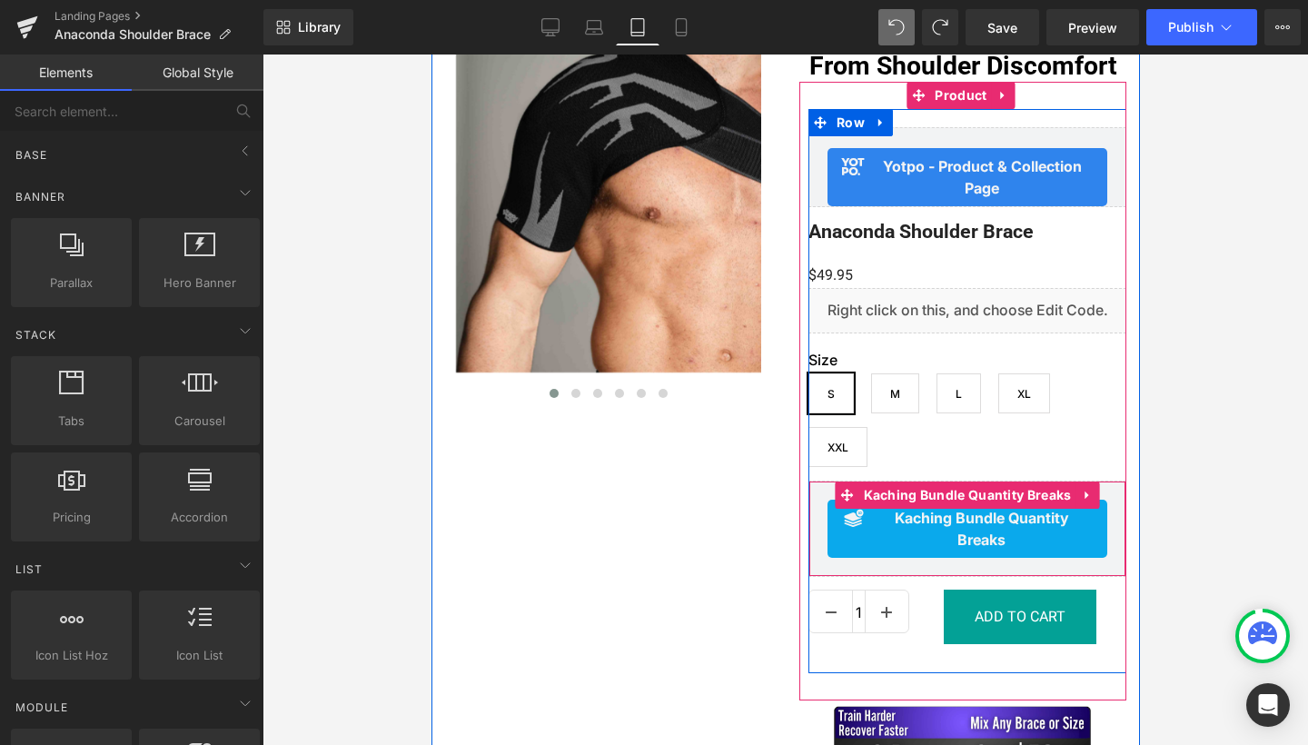
click at [815, 530] on div "Kaching Bundle Quantity Breaks Kaching Bundle Quantity Breaks" at bounding box center [966, 528] width 318 height 96
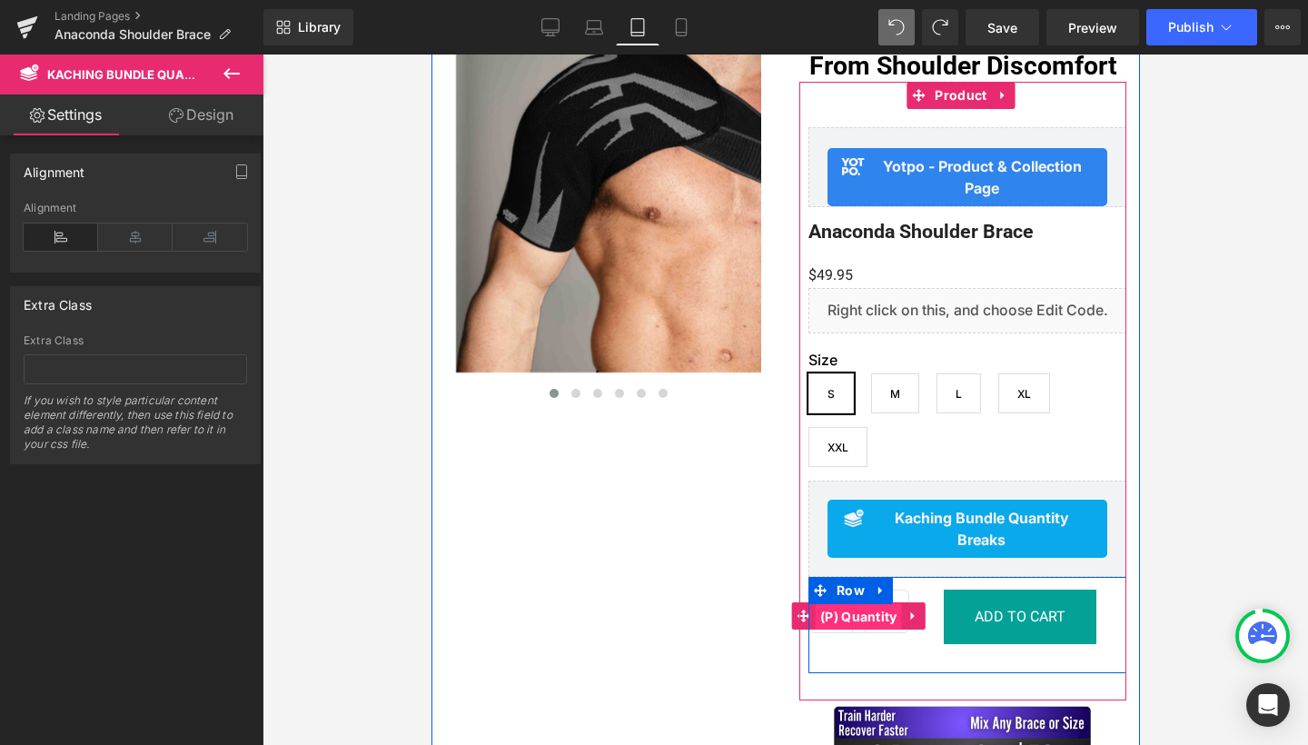
click at [839, 617] on span "(P) Quantity" at bounding box center [858, 616] width 86 height 27
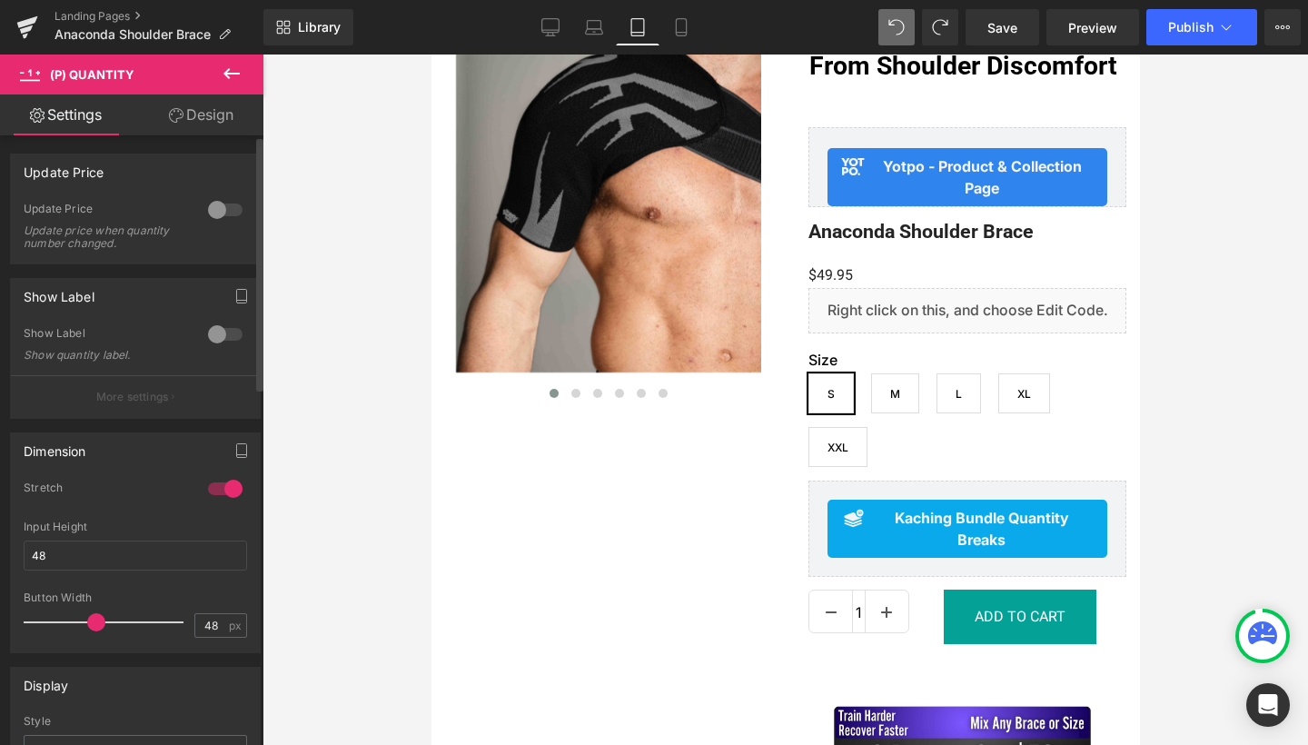
scroll to position [0, 0]
click at [25, 77] on icon at bounding box center [30, 72] width 20 height 17
click at [88, 69] on span "(P) Quantity" at bounding box center [92, 74] width 84 height 15
click at [1285, 40] on button "View Live Page View with current Template Save Template to Library Schedule Pub…" at bounding box center [1282, 27] width 36 height 36
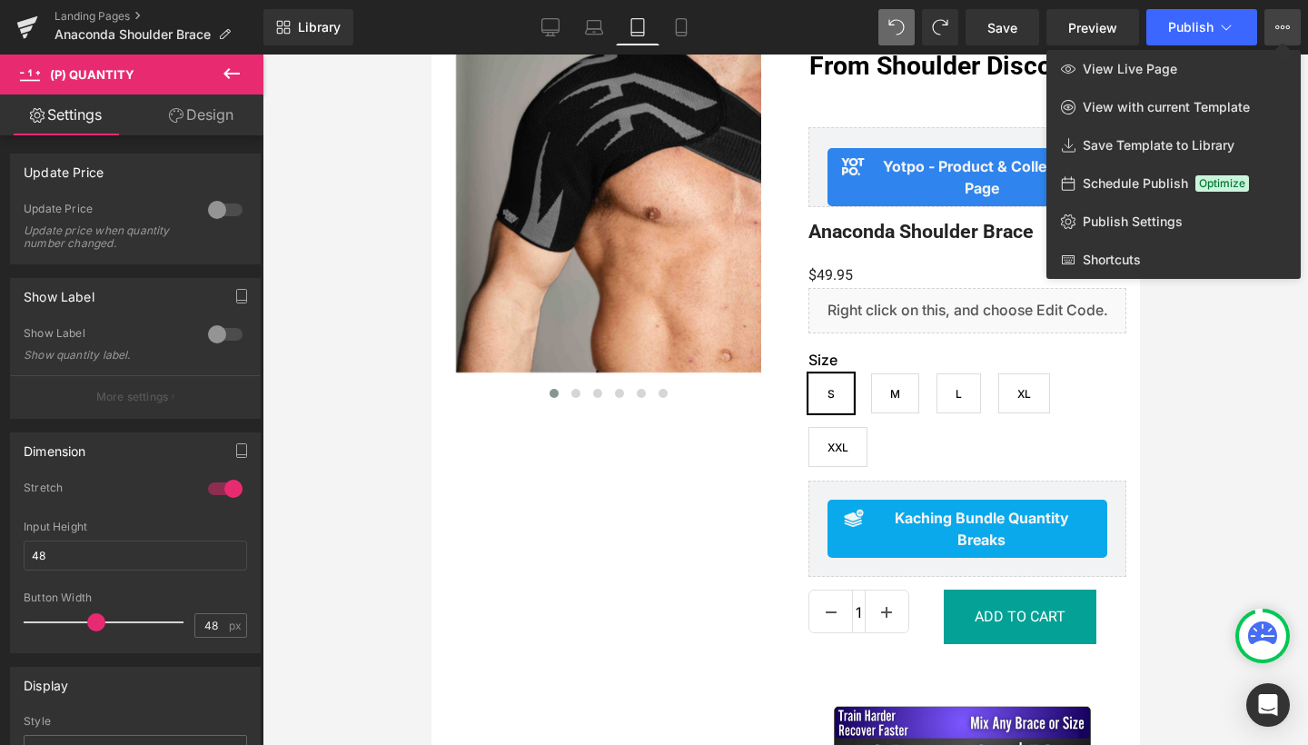
click at [429, 480] on div at bounding box center [784, 399] width 1045 height 690
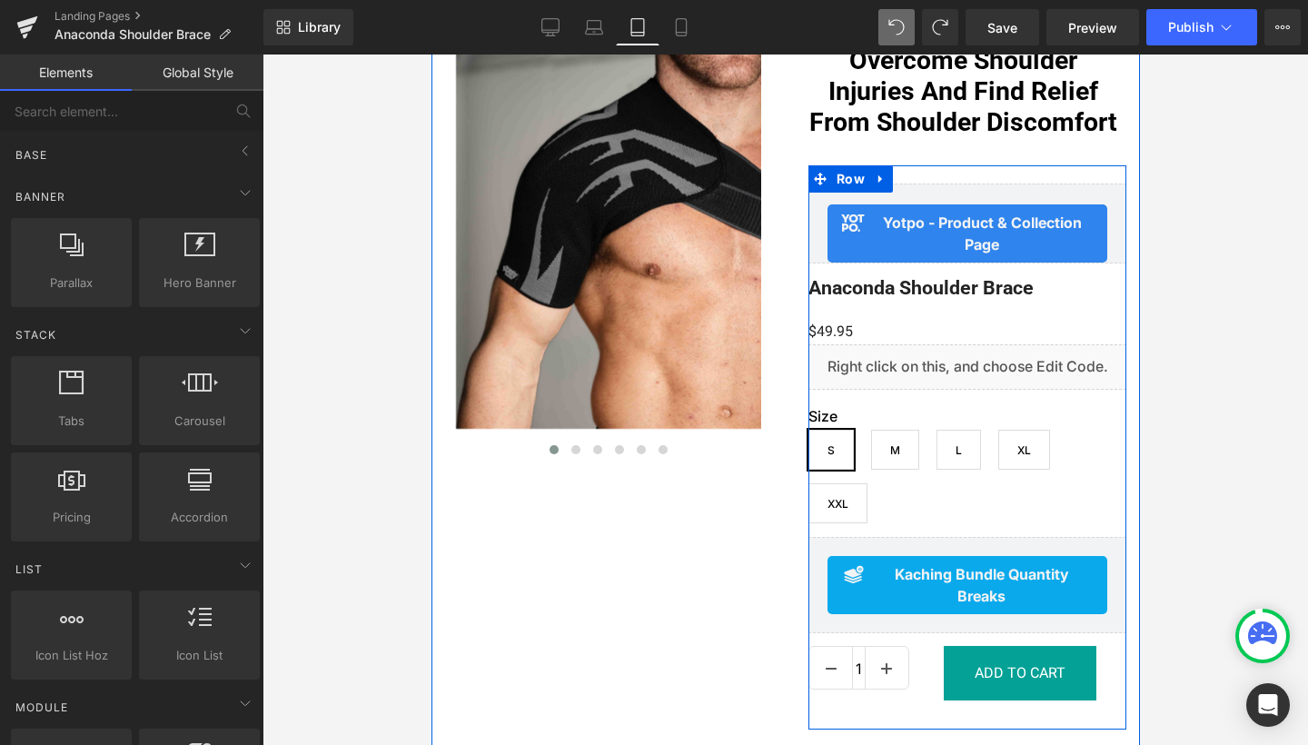
scroll to position [192, 0]
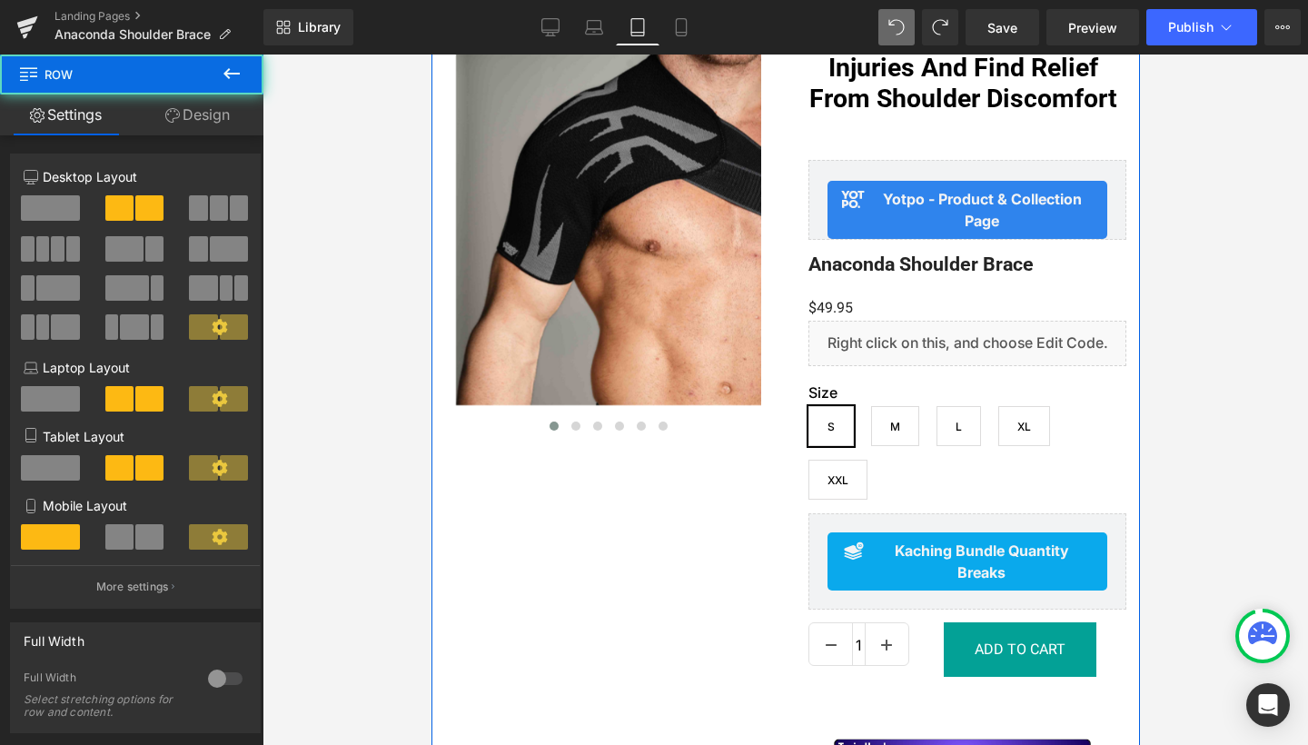
click at [682, 554] on div "‹ ›" at bounding box center [785, 550] width 708 height 1121
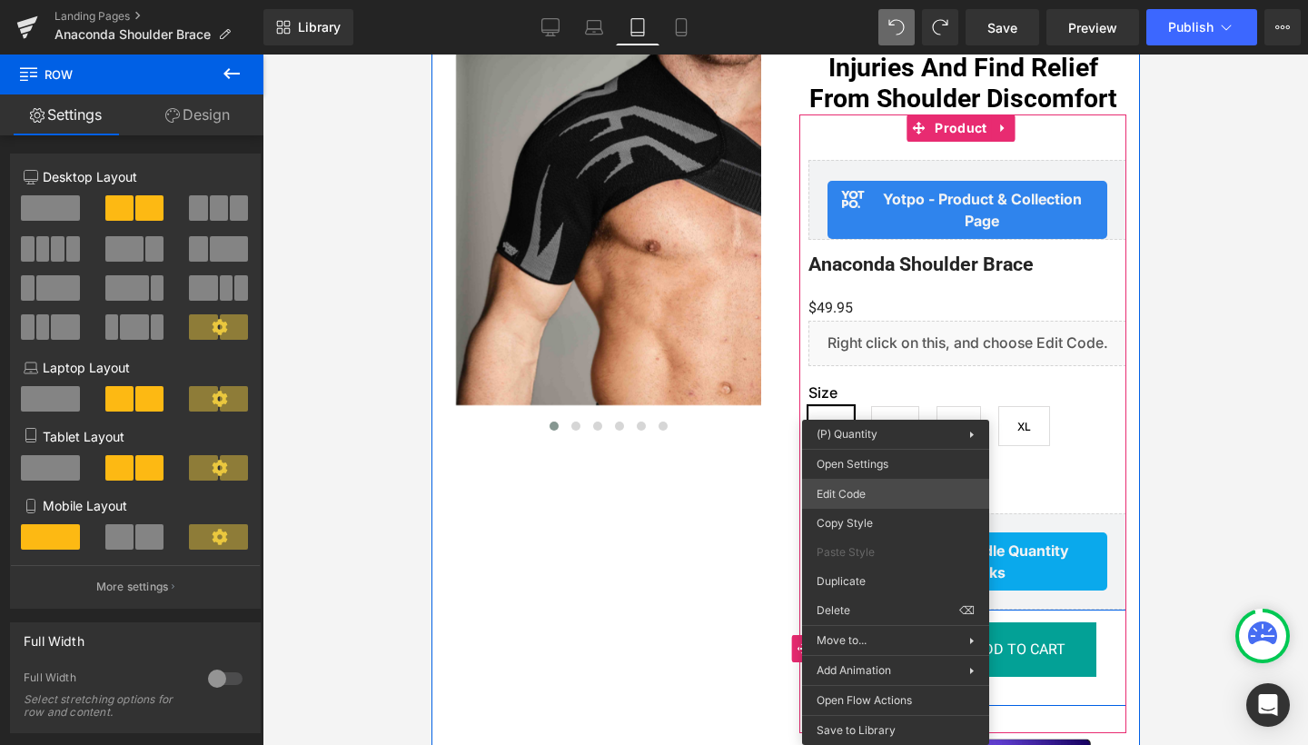
click at [826, 0] on div "(P) Quantity You are previewing how the will restyle your page. You can not edi…" at bounding box center [654, 0] width 1308 height 0
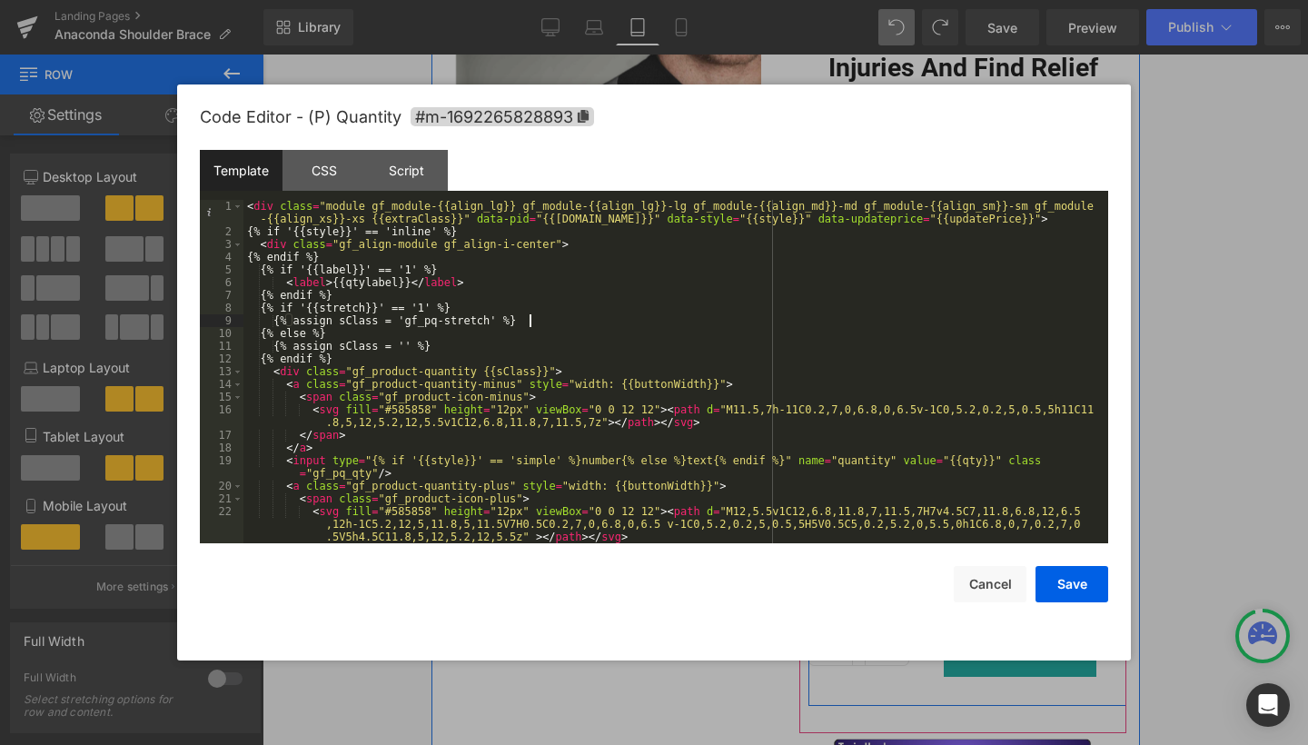
click at [533, 323] on div "< div class = "module gf_module-{{align_lg}} gf_module-{{align_lg}}-lg gf_modul…" at bounding box center [671, 390] width 857 height 381
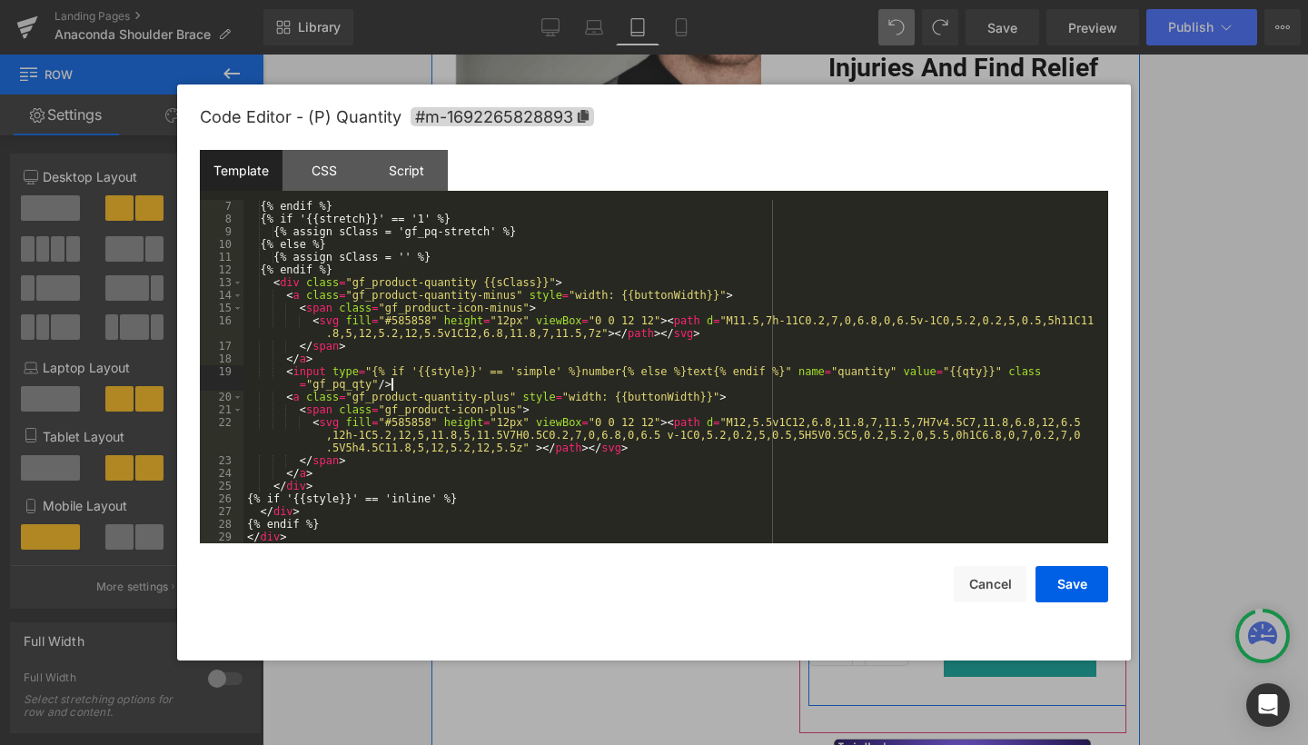
click at [530, 384] on div "{% endif %} {% if '{{stretch}}' == '1' %} {% assign sClass = 'gf_pq-stretch' %}…" at bounding box center [671, 384] width 857 height 369
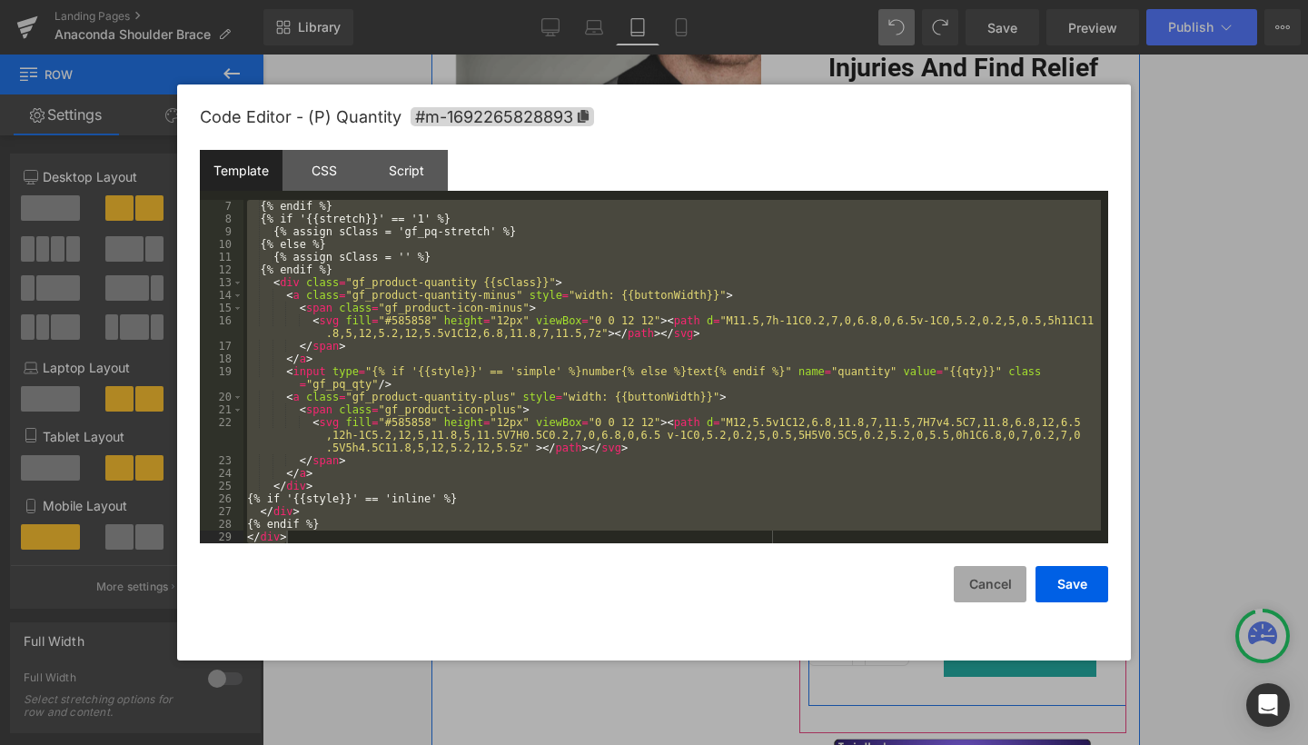
click at [982, 581] on button "Cancel" at bounding box center [990, 584] width 73 height 36
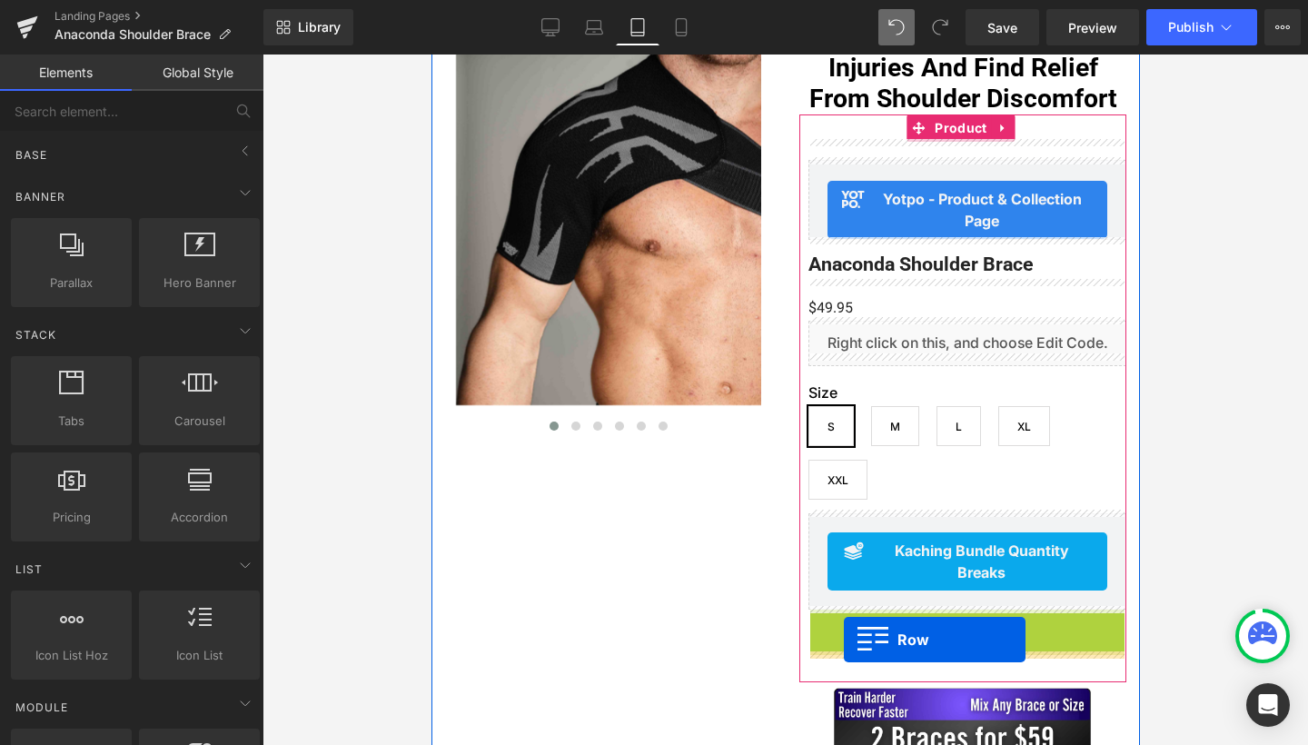
drag, startPoint x: 845, startPoint y: 619, endPoint x: 843, endPoint y: 639, distance: 20.1
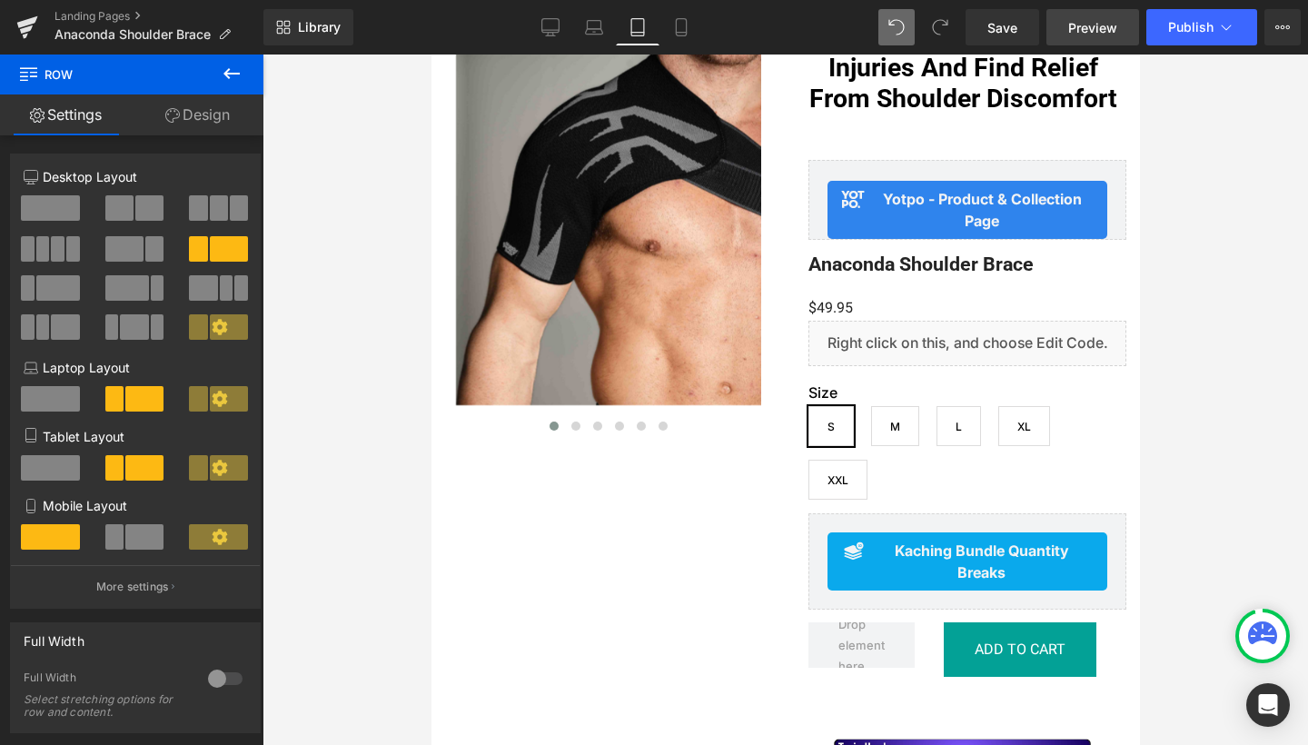
click at [1092, 35] on span "Preview" at bounding box center [1092, 27] width 49 height 19
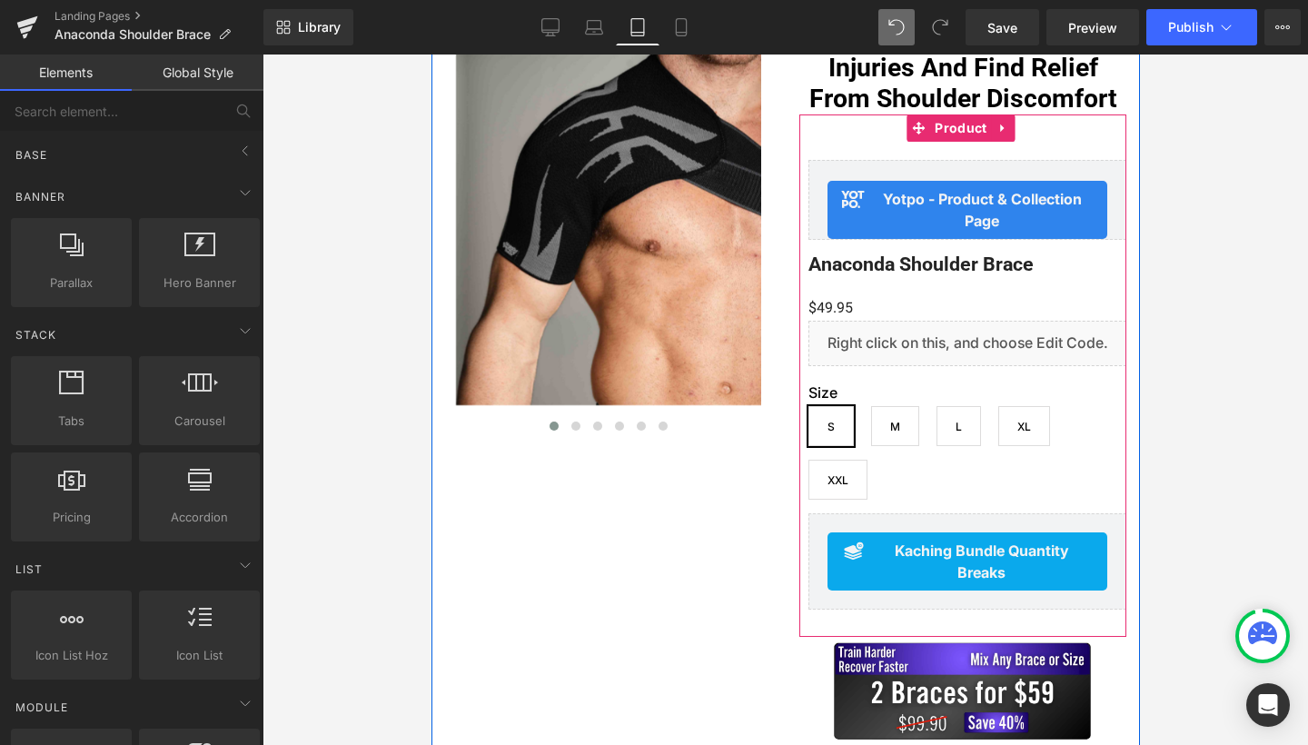
drag, startPoint x: 1218, startPoint y: 661, endPoint x: 787, endPoint y: 607, distance: 433.9
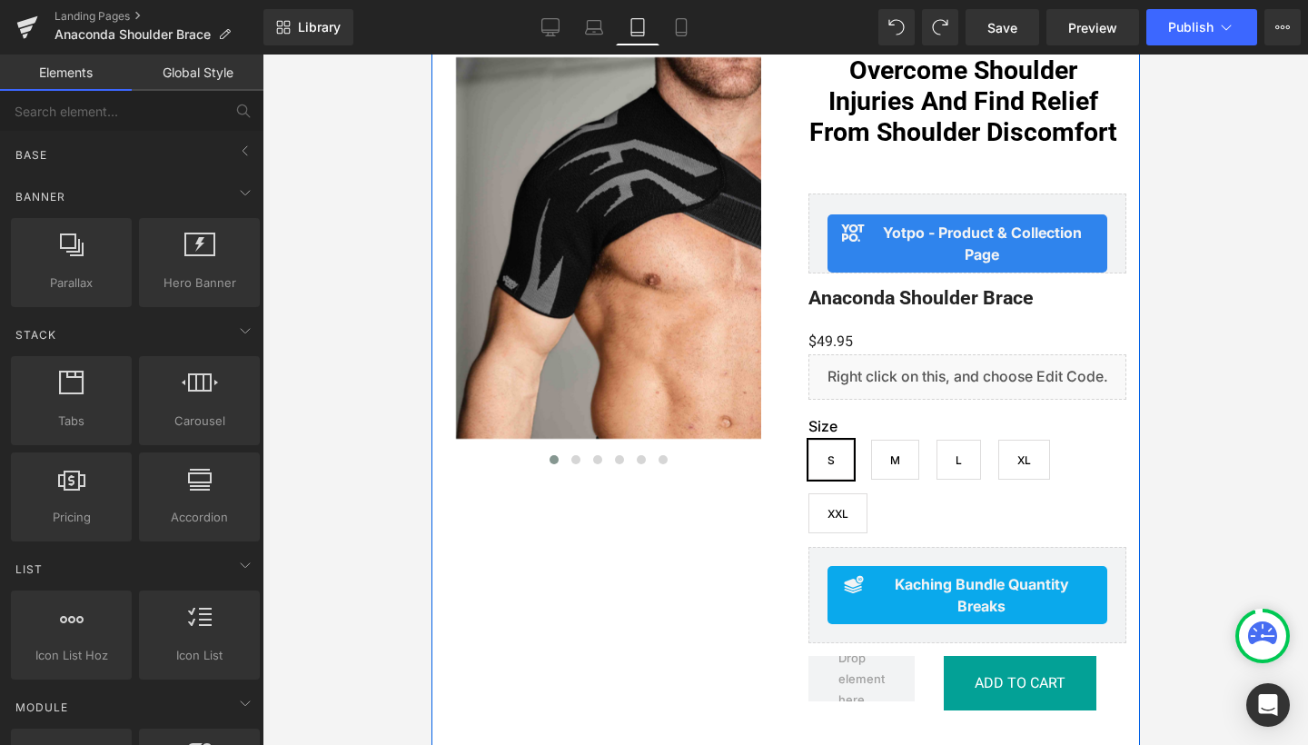
scroll to position [200, 0]
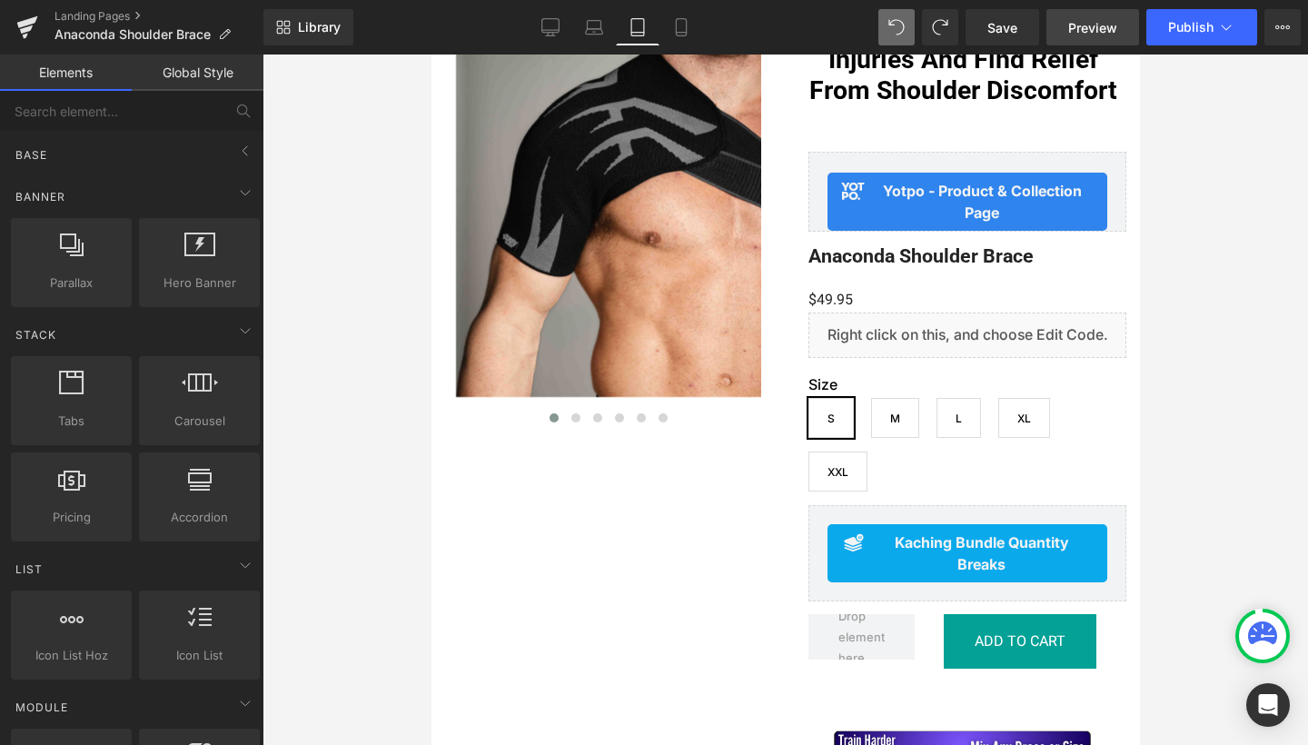
click at [1084, 35] on span "Preview" at bounding box center [1092, 27] width 49 height 19
click at [1179, 26] on span "Publish" at bounding box center [1190, 27] width 45 height 15
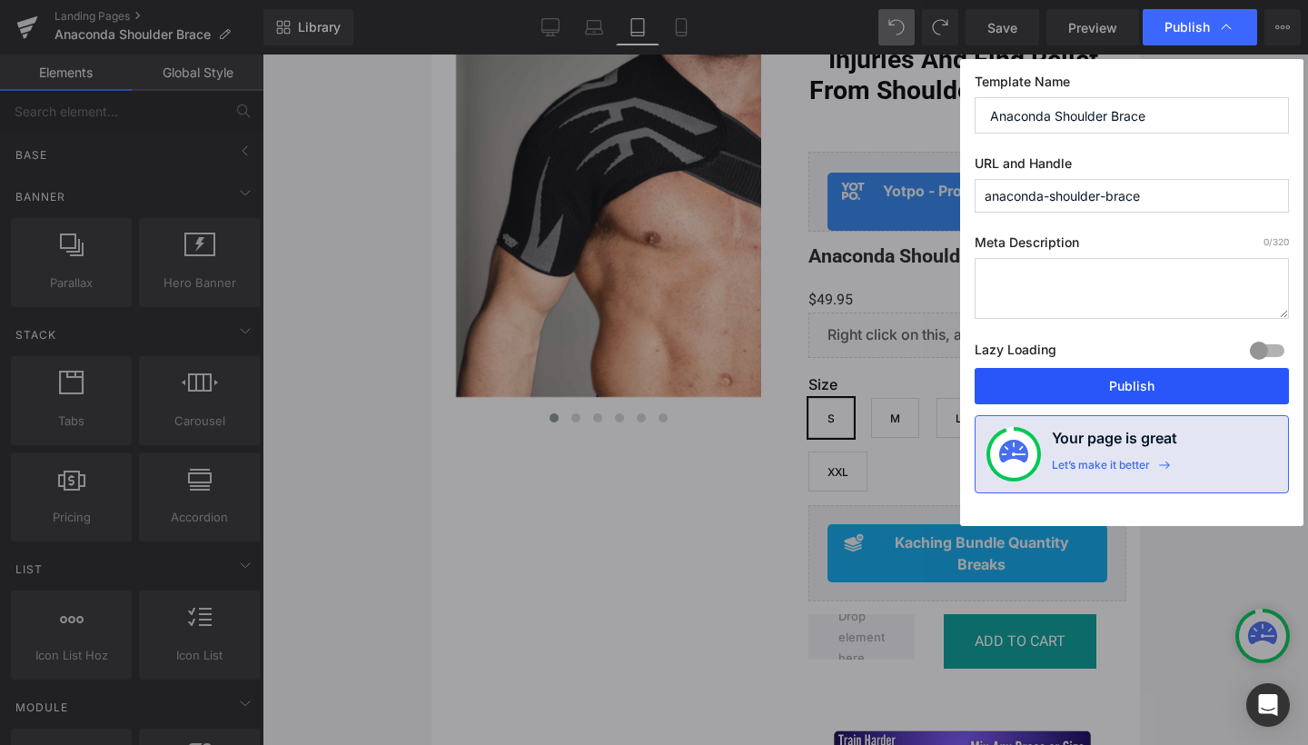
click at [1121, 373] on button "Publish" at bounding box center [1132, 386] width 314 height 36
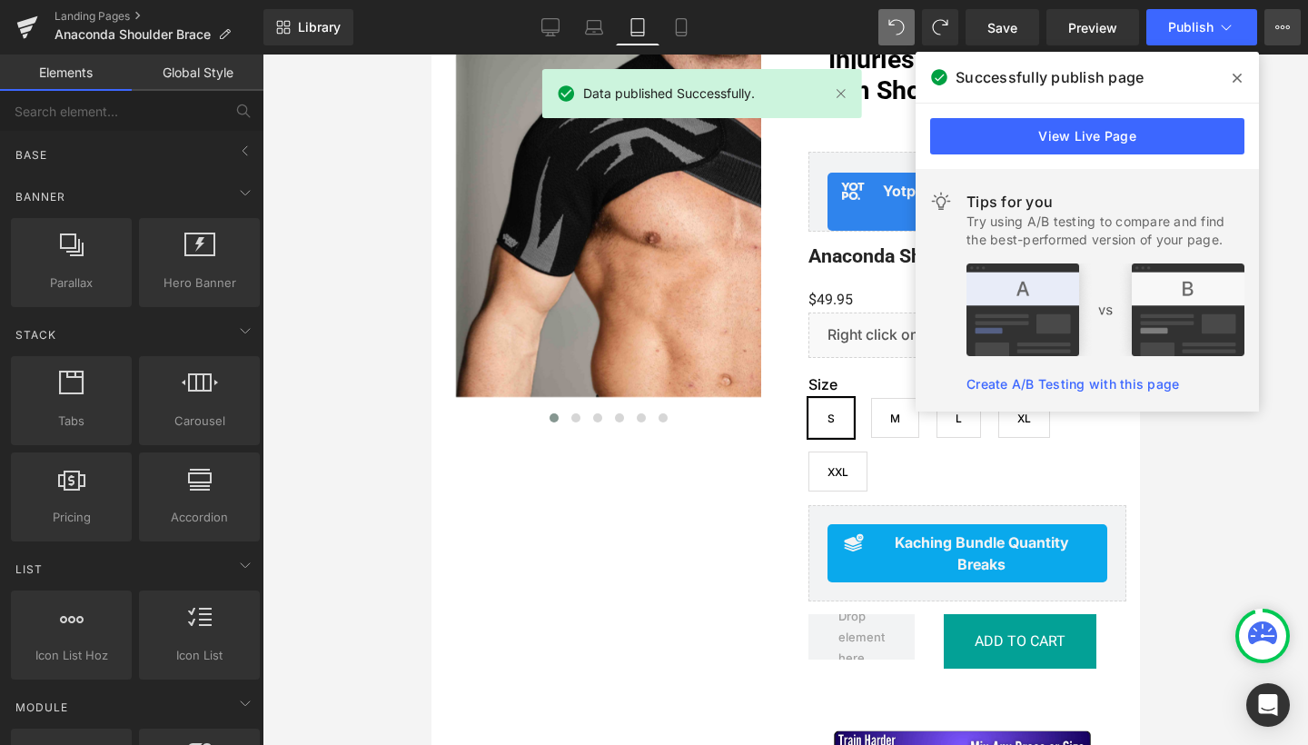
click at [1278, 31] on icon at bounding box center [1282, 27] width 15 height 15
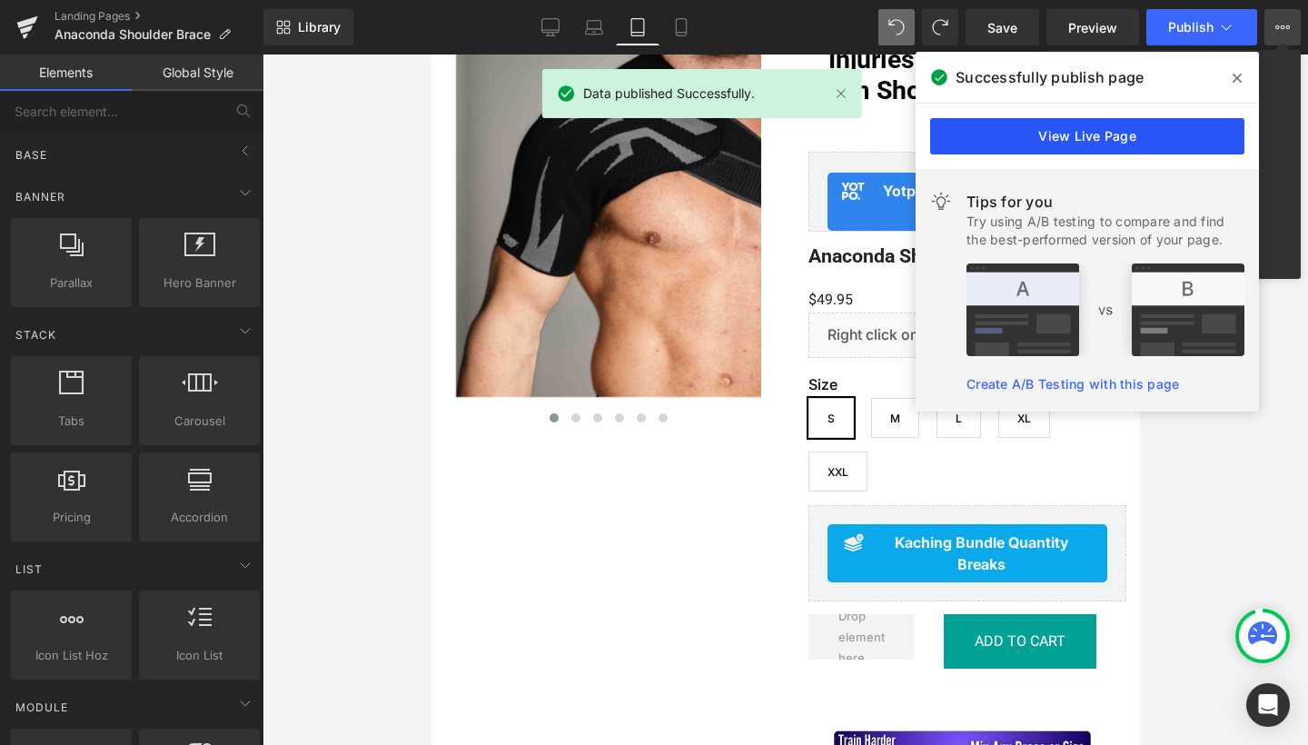
click at [1077, 129] on link "View Live Page" at bounding box center [1087, 136] width 314 height 36
